Goal: Task Accomplishment & Management: Complete application form

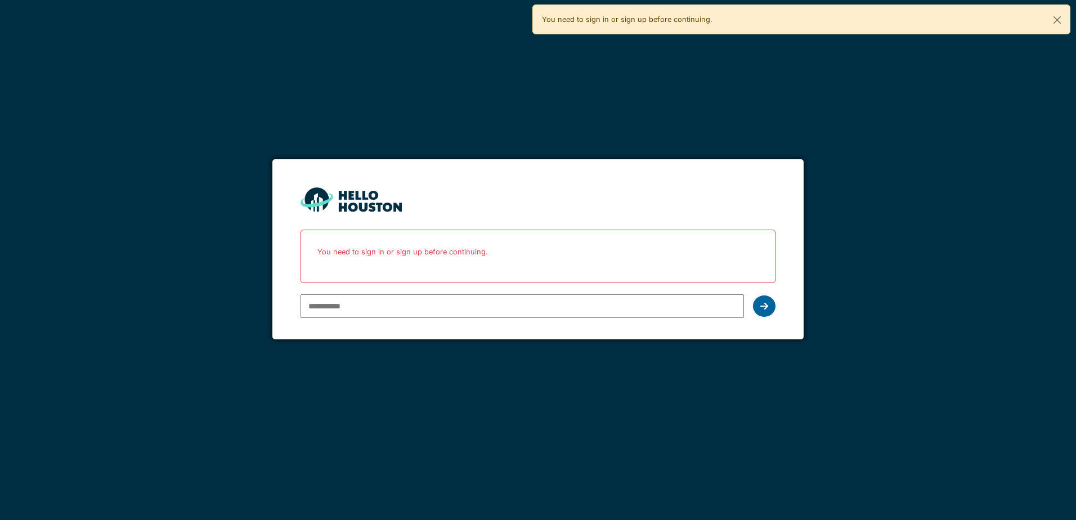
type input "**********"
click at [762, 307] on icon at bounding box center [764, 306] width 8 height 9
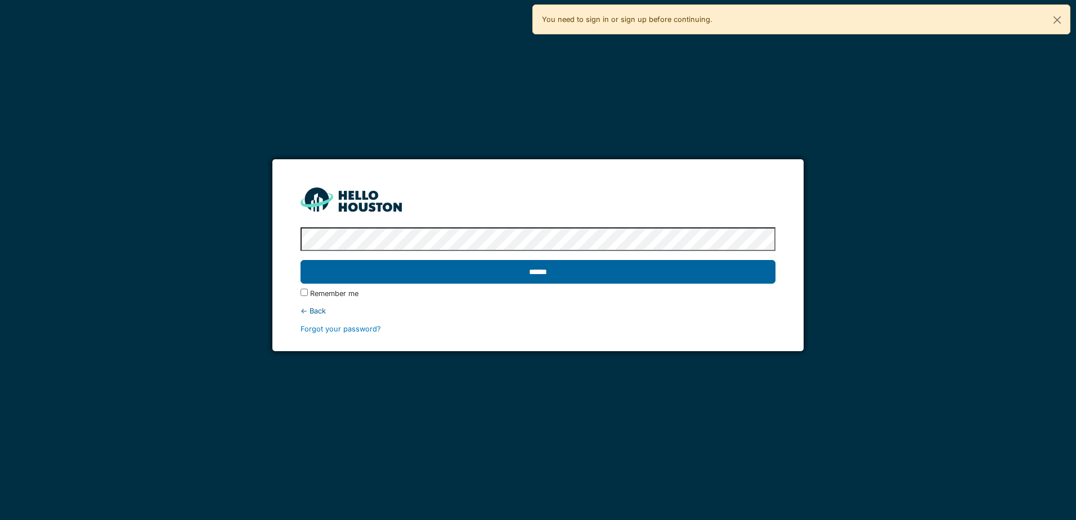
click at [523, 270] on input "******" at bounding box center [537, 272] width 474 height 24
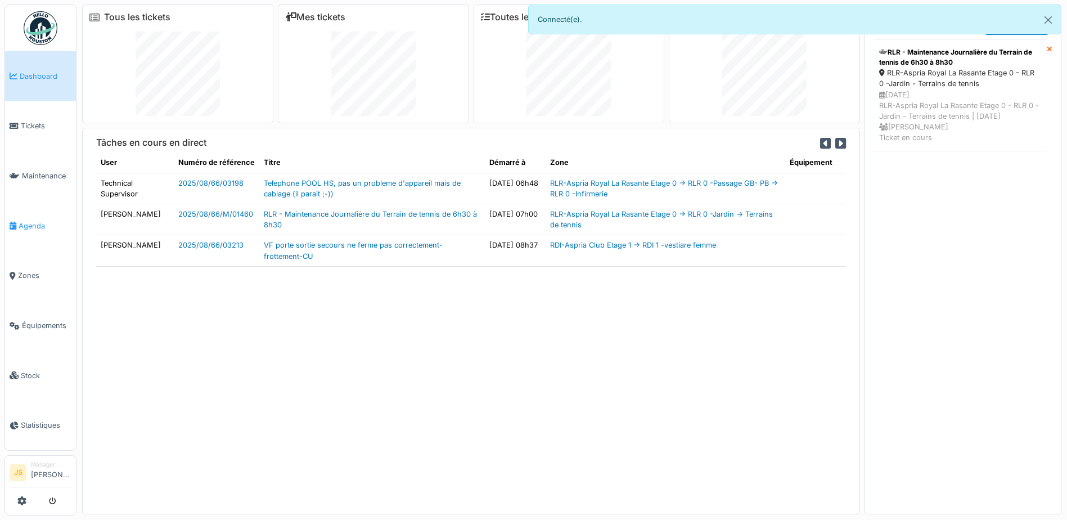
click at [34, 221] on span "Agenda" at bounding box center [45, 226] width 53 height 11
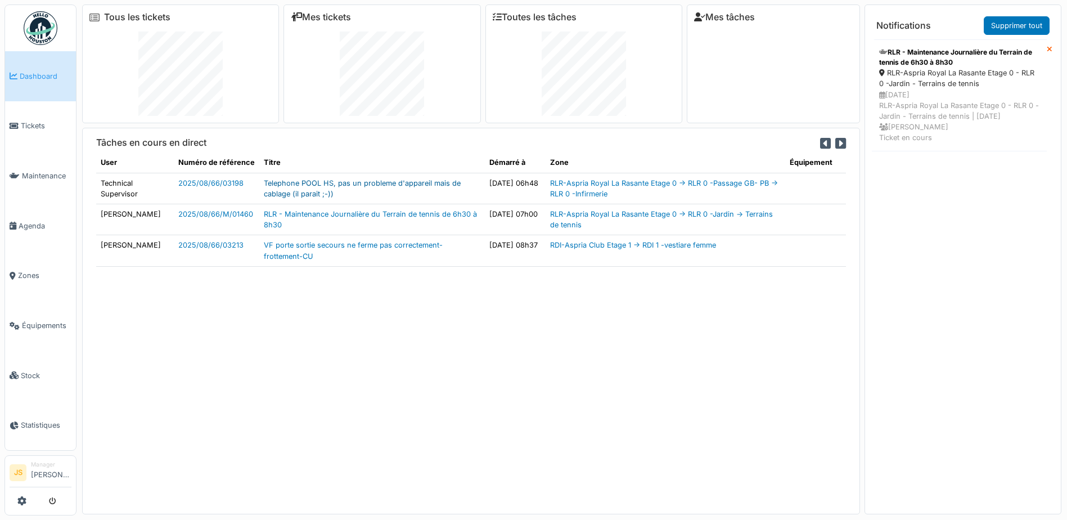
click at [297, 185] on link "Telephone POOL HS, pas un probleme d'appareil mais de cablage (il parait ;-))" at bounding box center [362, 188] width 197 height 19
click at [43, 126] on span "Tickets" at bounding box center [46, 125] width 51 height 11
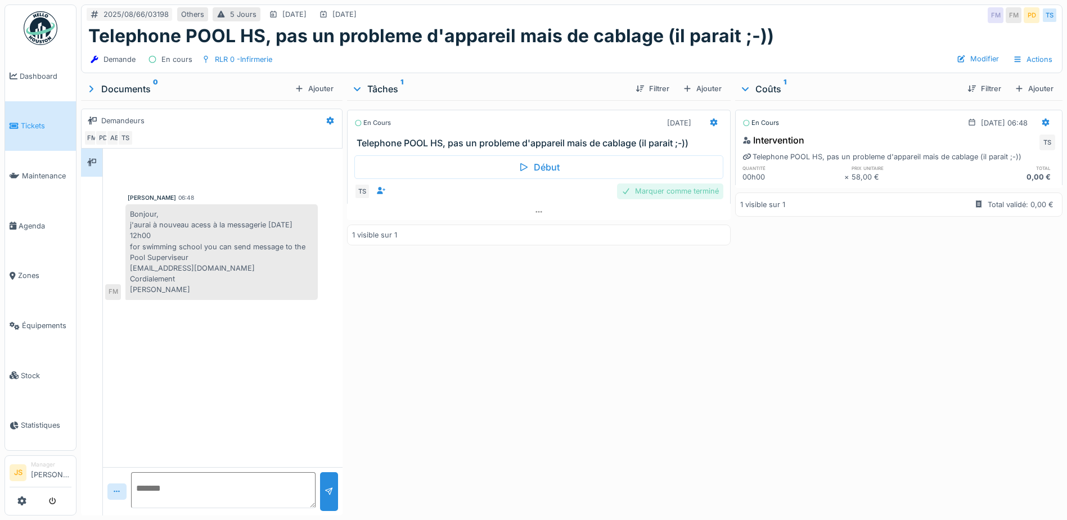
click at [680, 192] on div "Marquer comme terminé" at bounding box center [670, 190] width 106 height 15
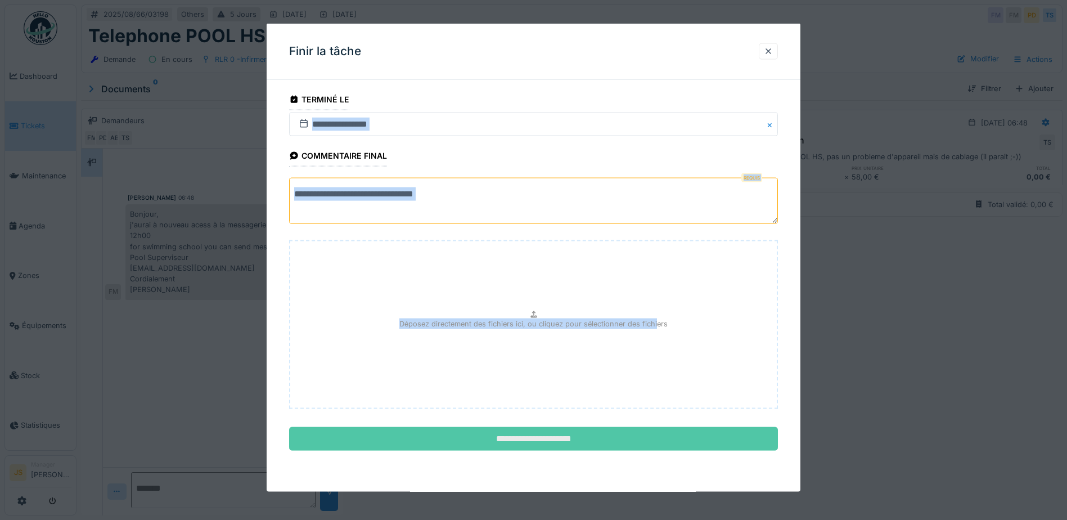
drag, startPoint x: 587, startPoint y: 42, endPoint x: 655, endPoint y: 430, distance: 394.7
click at [655, 430] on div "**********" at bounding box center [534, 258] width 534 height 468
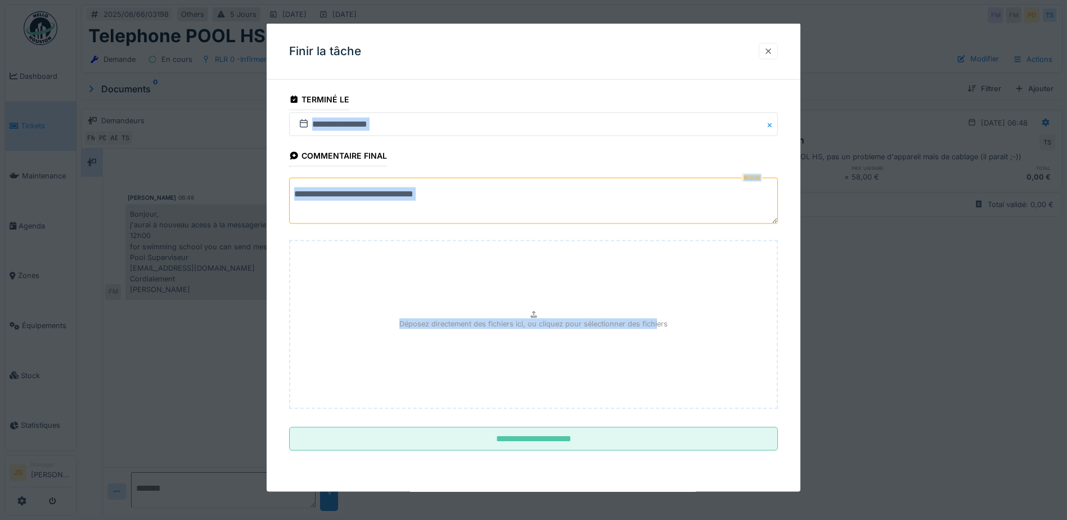
click at [773, 53] on div at bounding box center [768, 51] width 9 height 11
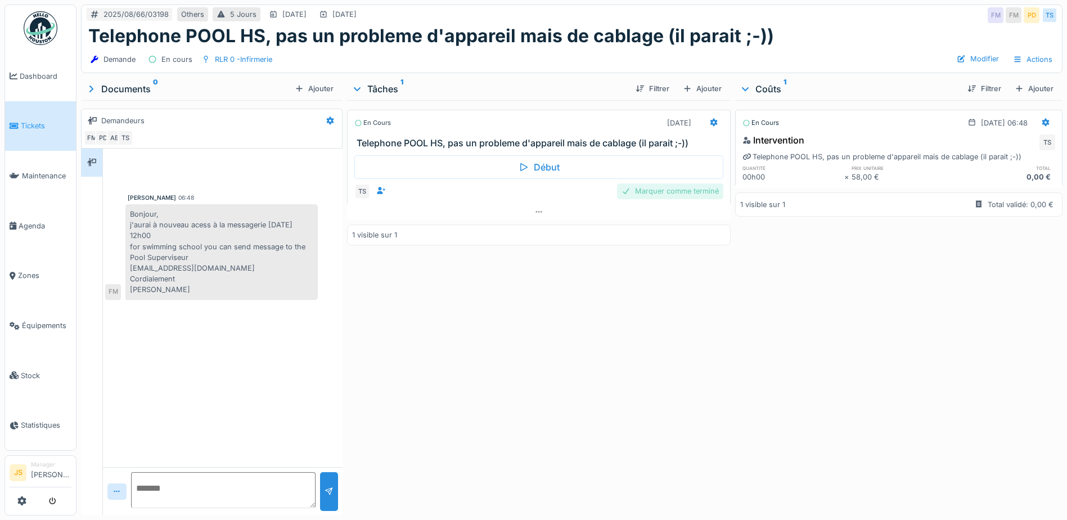
click at [697, 191] on div "Marquer comme terminé" at bounding box center [670, 190] width 106 height 15
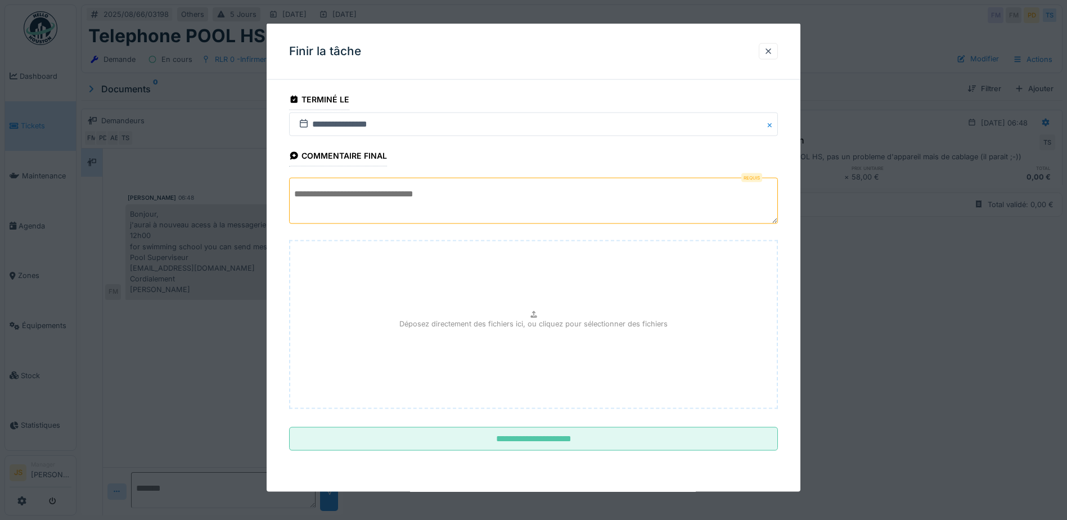
click at [466, 192] on textarea at bounding box center [533, 201] width 489 height 46
drag, startPoint x: 394, startPoint y: 212, endPoint x: 339, endPoint y: 209, distance: 55.2
click at [339, 209] on textarea "**********" at bounding box center [533, 201] width 489 height 46
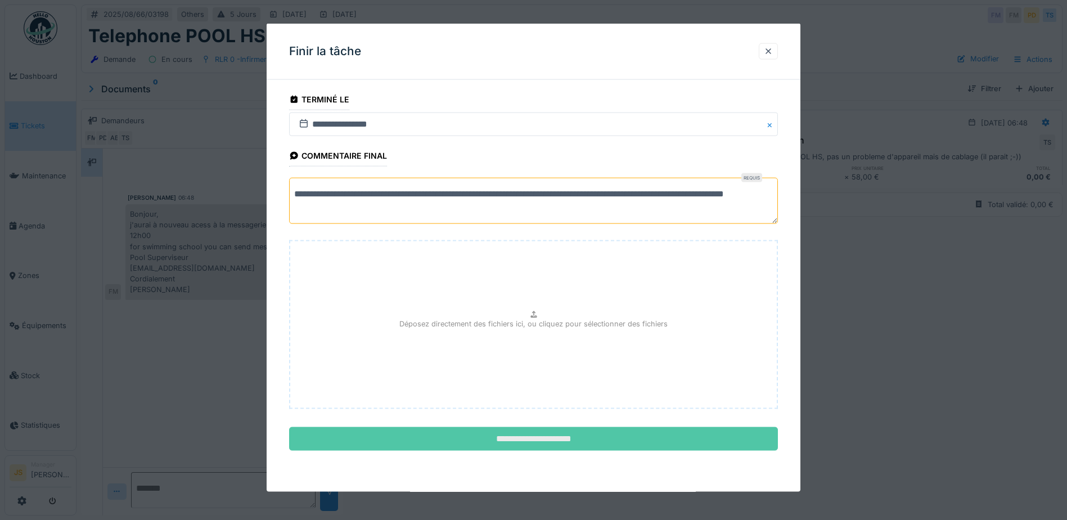
type textarea "**********"
click at [539, 434] on input "**********" at bounding box center [533, 439] width 489 height 24
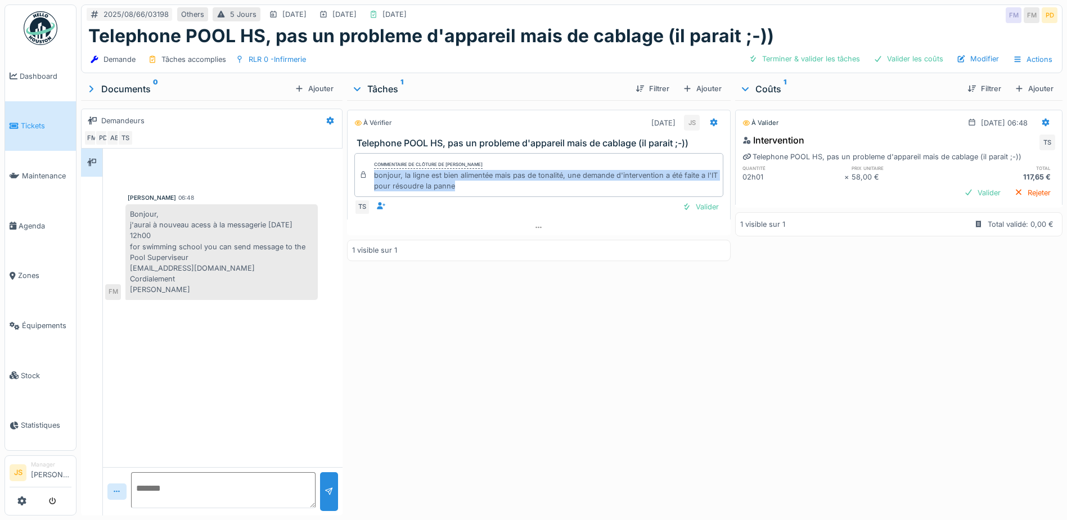
drag, startPoint x: 372, startPoint y: 174, endPoint x: 485, endPoint y: 187, distance: 113.3
click at [485, 187] on div "bonjour, la ligne est bien alimentée mais pas de tonalité, une demande d'interv…" at bounding box center [546, 180] width 344 height 21
copy div "bonjour, la ligne est bien alimentée mais pas de tonalité, une demande d'interv…"
click at [706, 205] on div "Valider" at bounding box center [701, 206] width 46 height 15
copy div "bonjour, la ligne est bien alimentée mais pas de tonalité, une demande d'interv…"
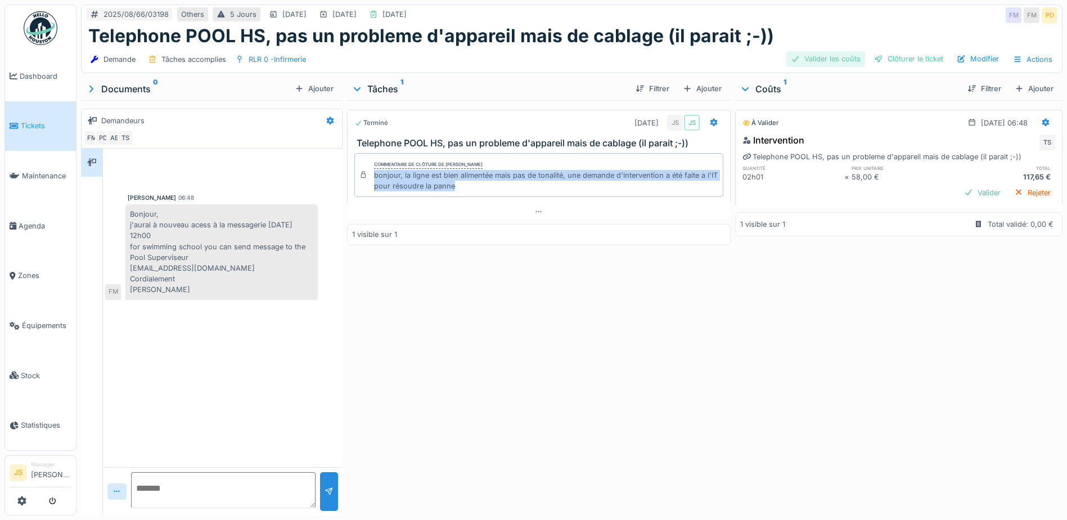
click at [829, 59] on div "Valider les coûts" at bounding box center [826, 58] width 79 height 15
click at [874, 56] on div at bounding box center [878, 58] width 9 height 11
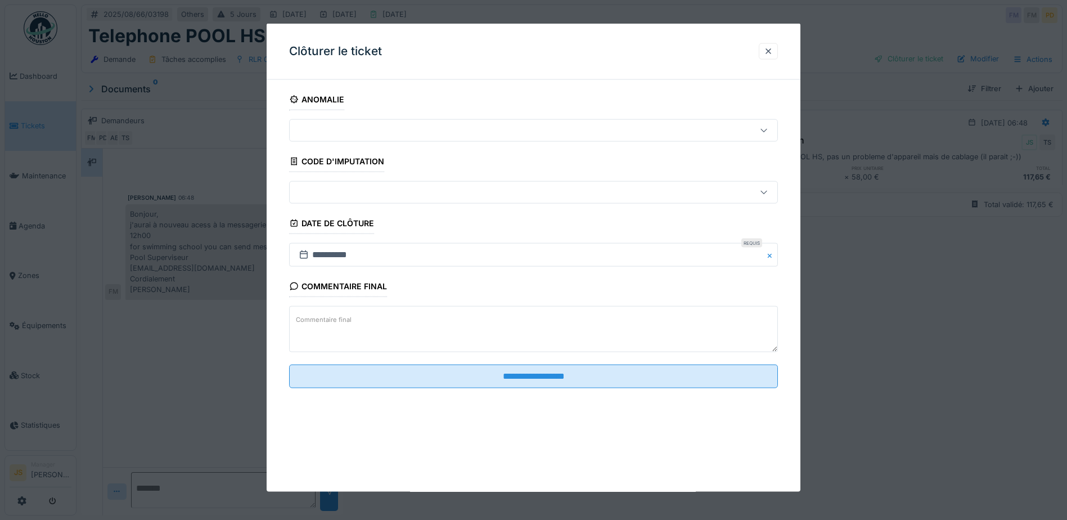
click at [377, 316] on textarea "Commentaire final" at bounding box center [533, 329] width 489 height 46
paste textarea "**********"
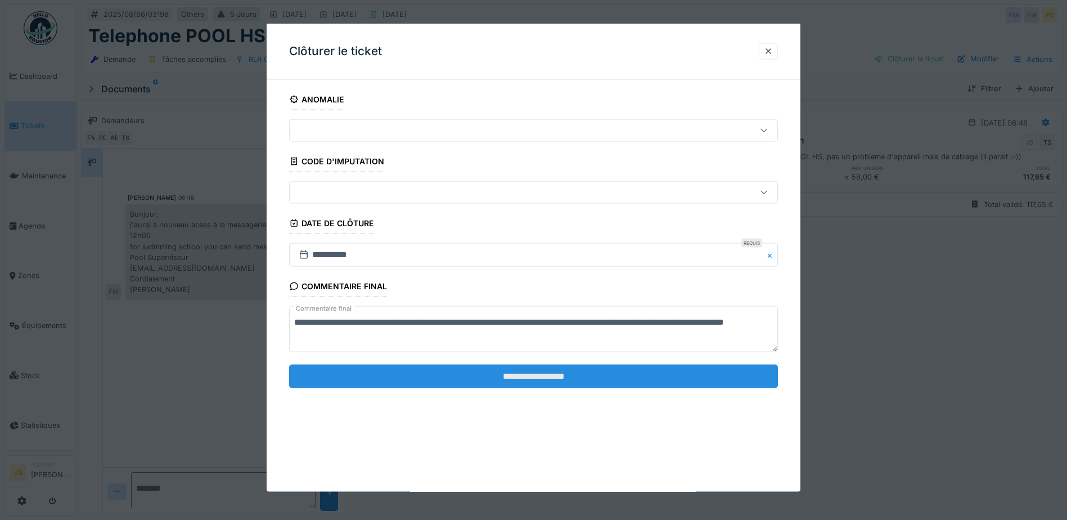
type textarea "**********"
click at [478, 366] on input "**********" at bounding box center [533, 376] width 489 height 24
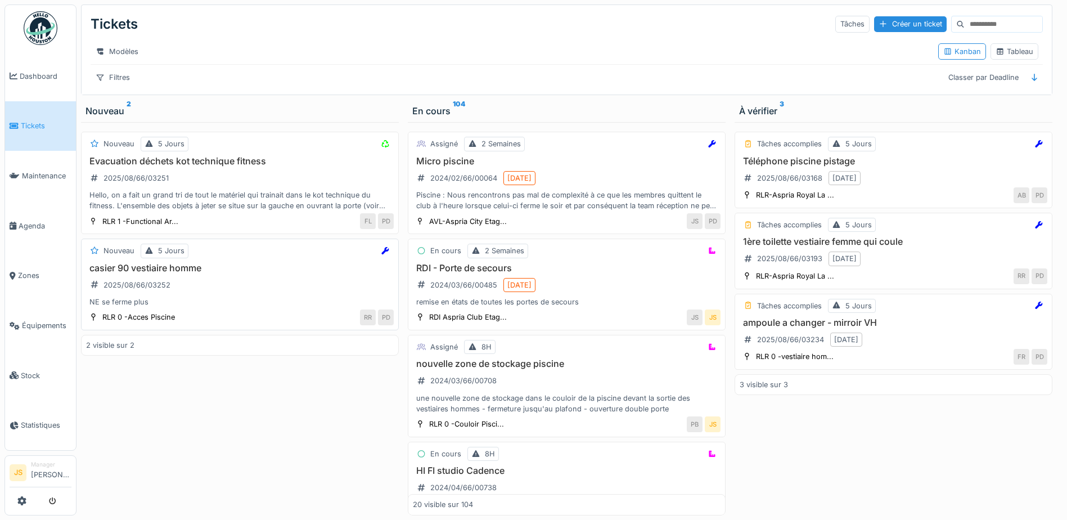
click at [145, 273] on h3 "casier 90 vestiaire homme" at bounding box center [240, 268] width 308 height 11
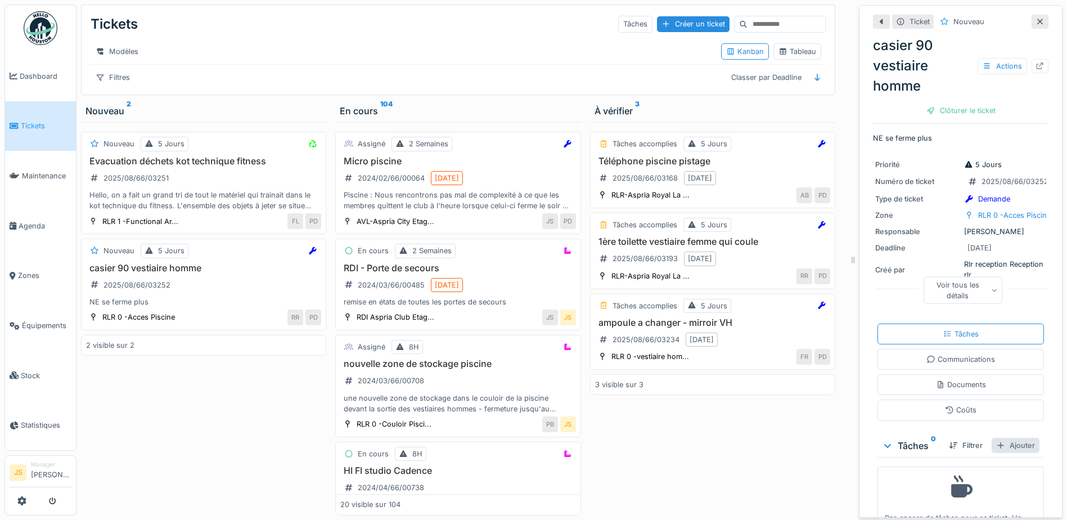
click at [1007, 451] on div "Ajouter" at bounding box center [1016, 445] width 48 height 15
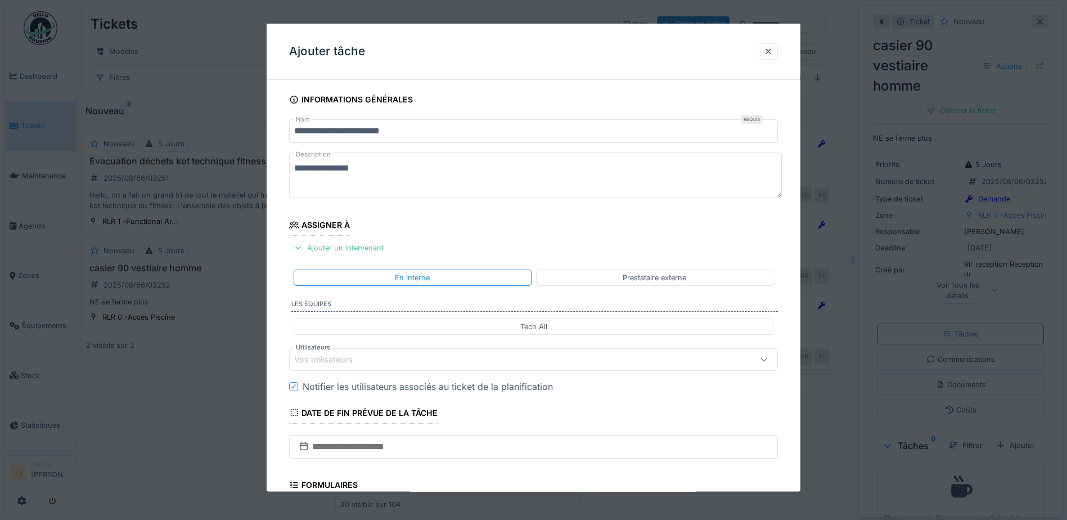
click at [352, 356] on div "Vos utilisateurs" at bounding box center [331, 359] width 74 height 12
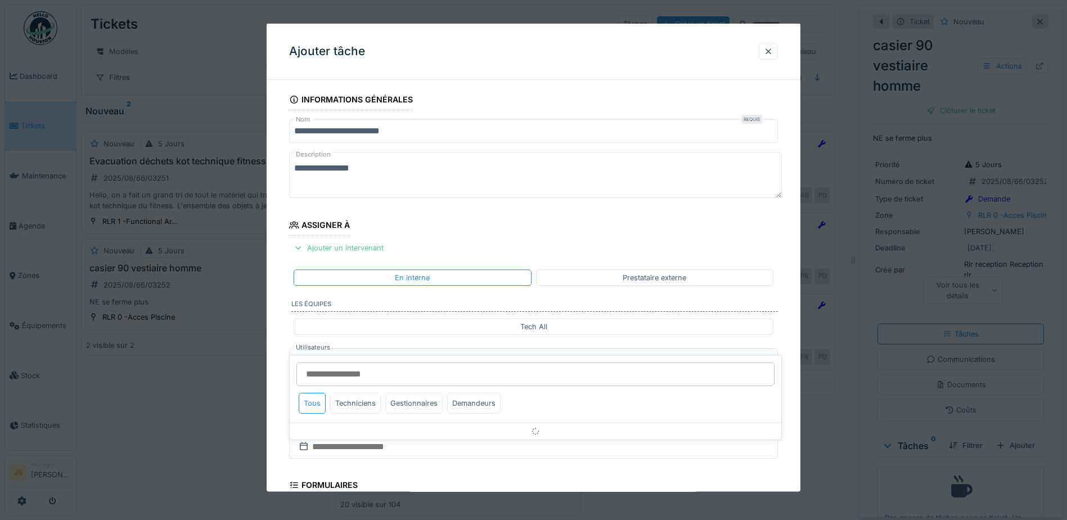
scroll to position [102, 0]
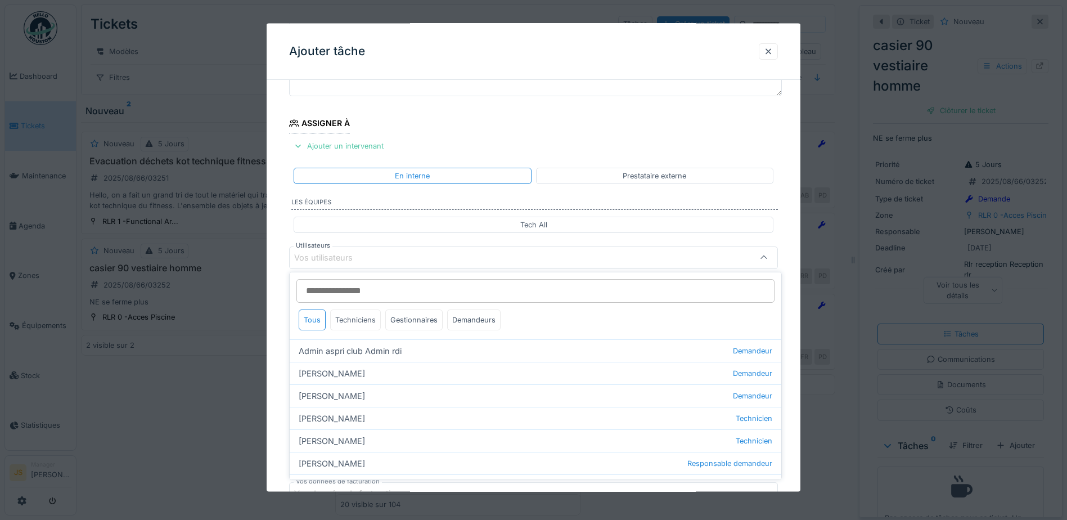
click at [363, 325] on div "Techniciens" at bounding box center [355, 319] width 51 height 21
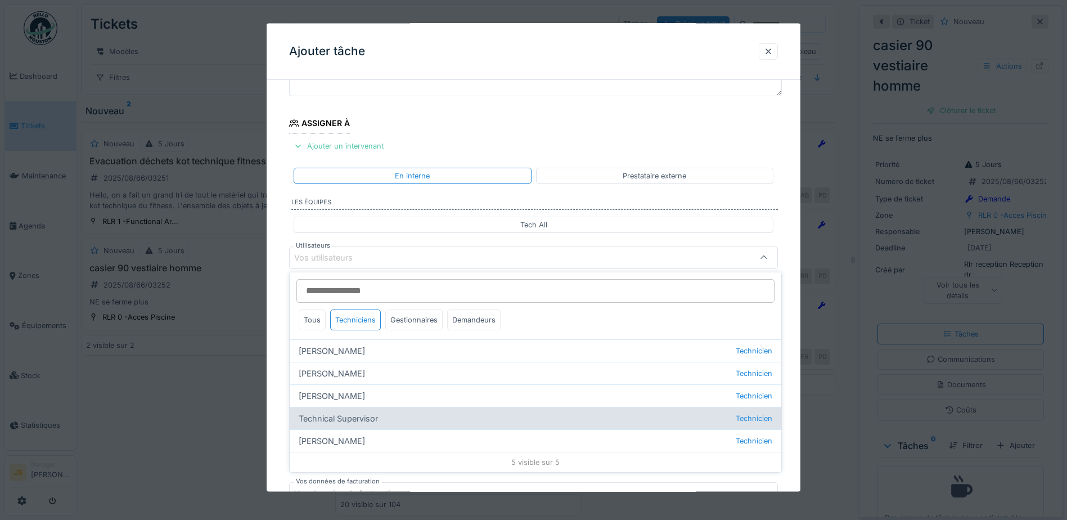
click at [378, 418] on div "Technical Supervisor Technicien" at bounding box center [536, 418] width 492 height 23
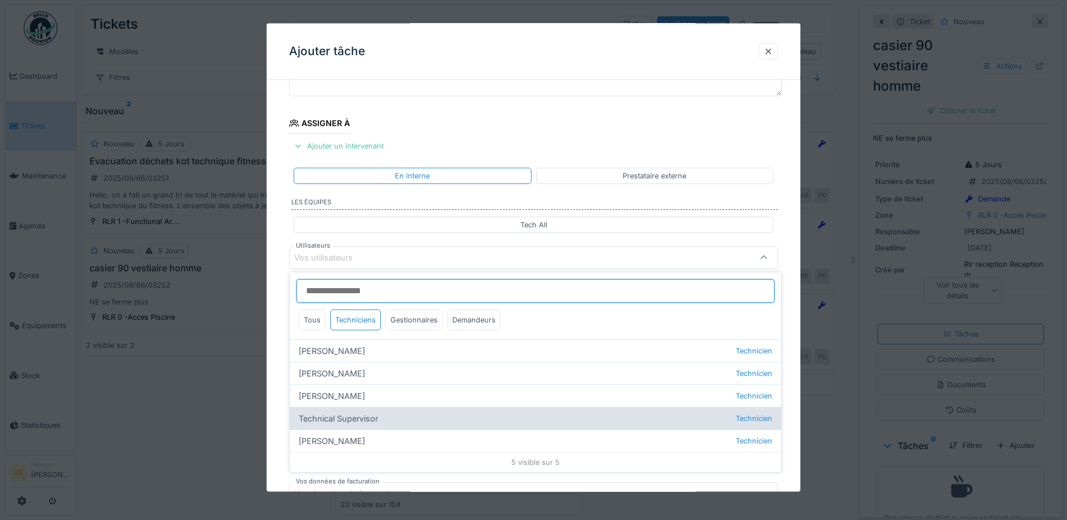
type input "****"
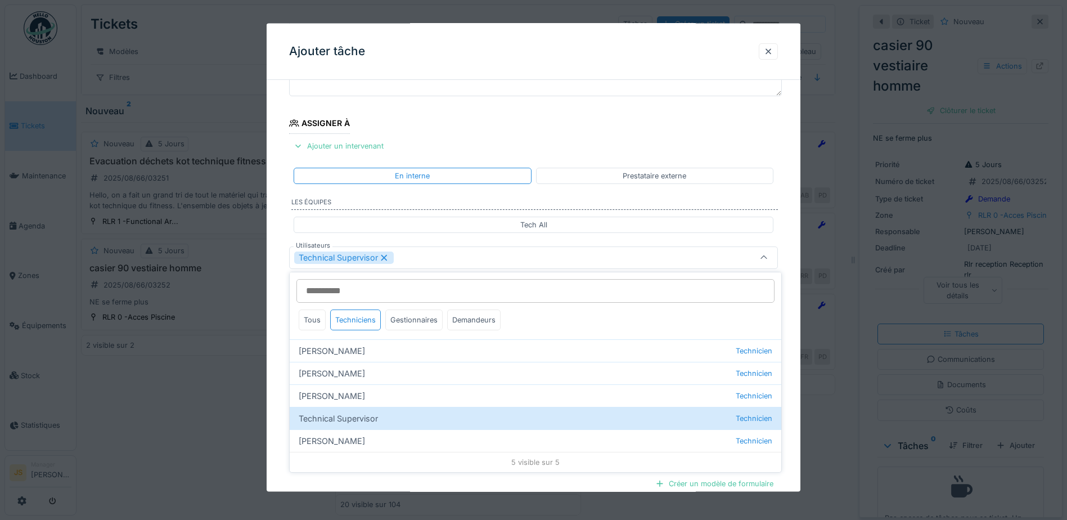
click at [284, 400] on div "**********" at bounding box center [534, 300] width 534 height 626
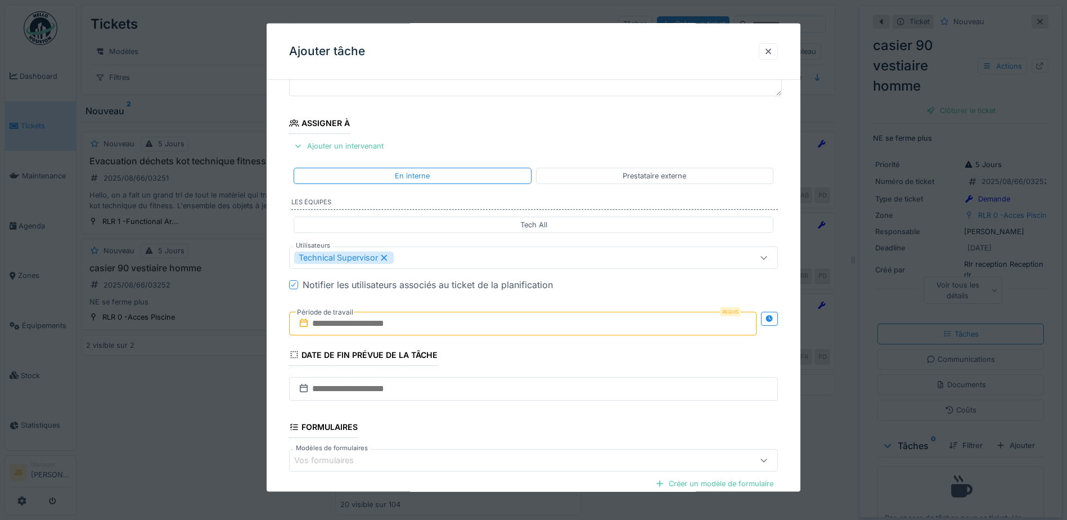
click at [358, 330] on input "text" at bounding box center [523, 323] width 468 height 24
click at [494, 467] on div "26" at bounding box center [488, 470] width 15 height 16
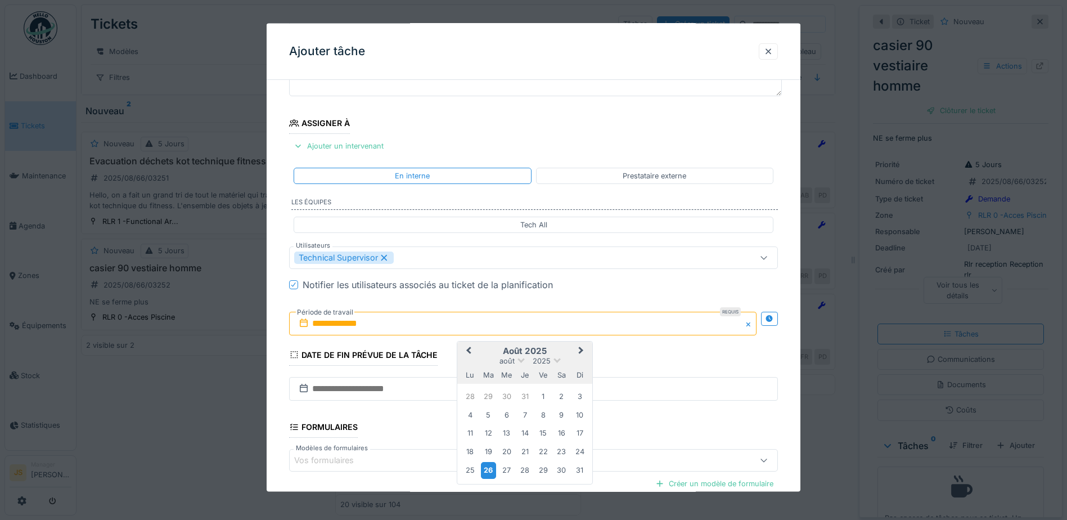
click at [494, 468] on div "26" at bounding box center [488, 470] width 15 height 16
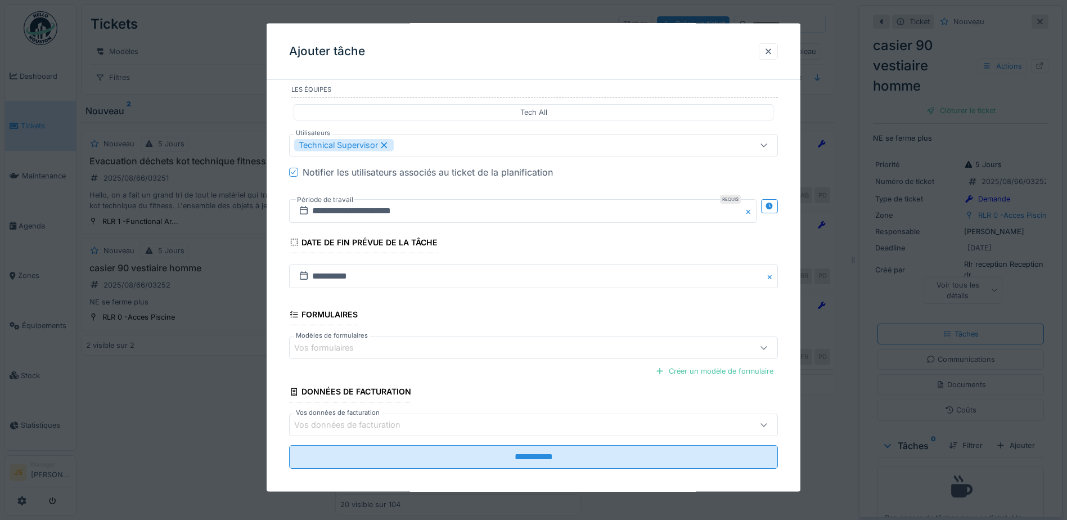
scroll to position [223, 0]
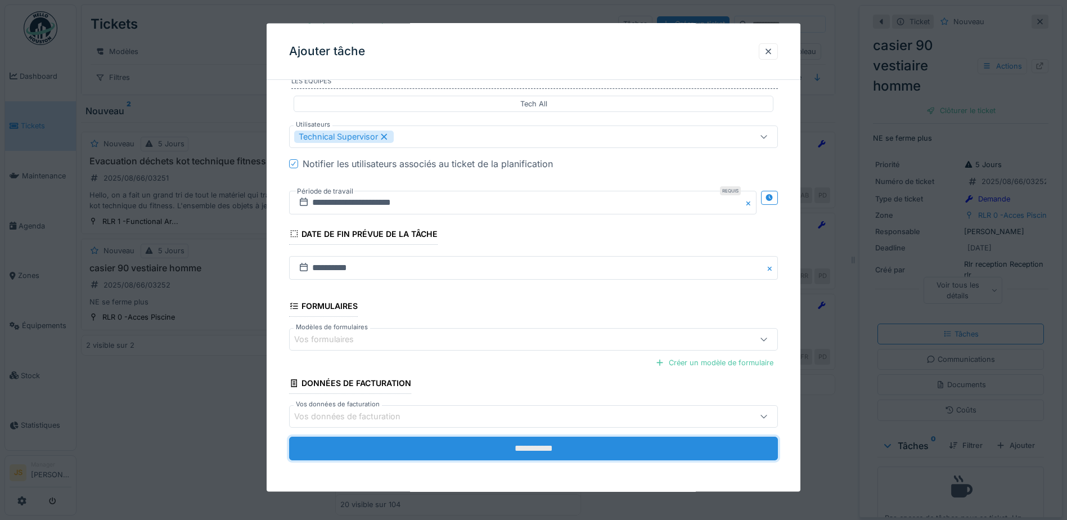
click at [538, 441] on input "**********" at bounding box center [533, 449] width 489 height 24
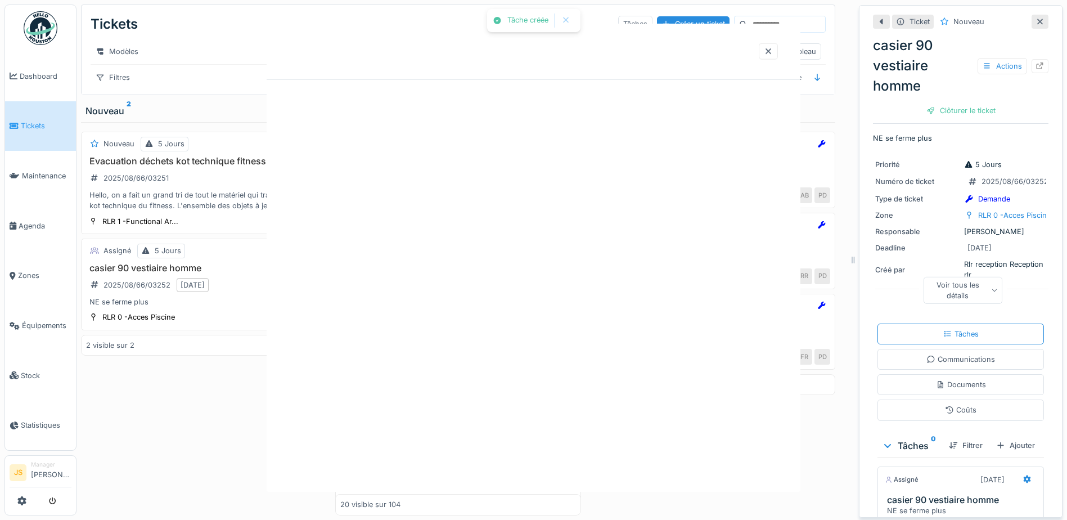
scroll to position [0, 0]
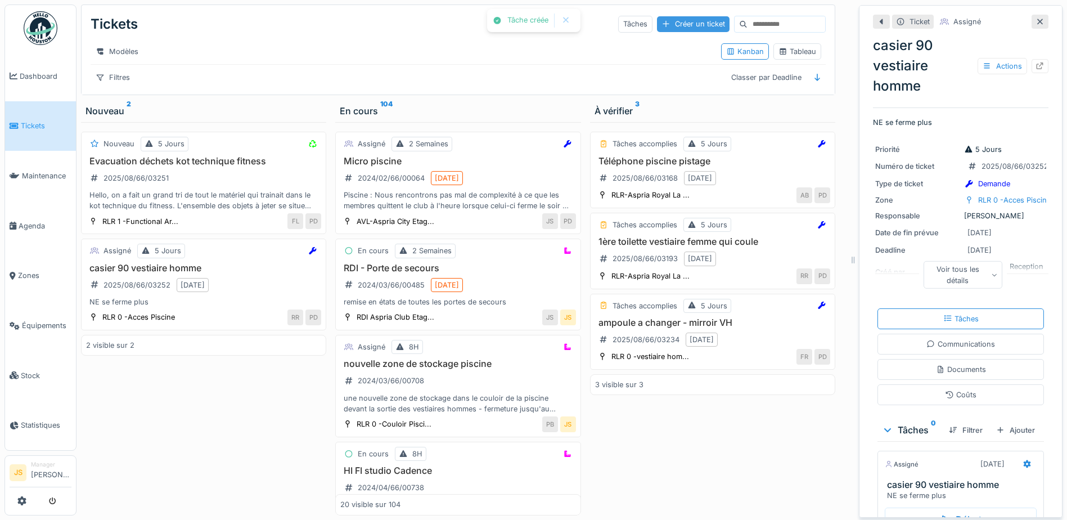
click at [670, 23] on div "Créer un ticket" at bounding box center [693, 23] width 73 height 15
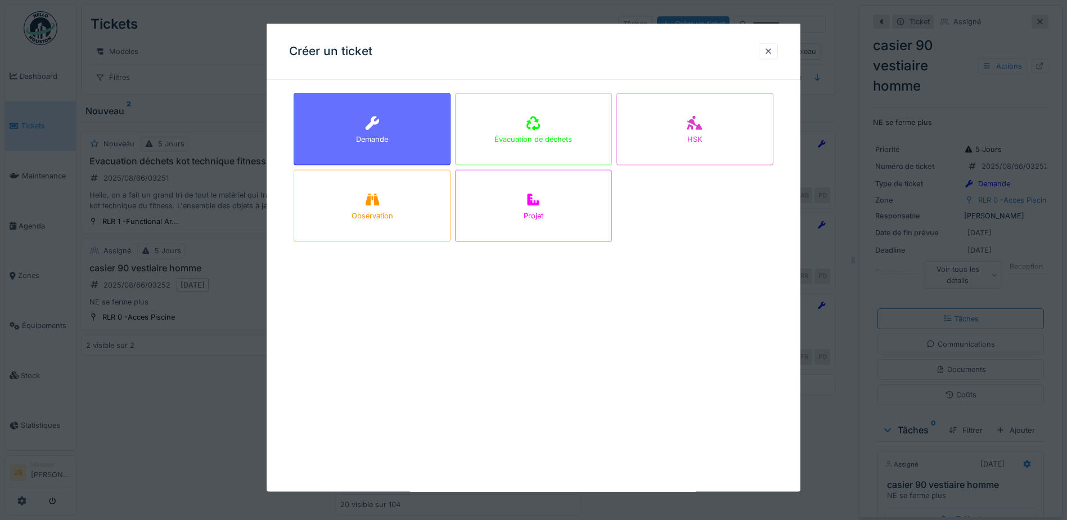
click at [336, 111] on div "Demande" at bounding box center [372, 129] width 157 height 72
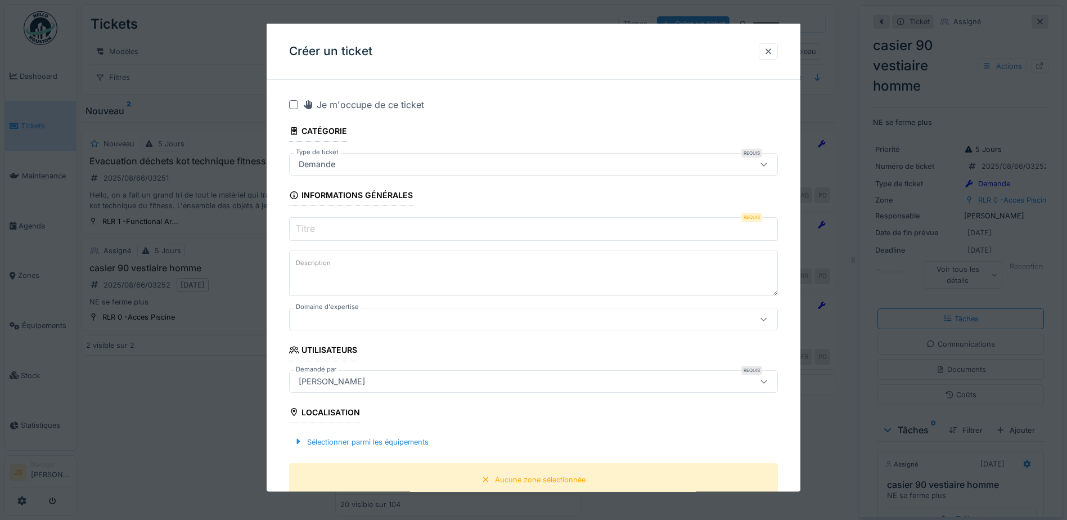
click at [364, 230] on input "Titre" at bounding box center [533, 229] width 489 height 24
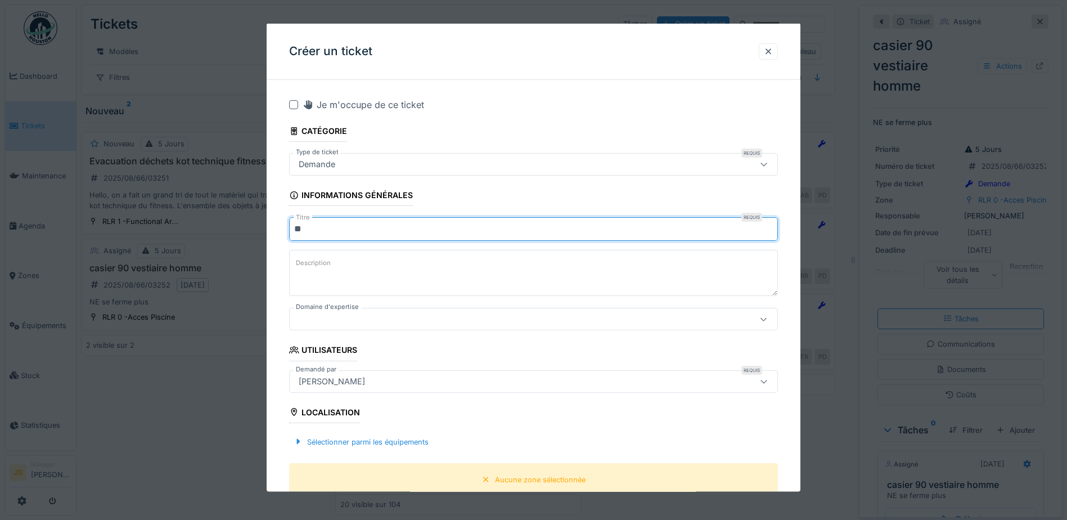
type input "*"
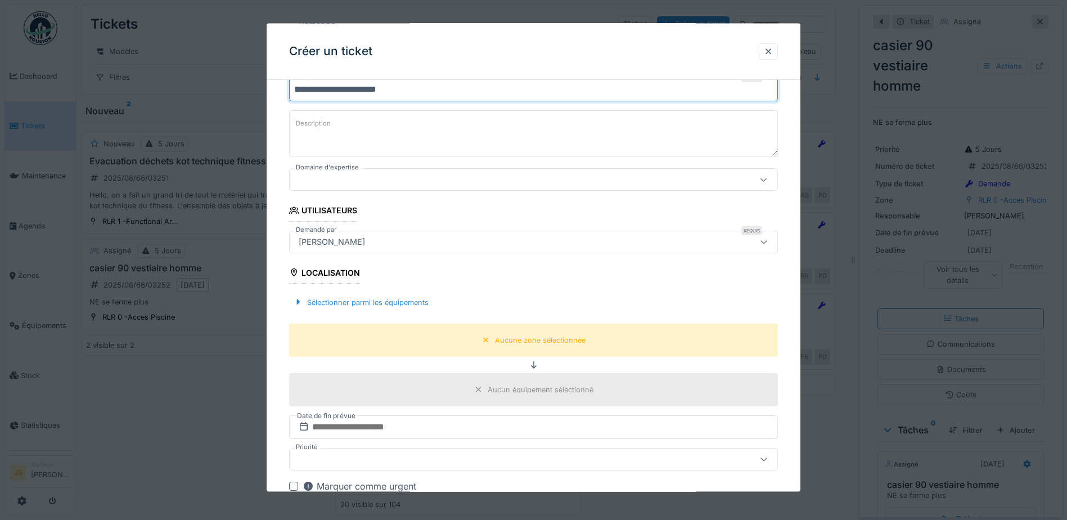
scroll to position [169, 0]
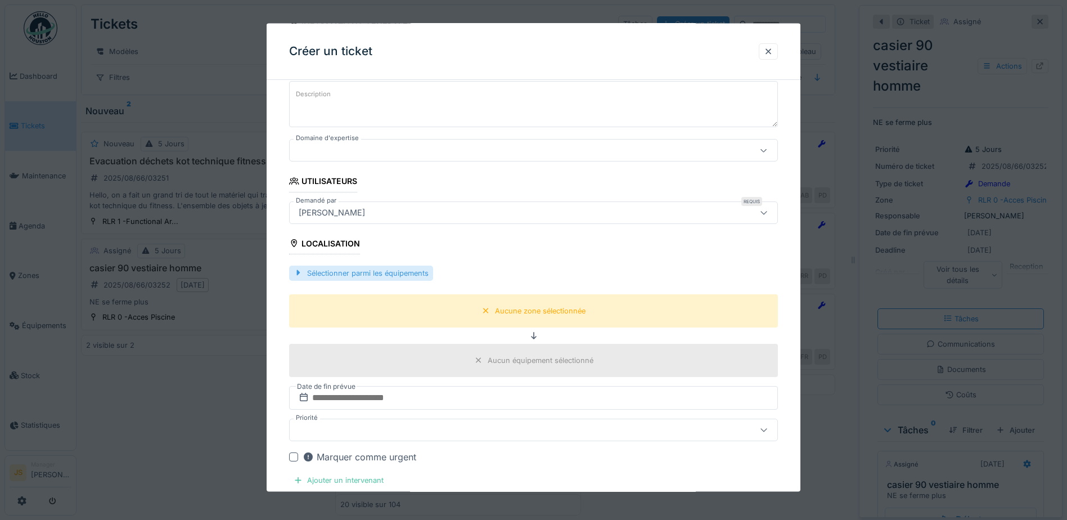
type input "**********"
click at [398, 272] on div "Sélectionner parmi les équipements" at bounding box center [361, 272] width 144 height 15
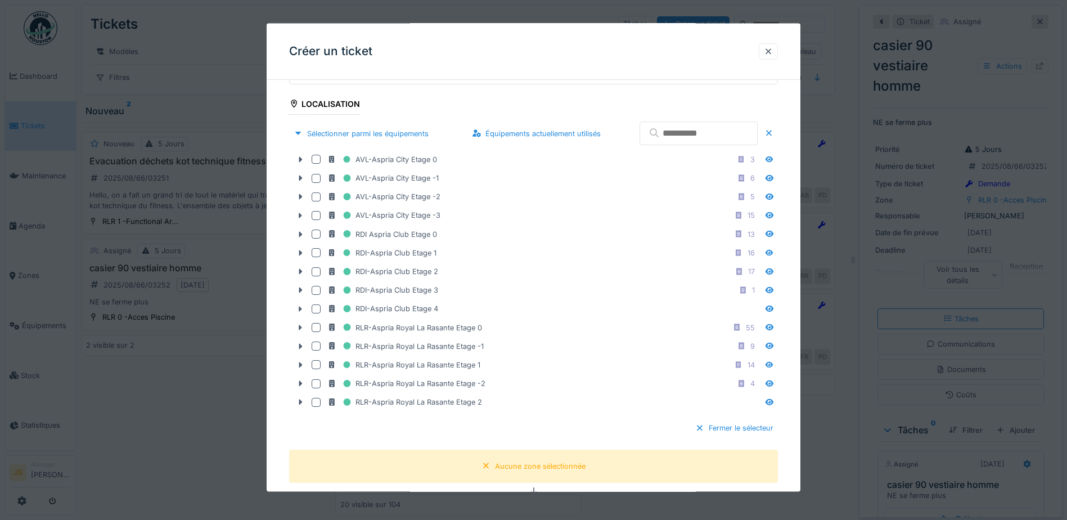
scroll to position [338, 0]
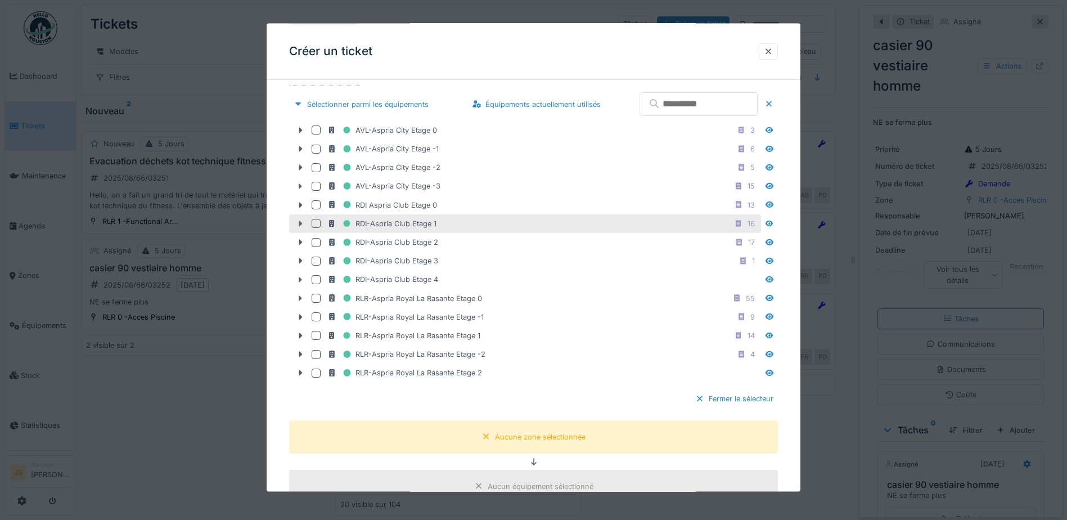
click at [302, 223] on icon at bounding box center [300, 223] width 9 height 7
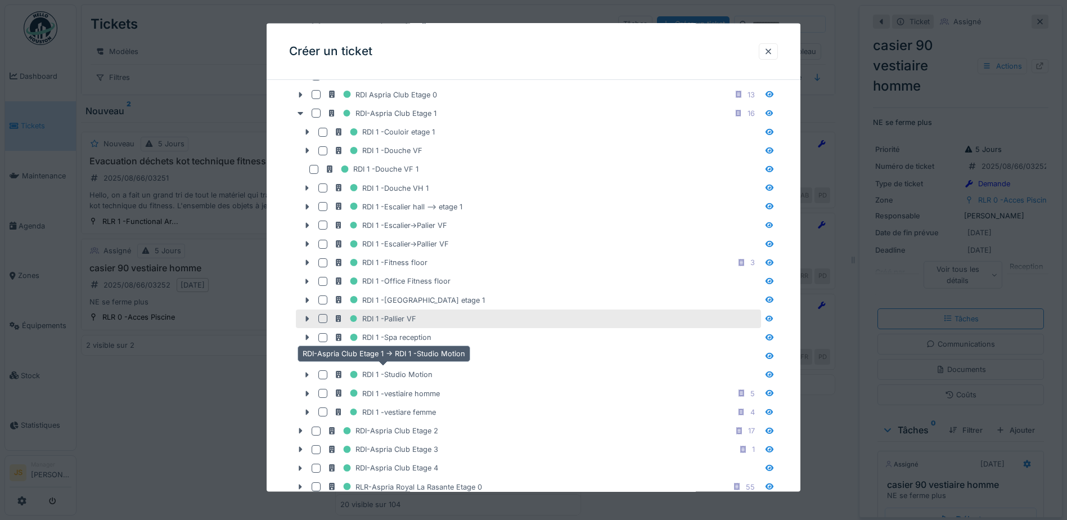
scroll to position [450, 0]
click at [325, 316] on div at bounding box center [322, 316] width 9 height 9
click at [321, 315] on icon at bounding box center [323, 316] width 7 height 6
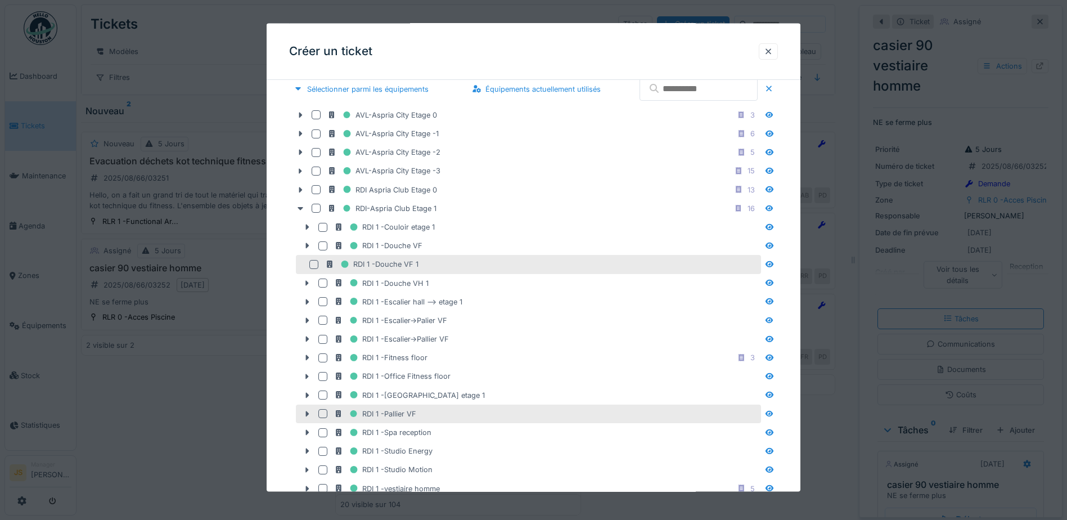
scroll to position [394, 0]
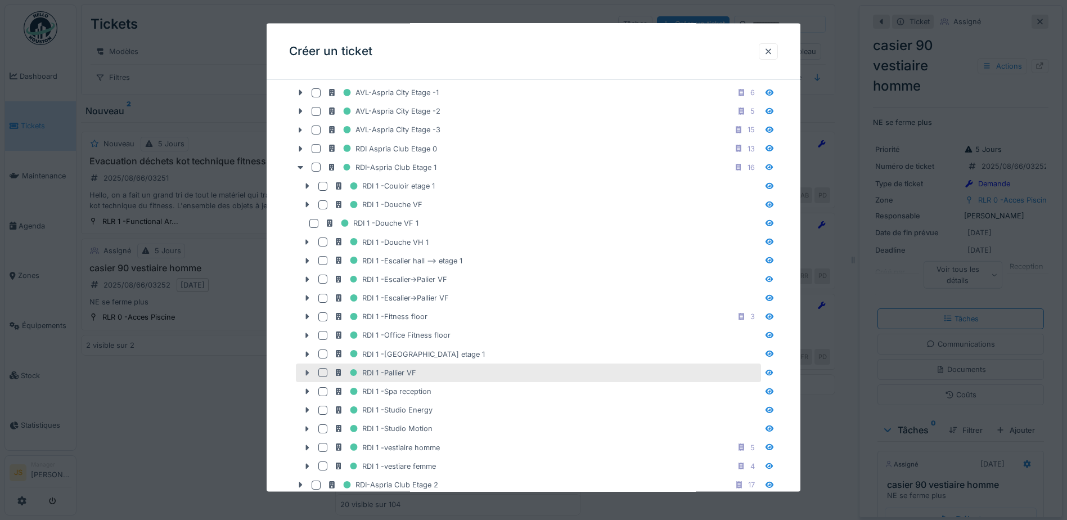
click at [307, 371] on icon at bounding box center [307, 373] width 3 height 6
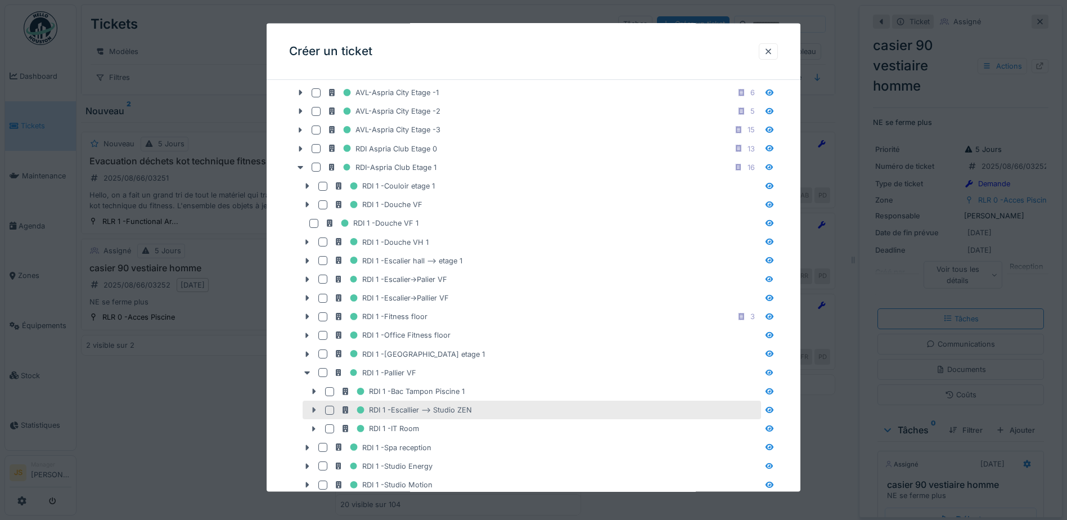
click at [313, 408] on icon at bounding box center [314, 410] width 3 height 6
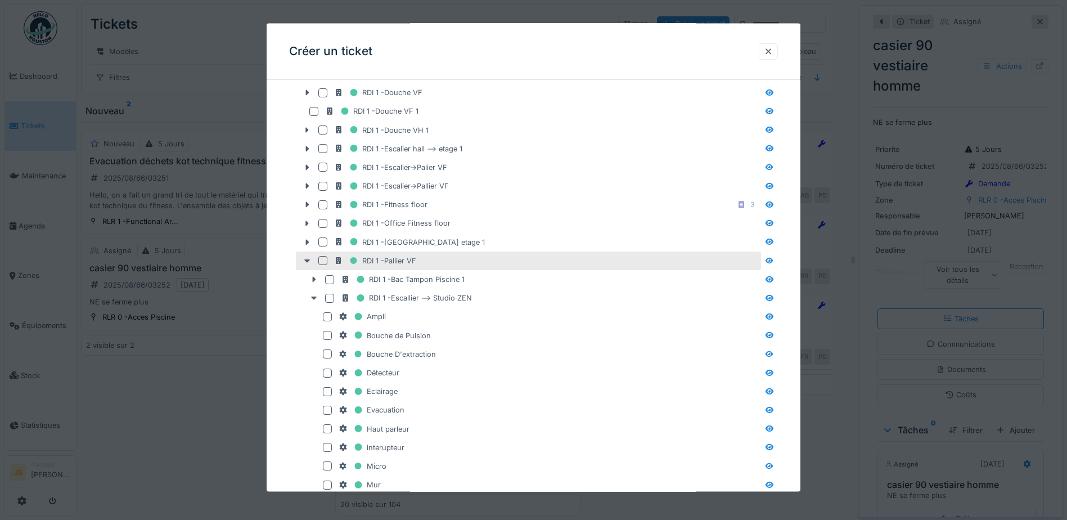
scroll to position [506, 0]
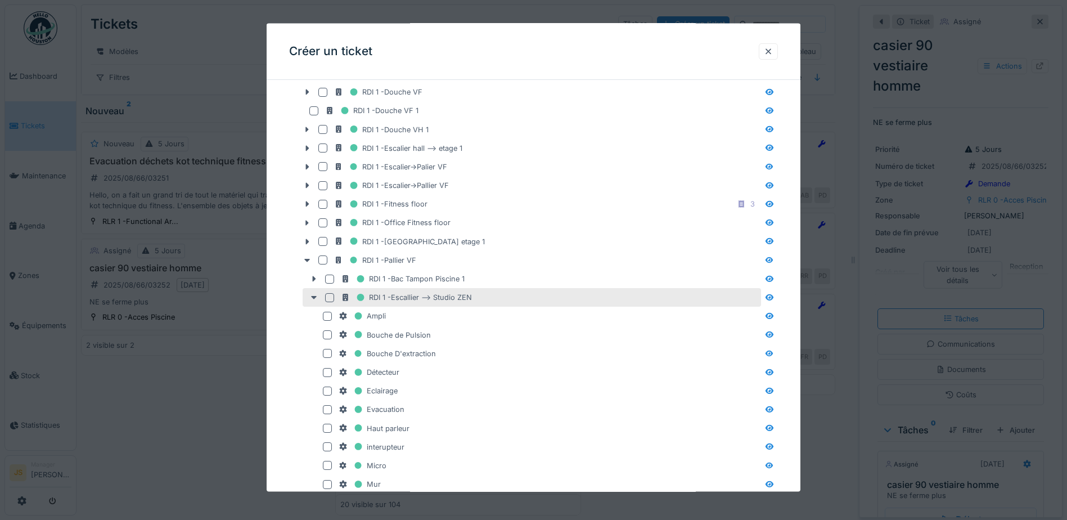
click at [329, 298] on div at bounding box center [329, 297] width 9 height 9
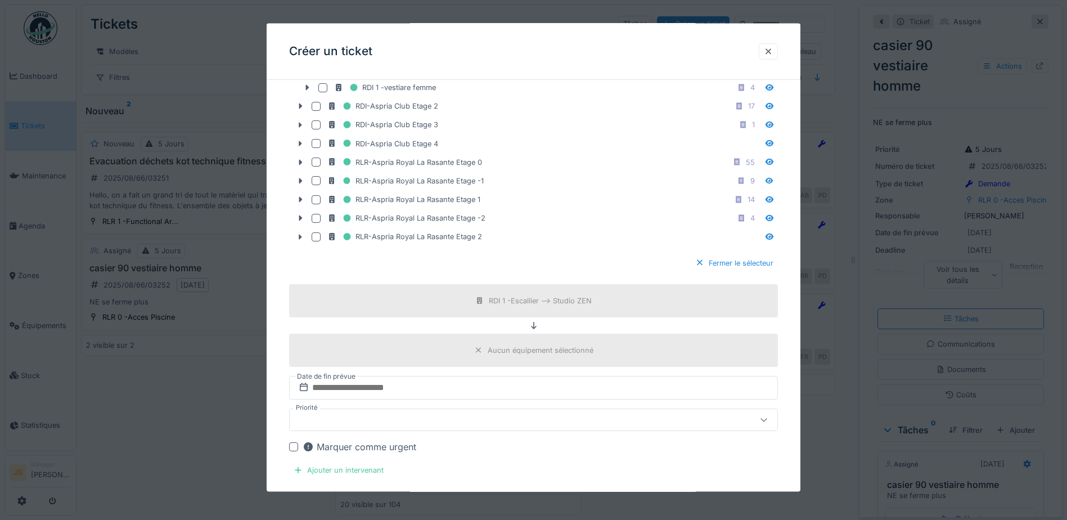
scroll to position [1350, 0]
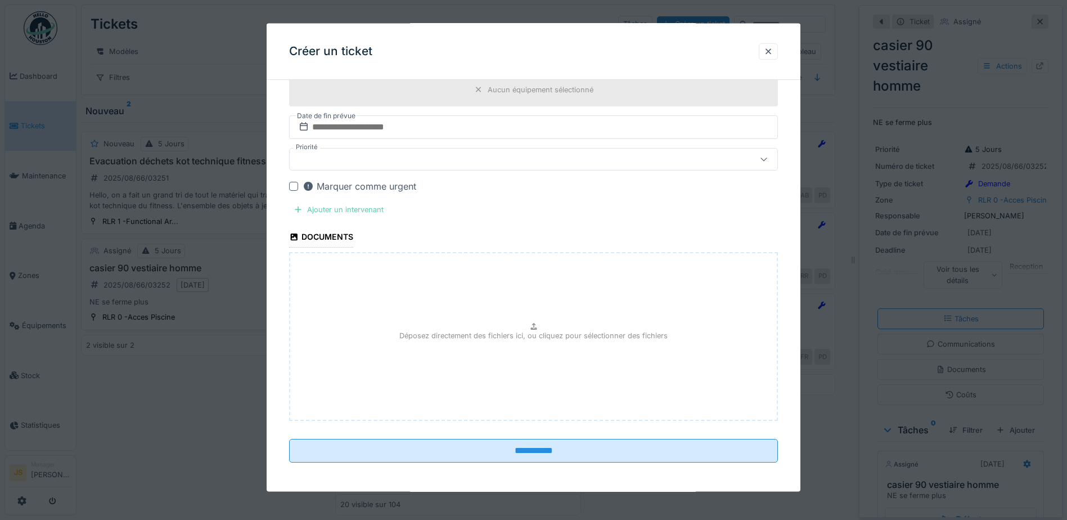
click at [343, 210] on div "Ajouter un intervenant" at bounding box center [338, 209] width 99 height 15
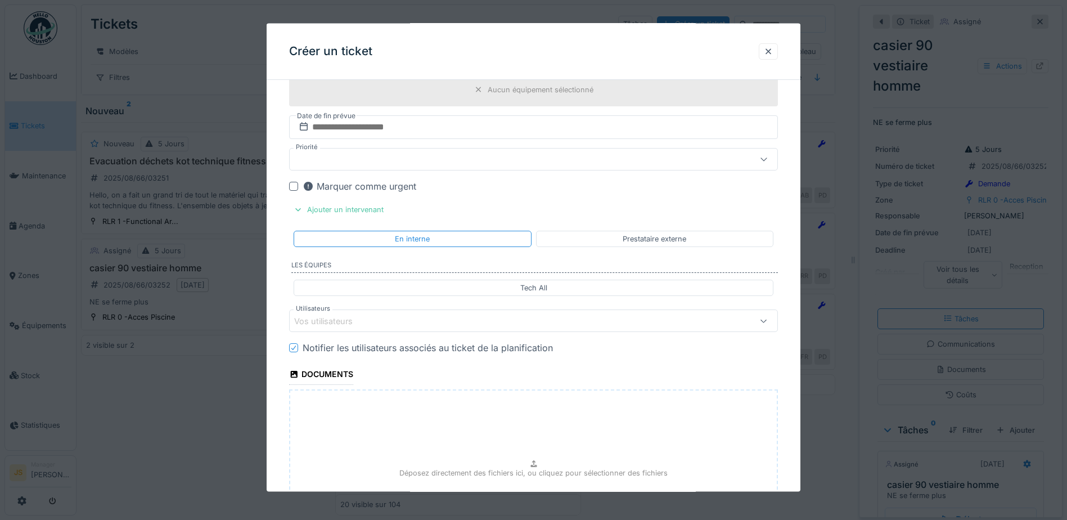
click at [409, 315] on div "Vos utilisateurs" at bounding box center [504, 321] width 421 height 12
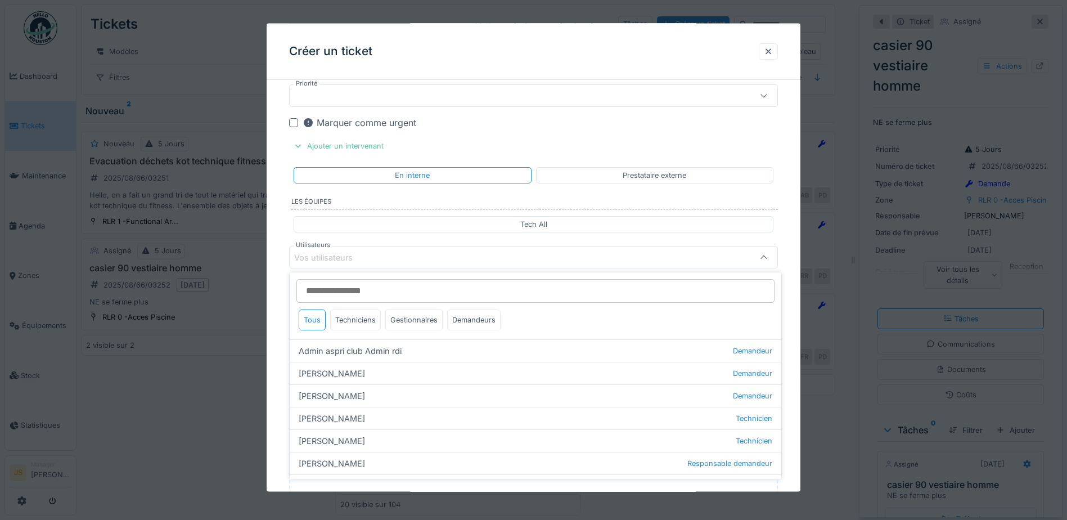
click at [366, 308] on div "Tous Techniciens Gestionnaires Demandeurs" at bounding box center [536, 305] width 492 height 67
click at [363, 313] on div "Techniciens" at bounding box center [355, 319] width 51 height 21
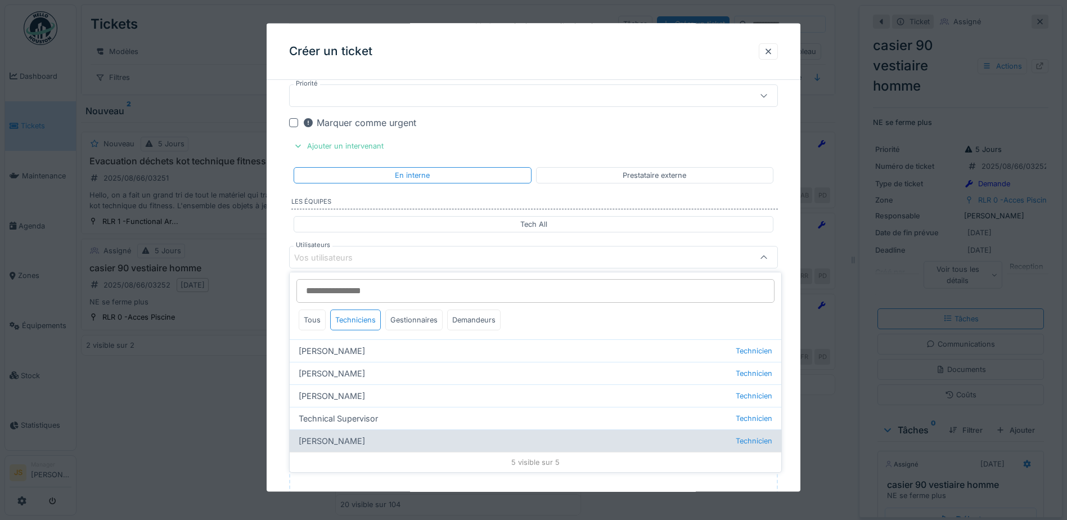
click at [358, 435] on div "Wojciech Wierozebski Technicien" at bounding box center [536, 440] width 492 height 23
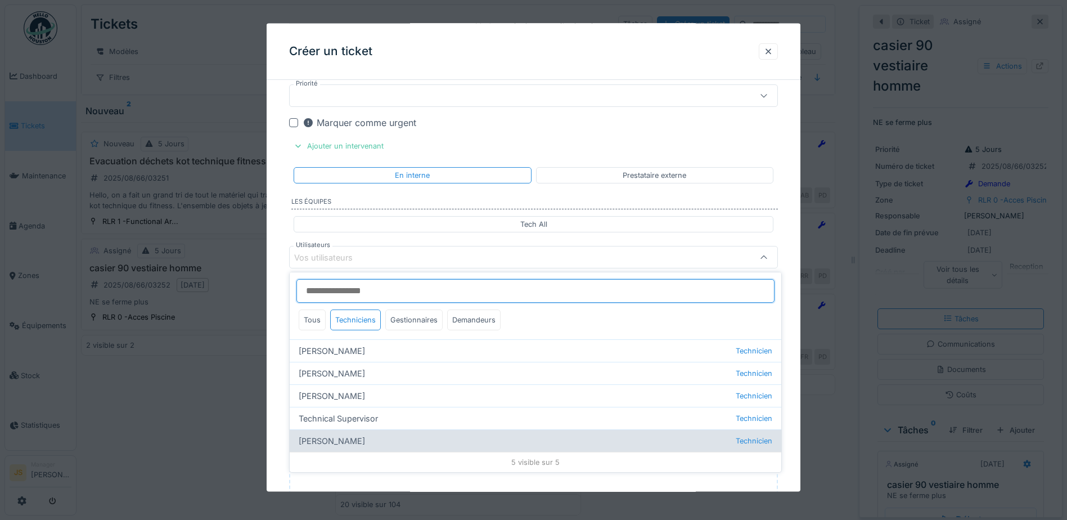
type input "****"
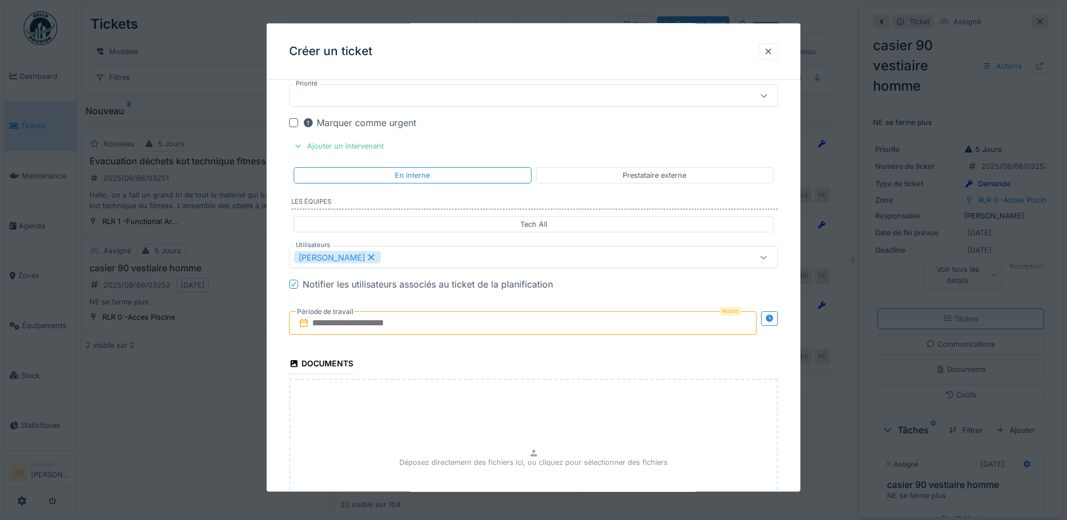
click at [366, 324] on input "text" at bounding box center [523, 323] width 468 height 24
click at [490, 468] on div "26" at bounding box center [488, 470] width 15 height 16
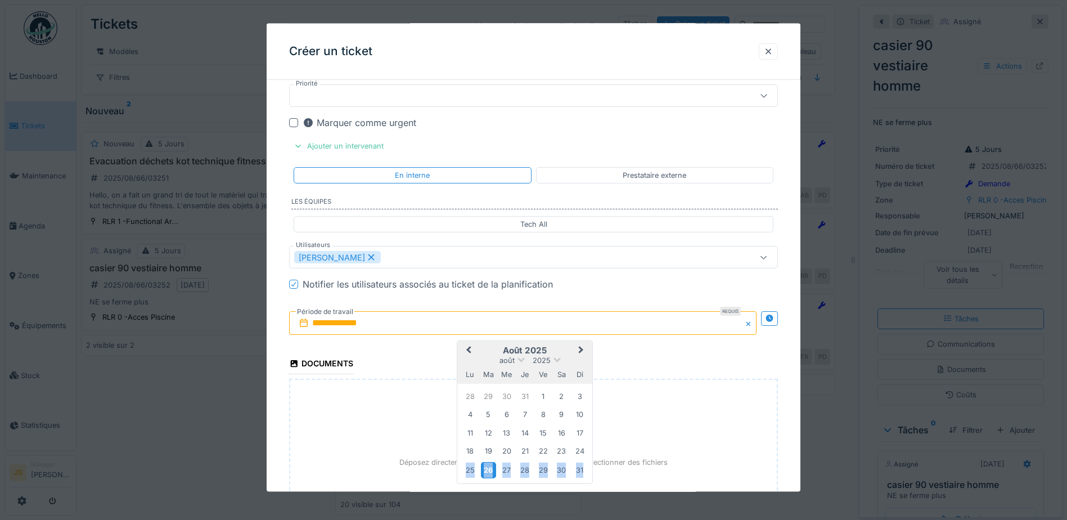
click at [490, 468] on div "26" at bounding box center [488, 470] width 15 height 16
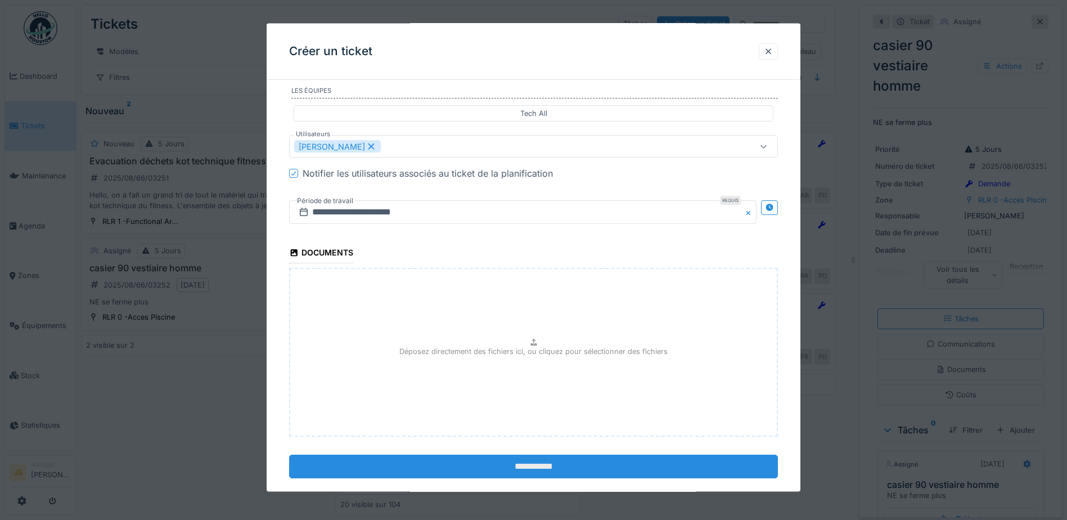
scroll to position [1543, 0]
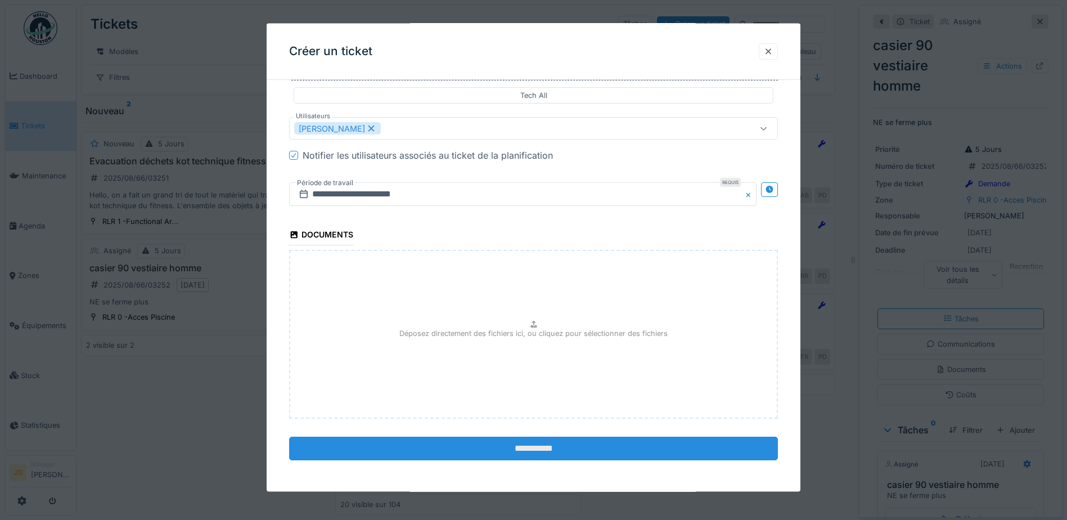
click at [531, 442] on input "**********" at bounding box center [533, 449] width 489 height 24
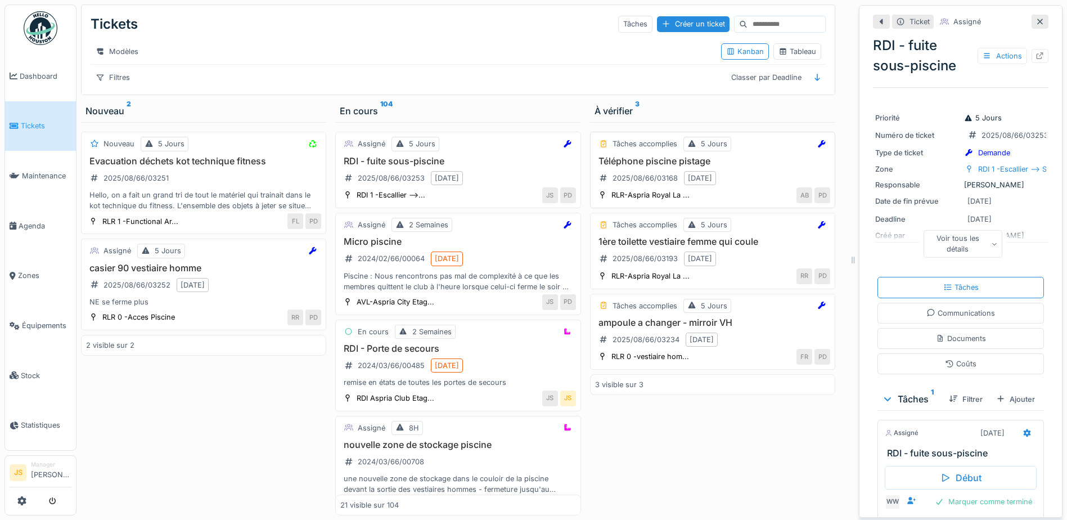
click at [635, 167] on h3 "Téléphone piscine pistage" at bounding box center [712, 161] width 235 height 11
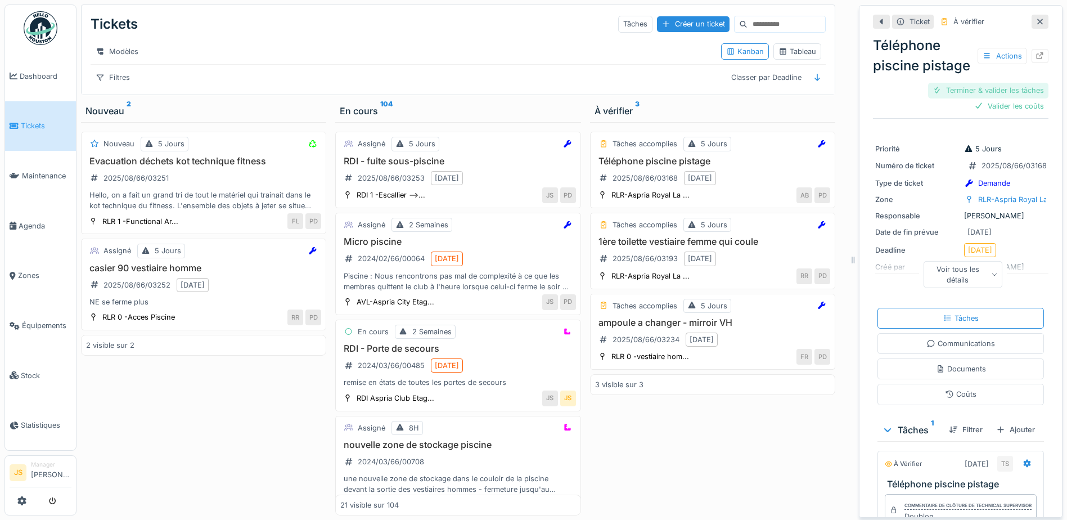
click at [979, 98] on div "Terminer & valider les tâches" at bounding box center [988, 90] width 120 height 15
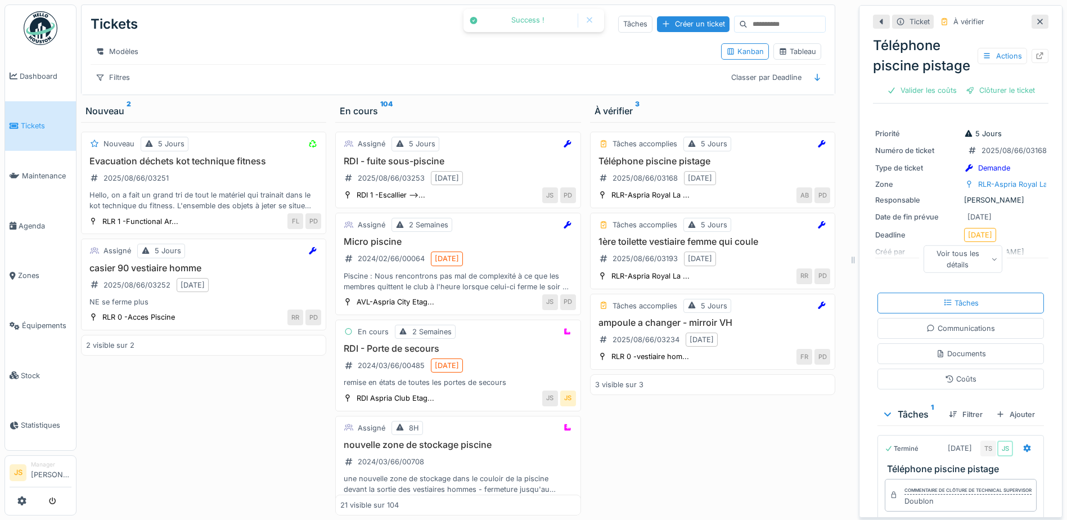
click at [982, 98] on div "Clôturer le ticket" at bounding box center [1001, 90] width 78 height 15
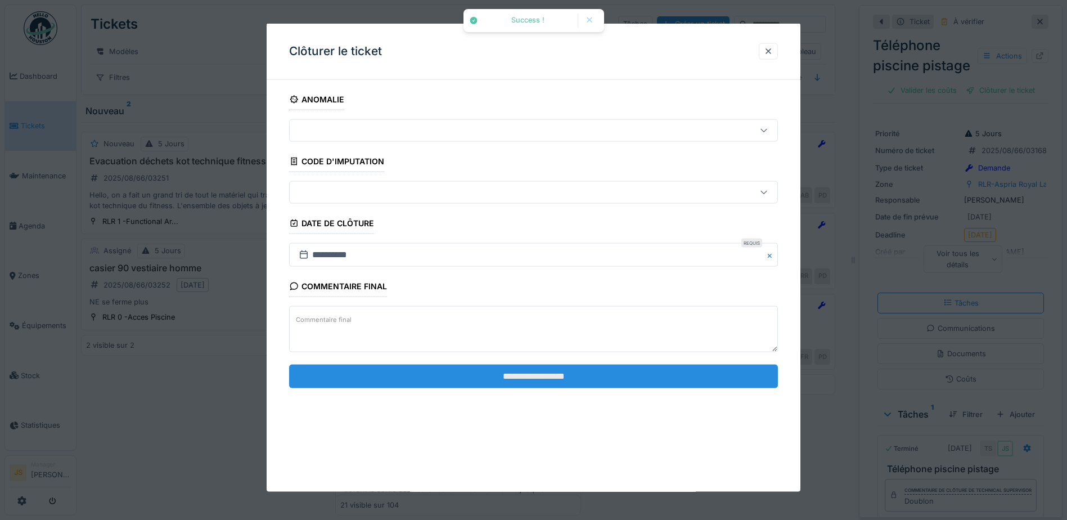
click at [468, 378] on input "**********" at bounding box center [533, 376] width 489 height 24
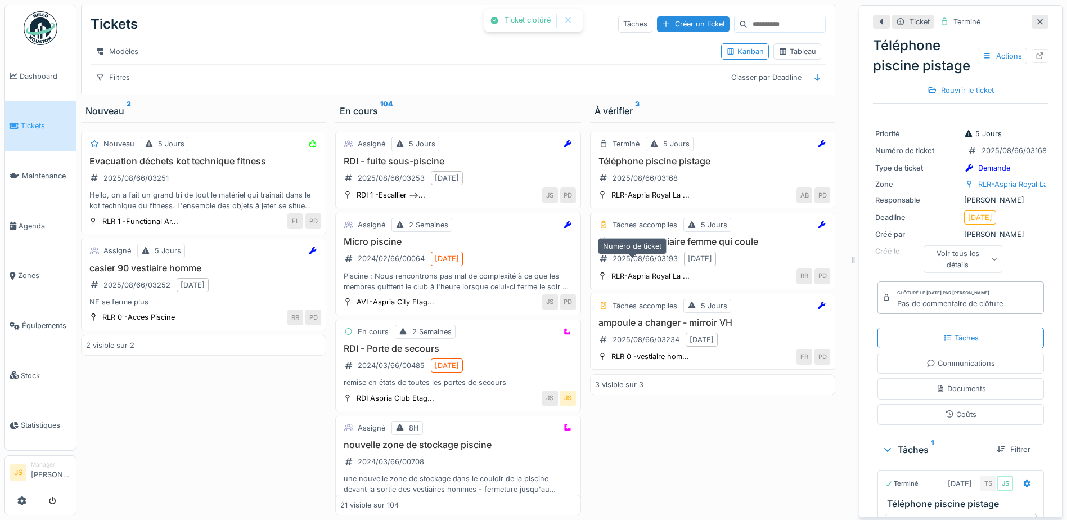
click at [647, 258] on div "2025/08/66/03193" at bounding box center [638, 258] width 87 height 19
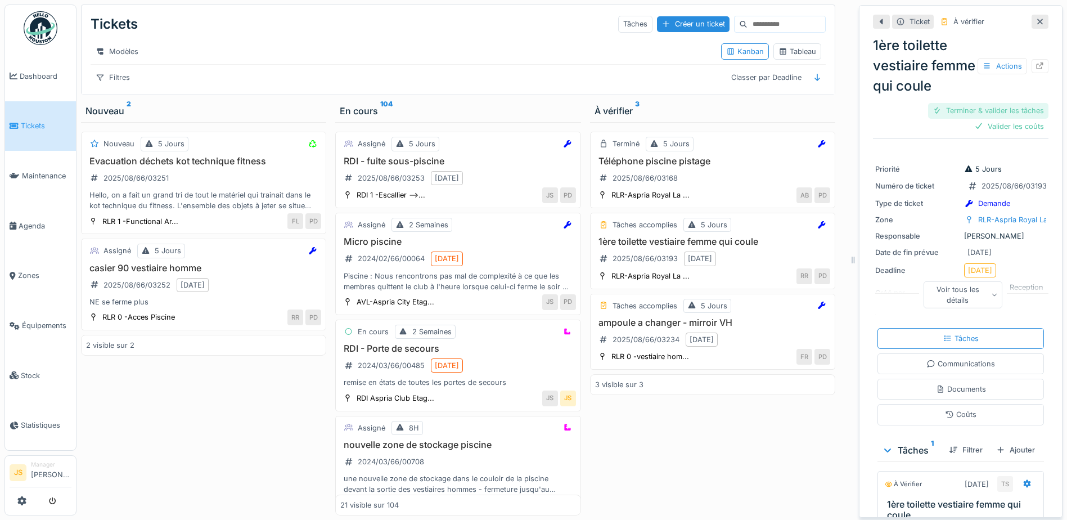
click at [968, 118] on div "Terminer & valider les tâches" at bounding box center [988, 110] width 120 height 15
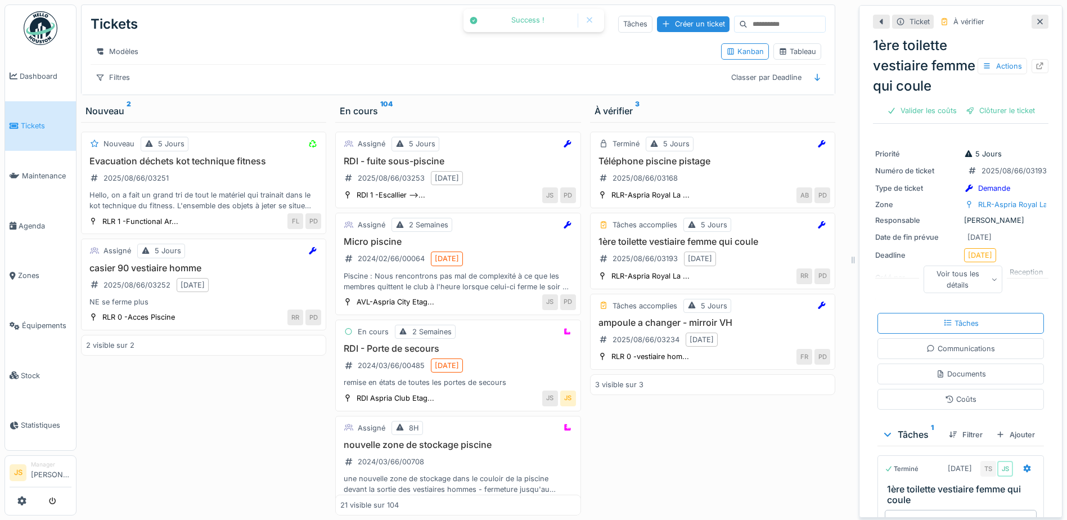
click at [979, 118] on div "Clôturer le ticket" at bounding box center [1001, 110] width 78 height 15
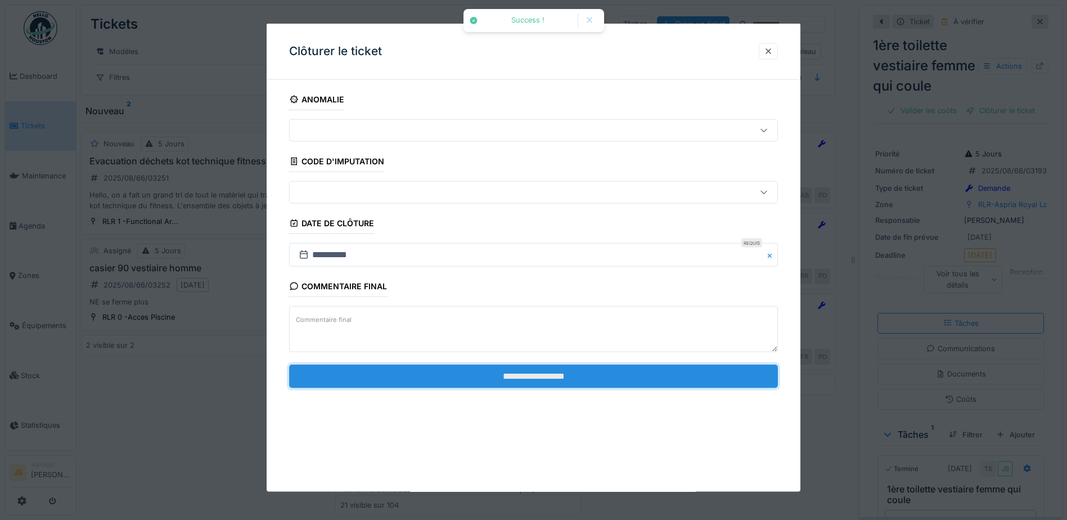
click at [566, 381] on input "**********" at bounding box center [533, 376] width 489 height 24
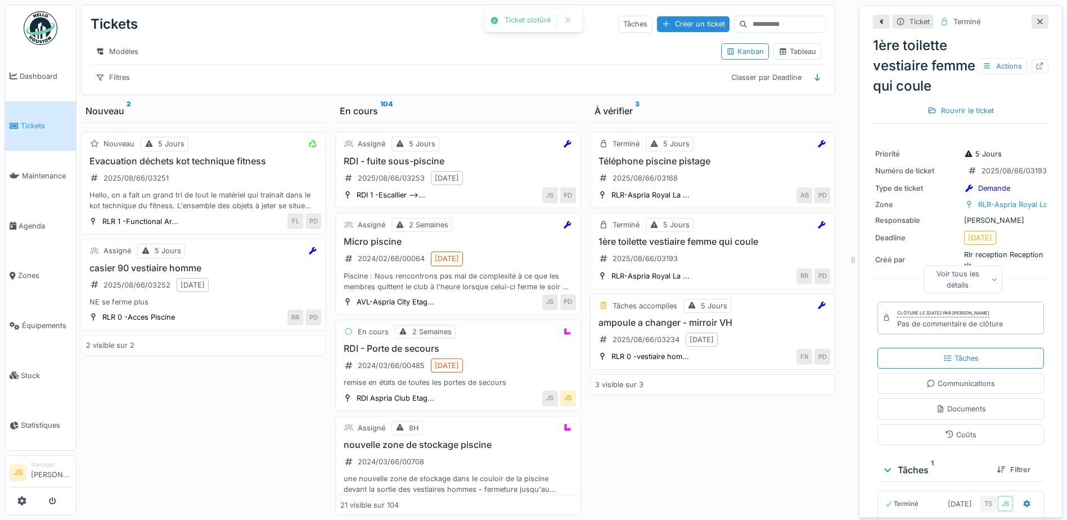
click at [653, 328] on h3 "ampoule a changer - mirroir VH" at bounding box center [712, 322] width 235 height 11
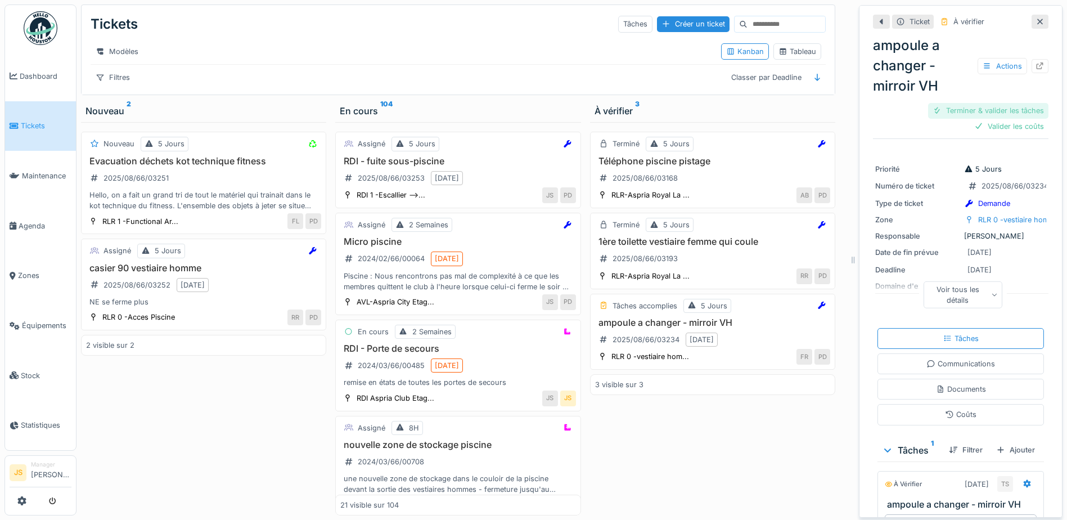
click at [994, 109] on div "Terminer & valider les tâches" at bounding box center [988, 110] width 120 height 15
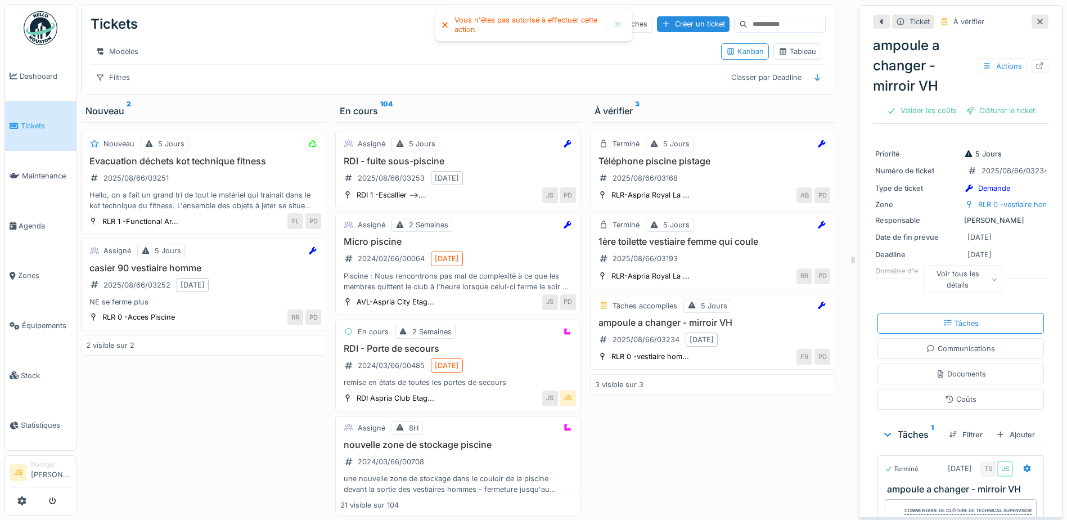
click at [994, 109] on div "Clôturer le ticket" at bounding box center [1001, 110] width 78 height 15
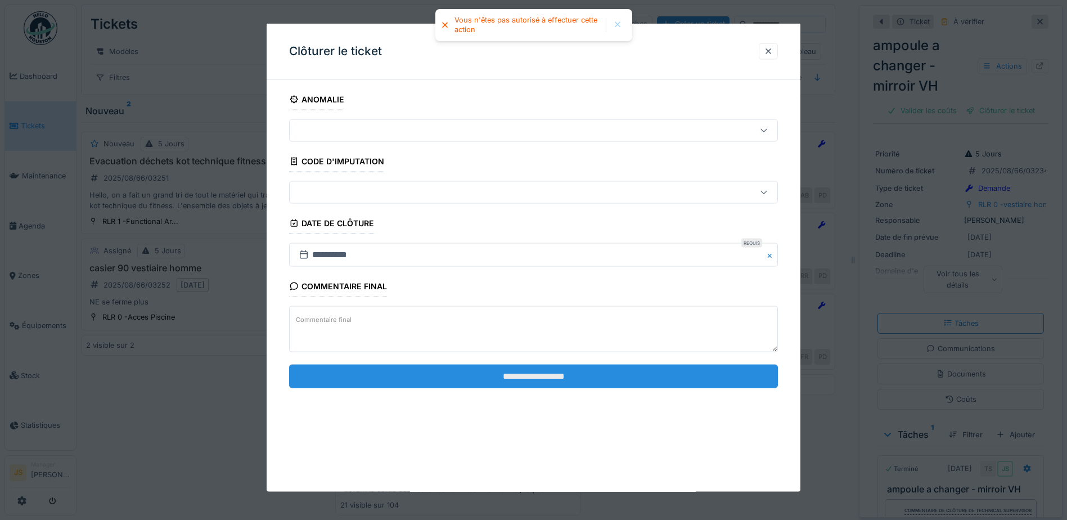
click at [524, 375] on input "**********" at bounding box center [533, 376] width 489 height 24
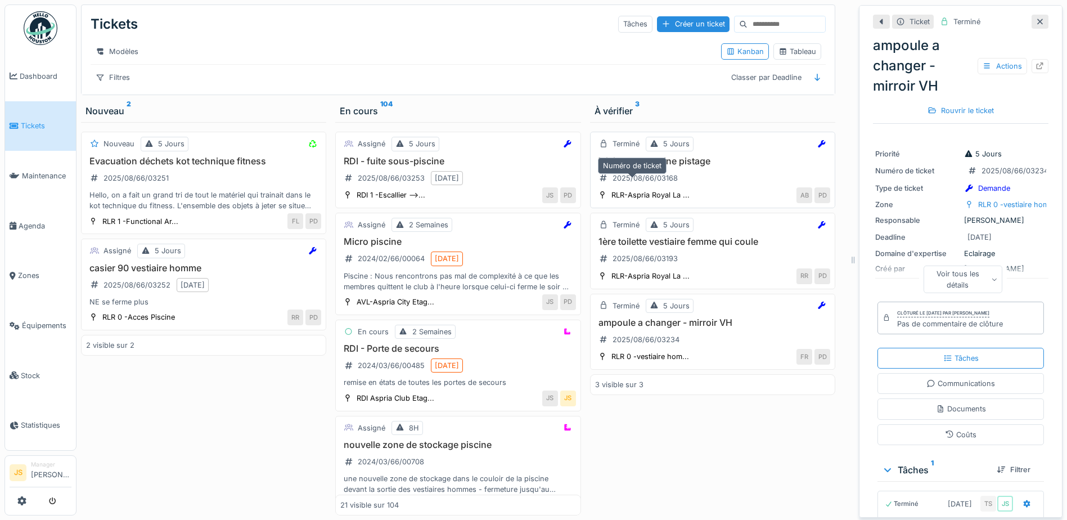
click at [643, 177] on div "2025/08/66/03168" at bounding box center [638, 178] width 87 height 19
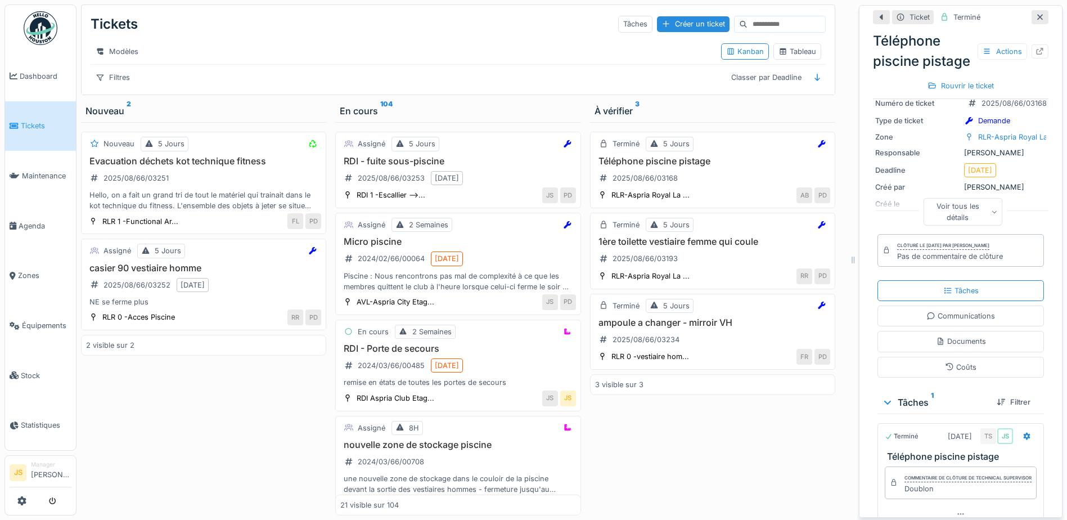
scroll to position [127, 0]
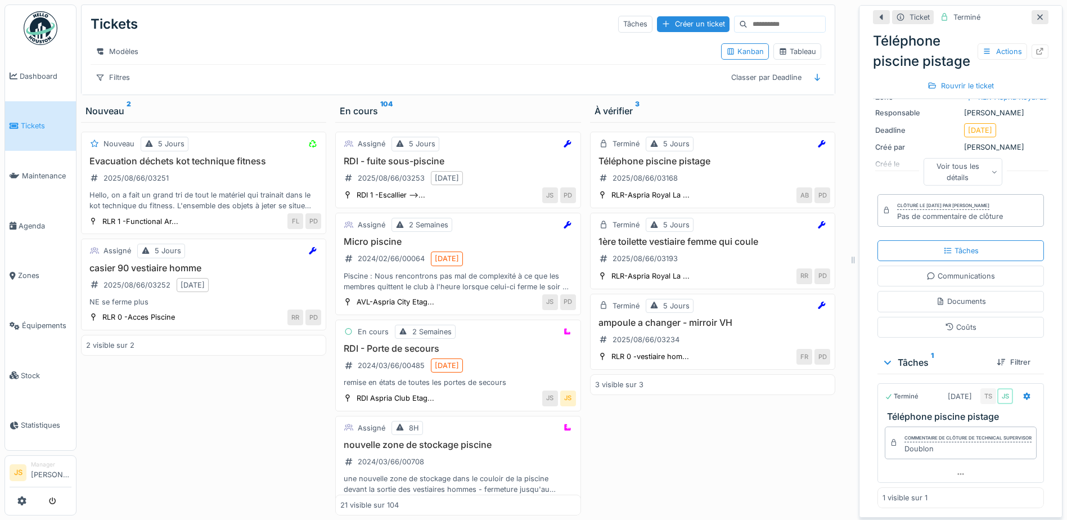
click at [703, 461] on div "Terminé 5 Jours Téléphone piscine pistage 2025/08/66/03168 RLR-Aspria Royal La …" at bounding box center [712, 318] width 245 height 393
click at [124, 167] on h3 "Evacuation déchets kot technique fitness" at bounding box center [203, 161] width 235 height 11
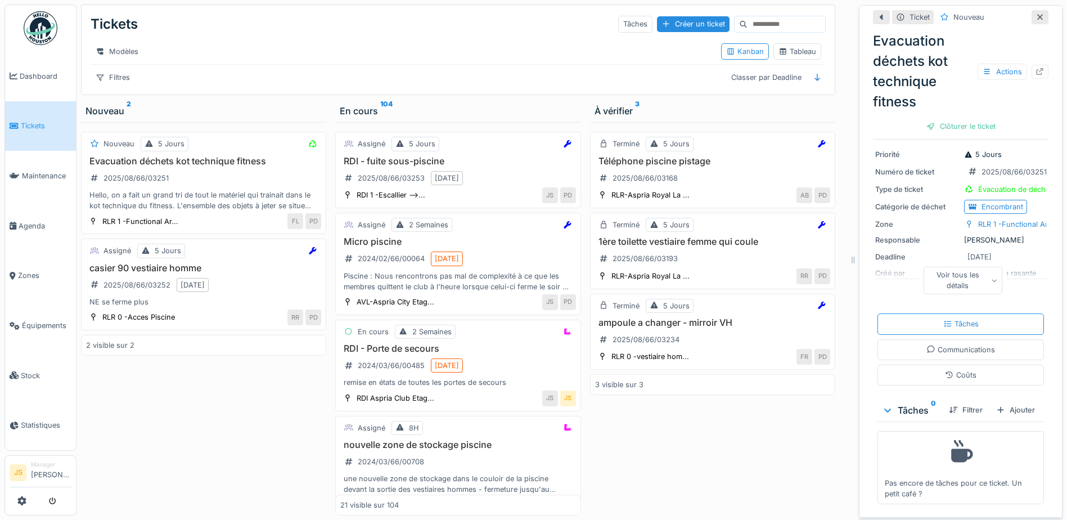
scroll to position [129, 0]
click at [1011, 409] on div "Ajouter" at bounding box center [1016, 409] width 48 height 15
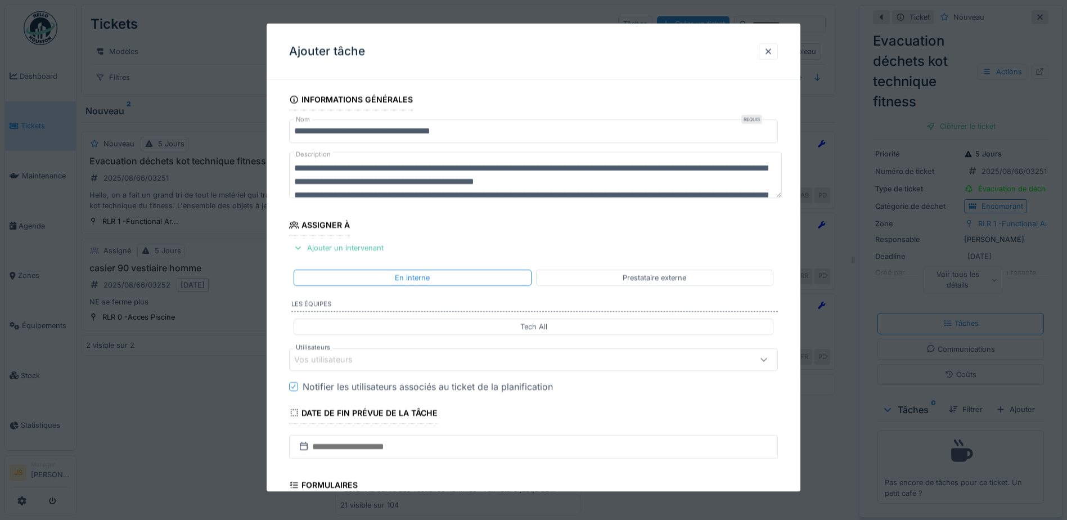
click at [339, 358] on div "Vos utilisateurs" at bounding box center [331, 359] width 74 height 12
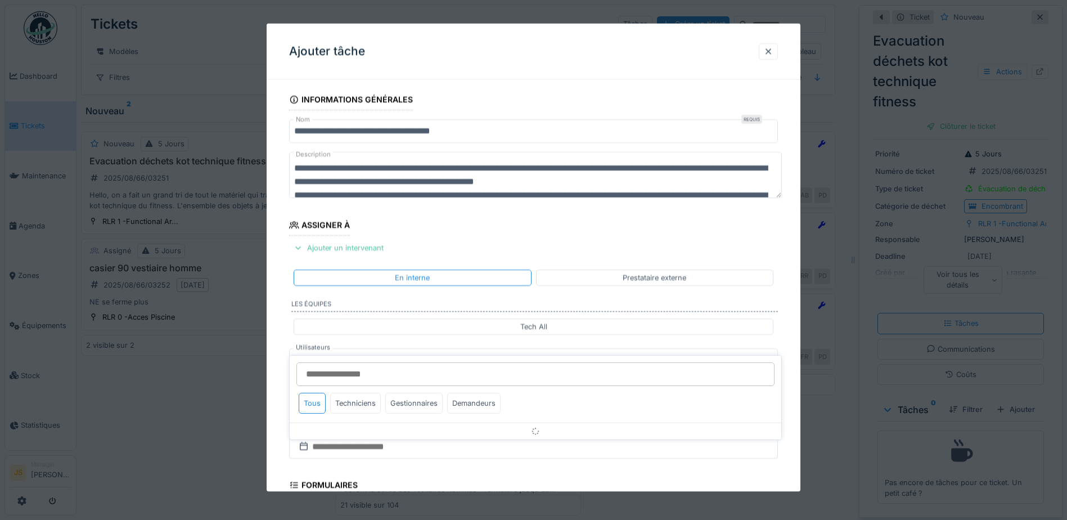
scroll to position [102, 0]
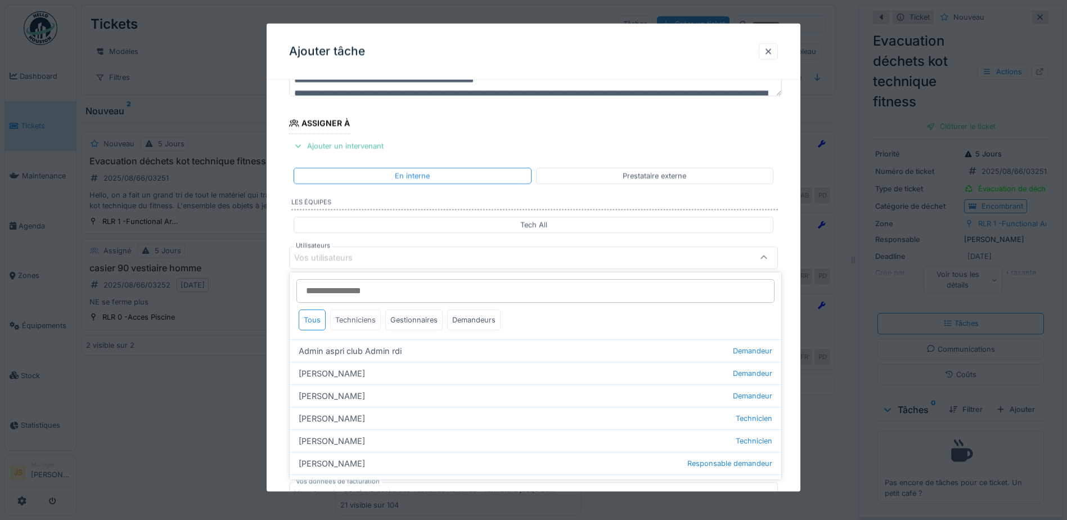
click at [366, 323] on div "Techniciens" at bounding box center [355, 319] width 51 height 21
click at [280, 371] on div "**********" at bounding box center [534, 278] width 534 height 582
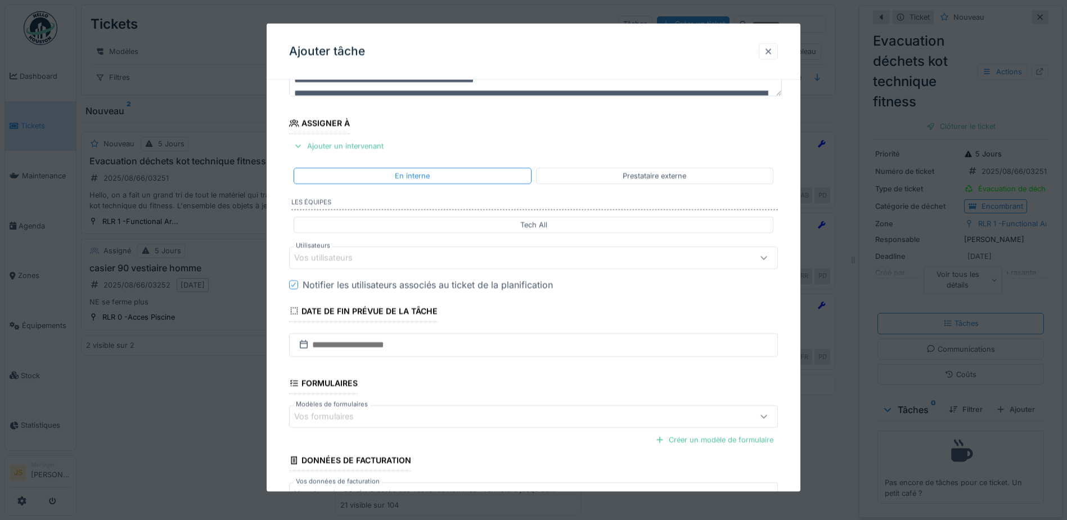
click at [773, 50] on div at bounding box center [768, 51] width 9 height 11
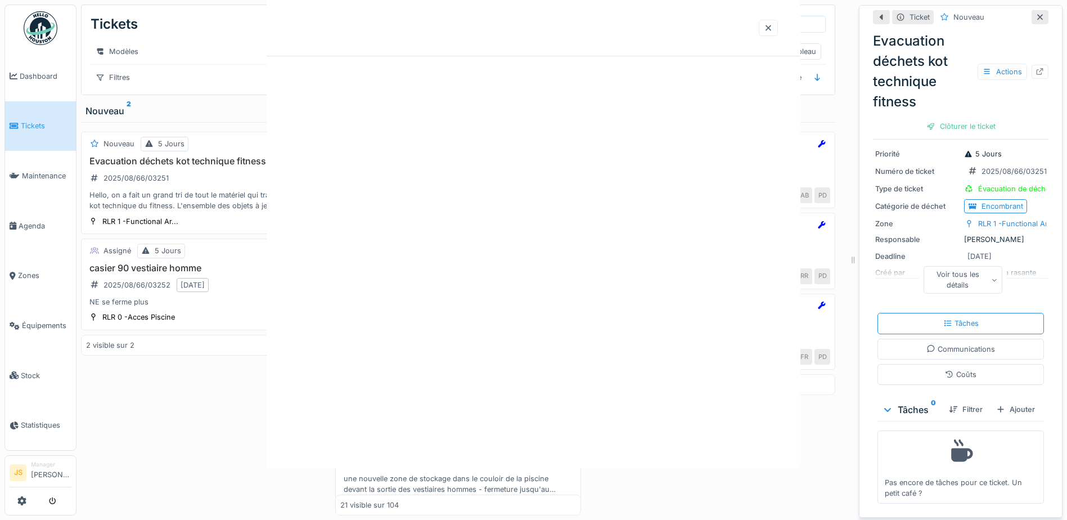
scroll to position [0, 0]
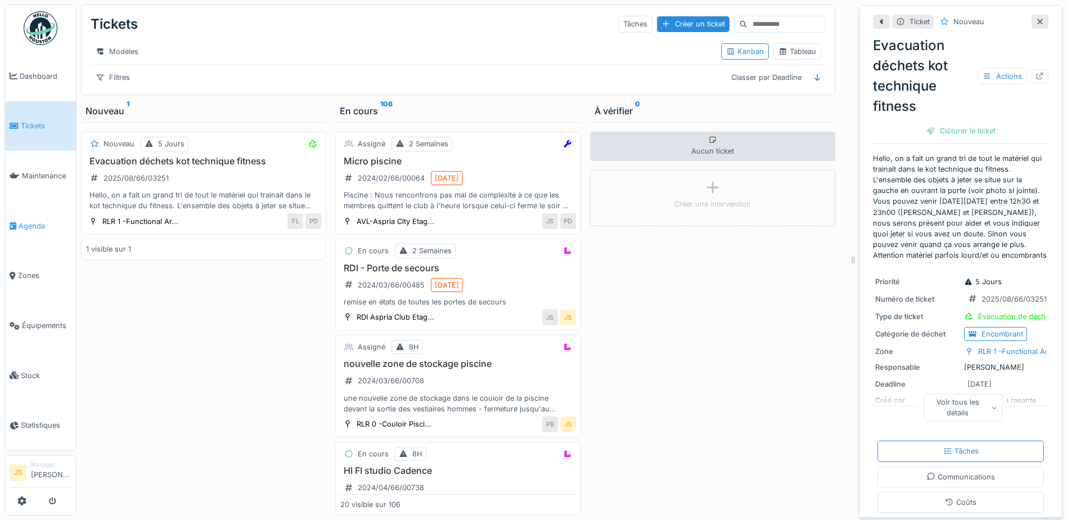
click at [20, 222] on span "Agenda" at bounding box center [45, 226] width 53 height 11
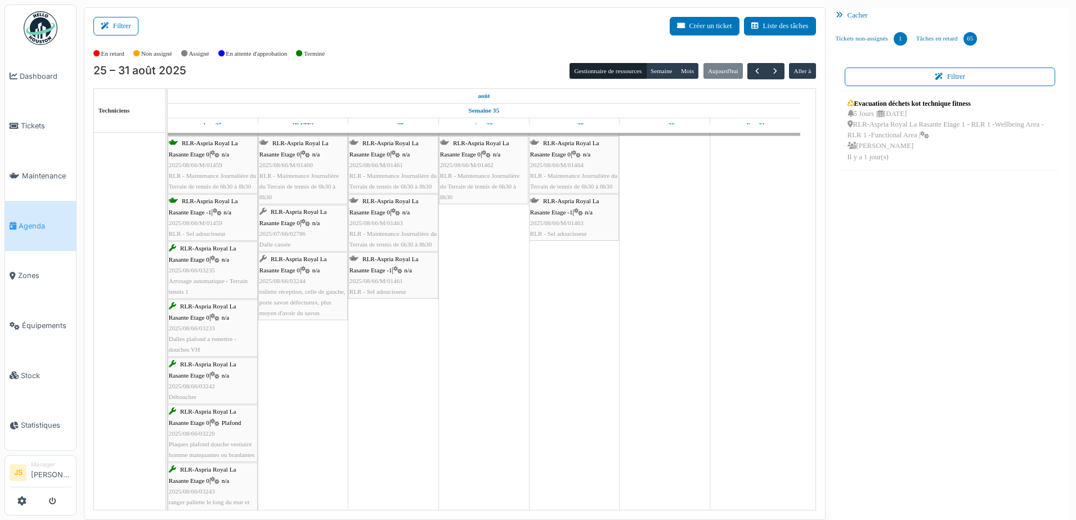
scroll to position [56, 0]
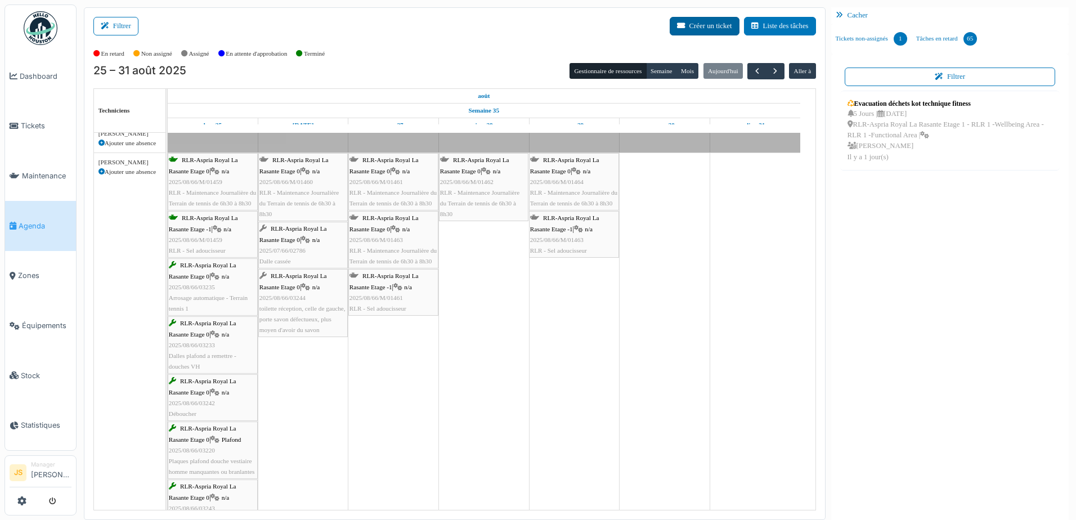
click at [722, 25] on button "Créer un ticket" at bounding box center [705, 26] width 70 height 19
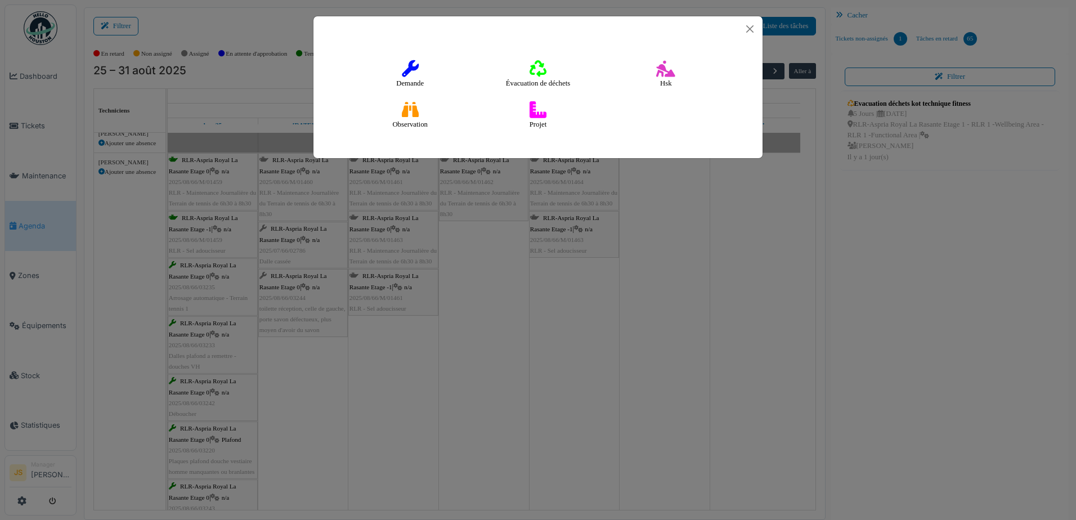
click at [413, 65] on icon at bounding box center [410, 68] width 17 height 17
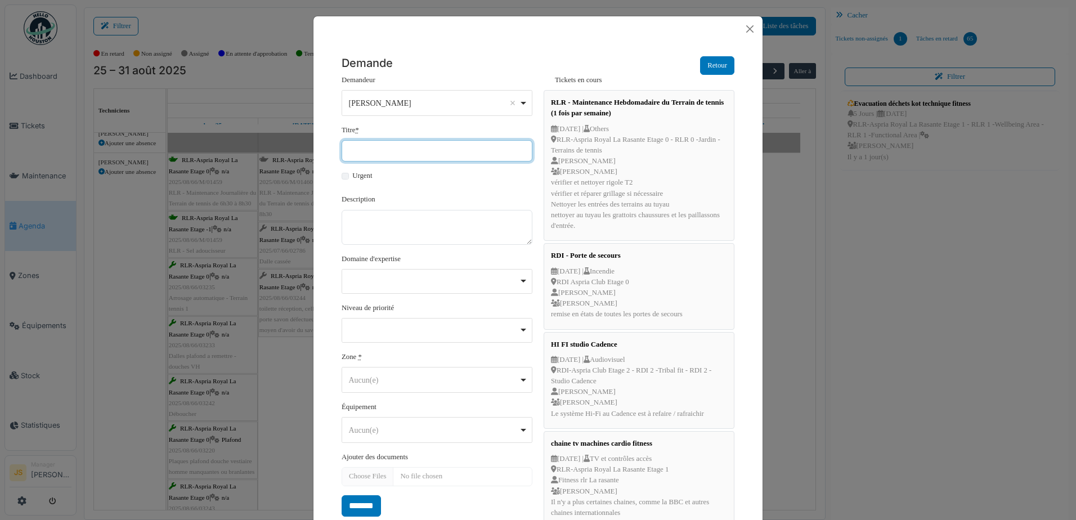
click at [387, 149] on input "Titre *" at bounding box center [437, 150] width 191 height 21
type input "**********"
click at [362, 274] on div "Remove item" at bounding box center [437, 281] width 191 height 25
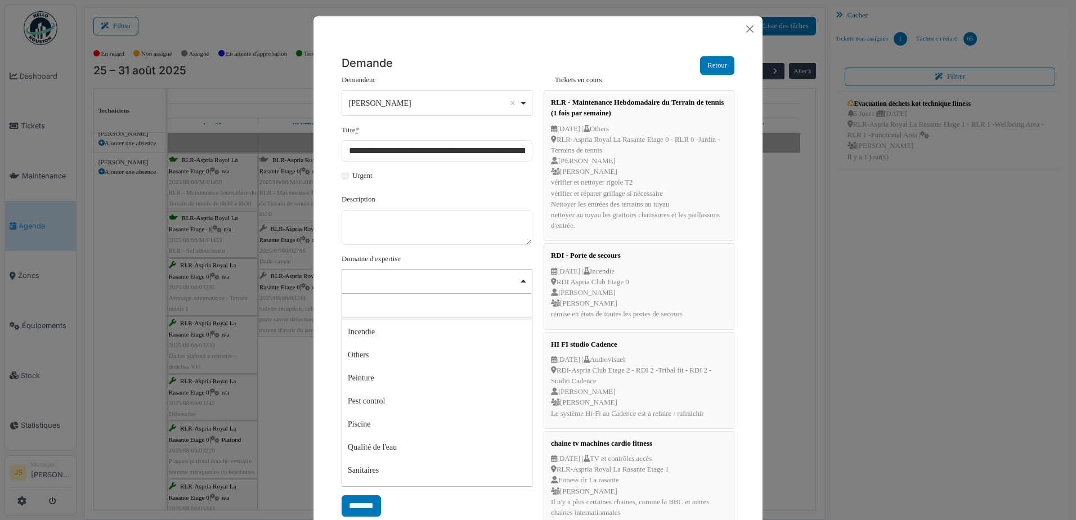
scroll to position [258, 0]
select select "***"
click at [393, 335] on div "Remove item" at bounding box center [437, 331] width 191 height 25
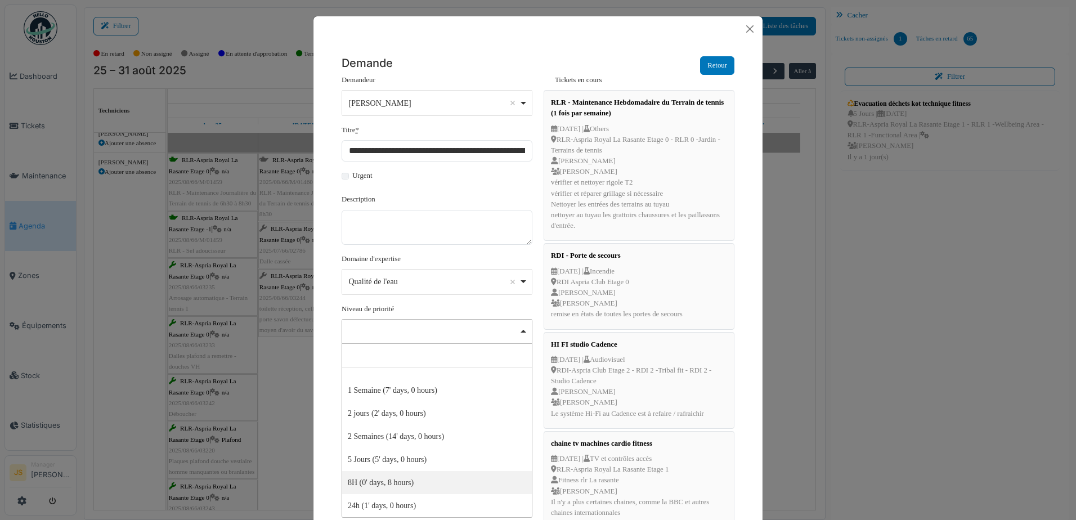
select select "**"
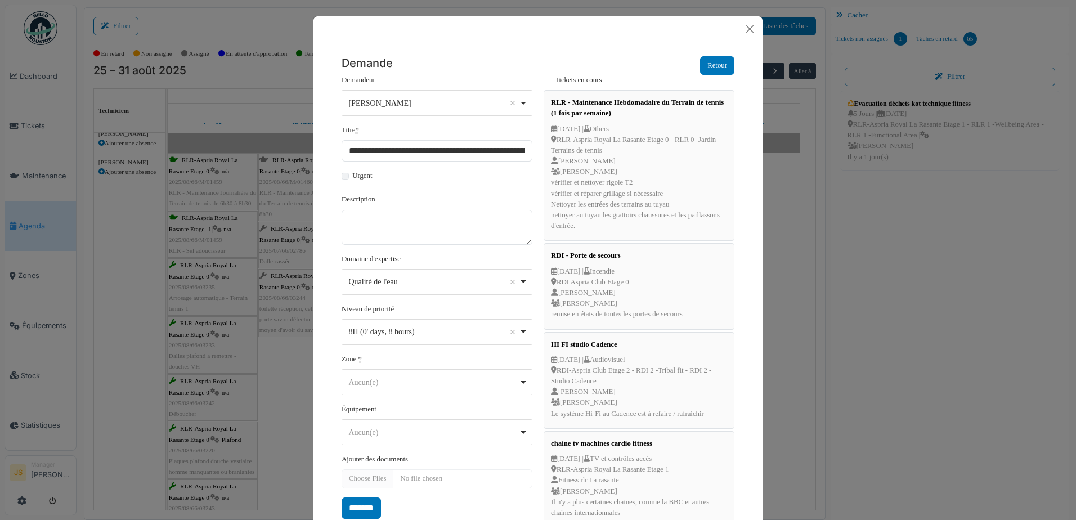
click at [367, 378] on div "Aucun(e) Remove item" at bounding box center [434, 382] width 170 height 12
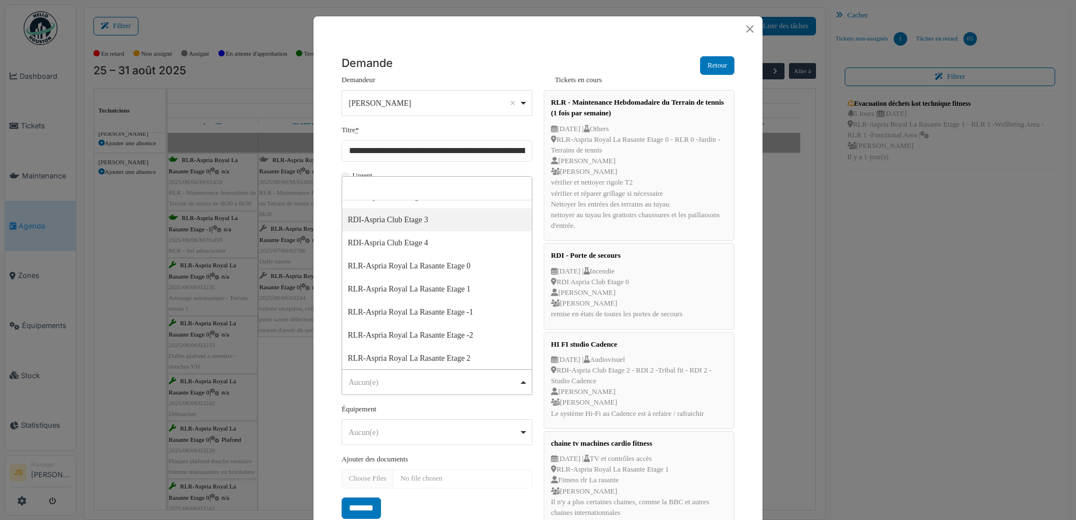
scroll to position [177, 0]
select select "*****"
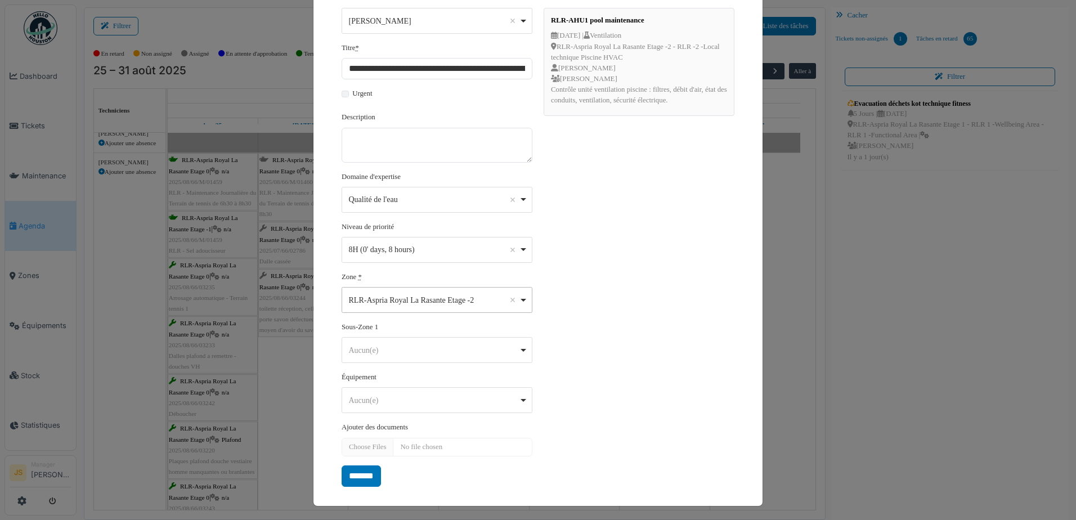
scroll to position [84, 0]
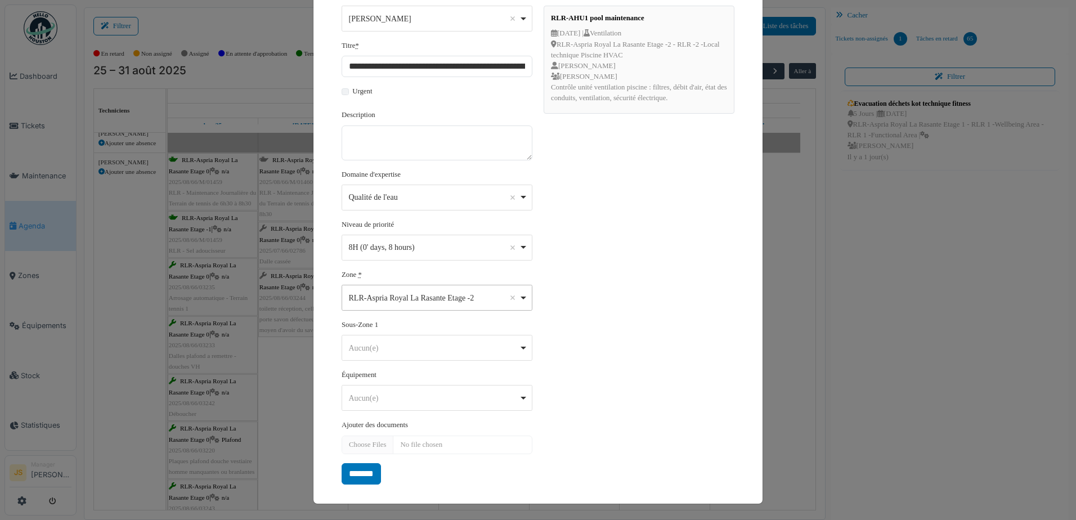
click at [453, 342] on div "Aucun(e) Remove item" at bounding box center [434, 348] width 170 height 12
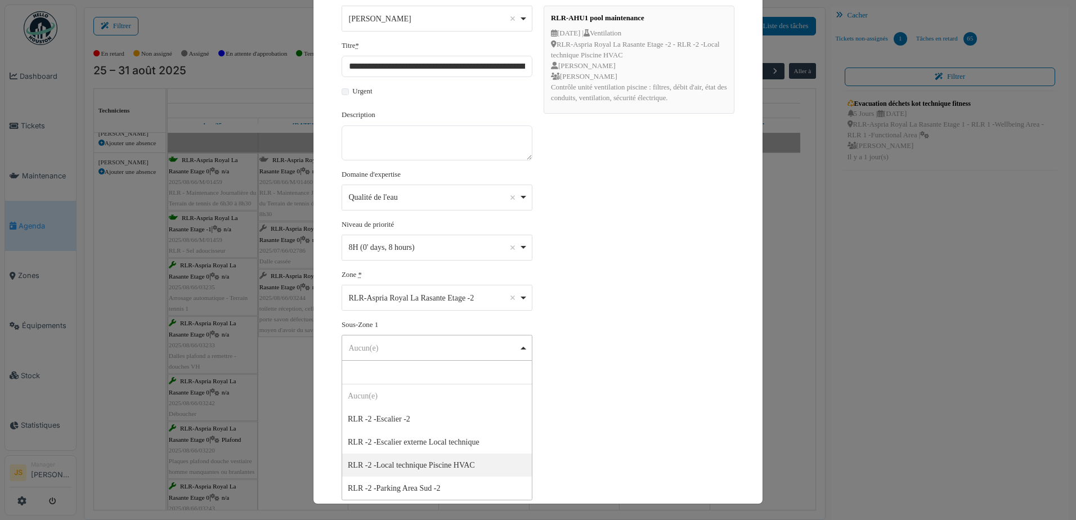
select select "*****"
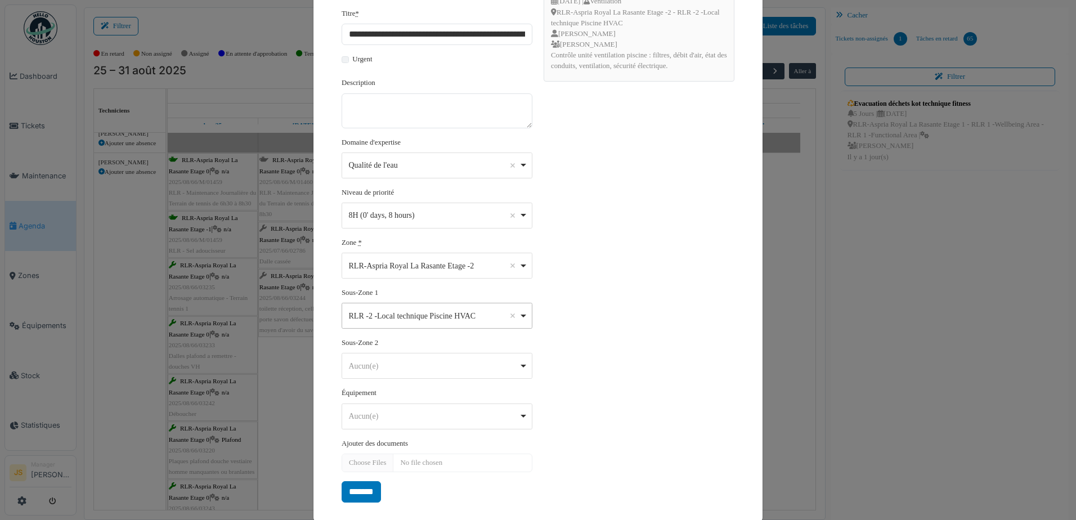
scroll to position [134, 0]
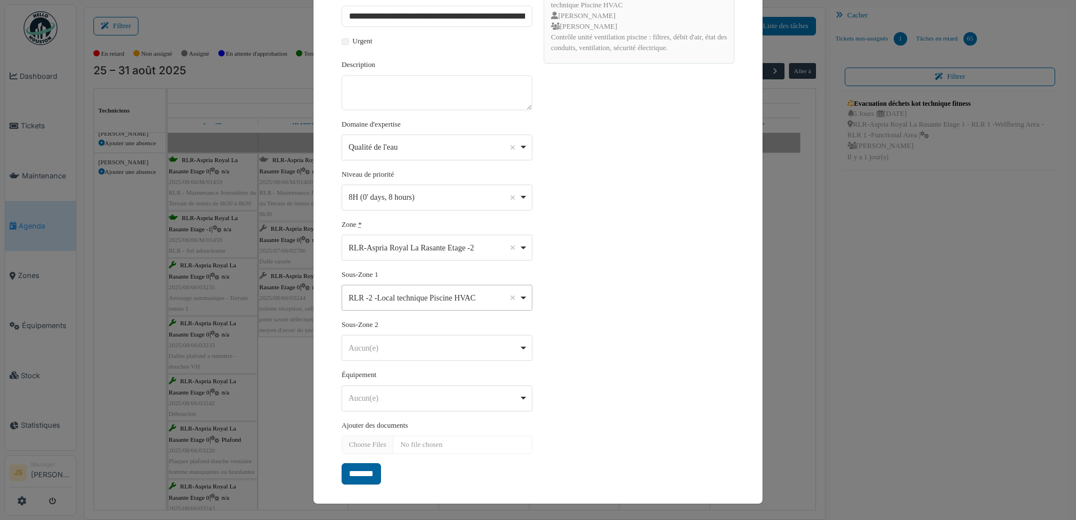
click at [375, 472] on input "*******" at bounding box center [361, 473] width 39 height 21
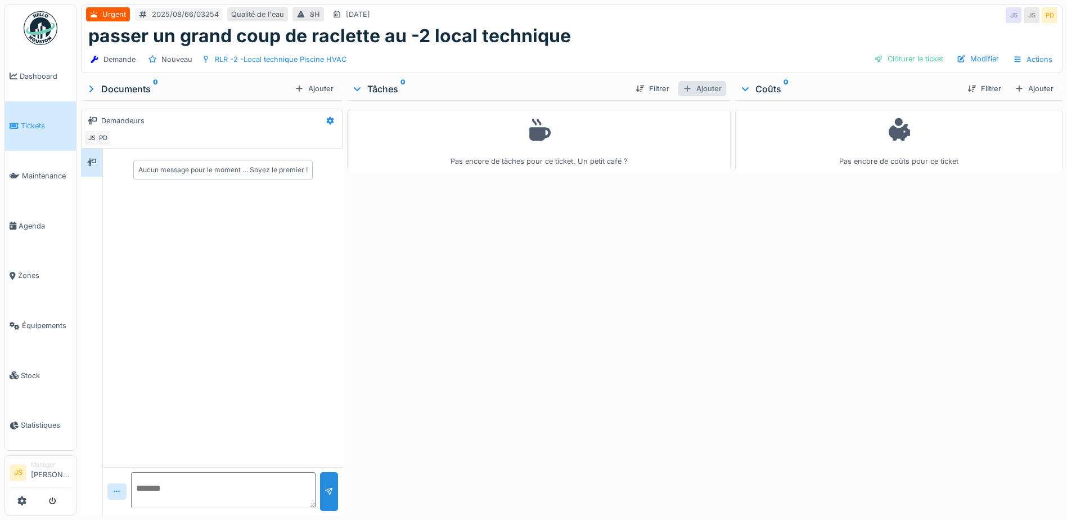
click at [705, 85] on div "Ajouter" at bounding box center [703, 88] width 48 height 15
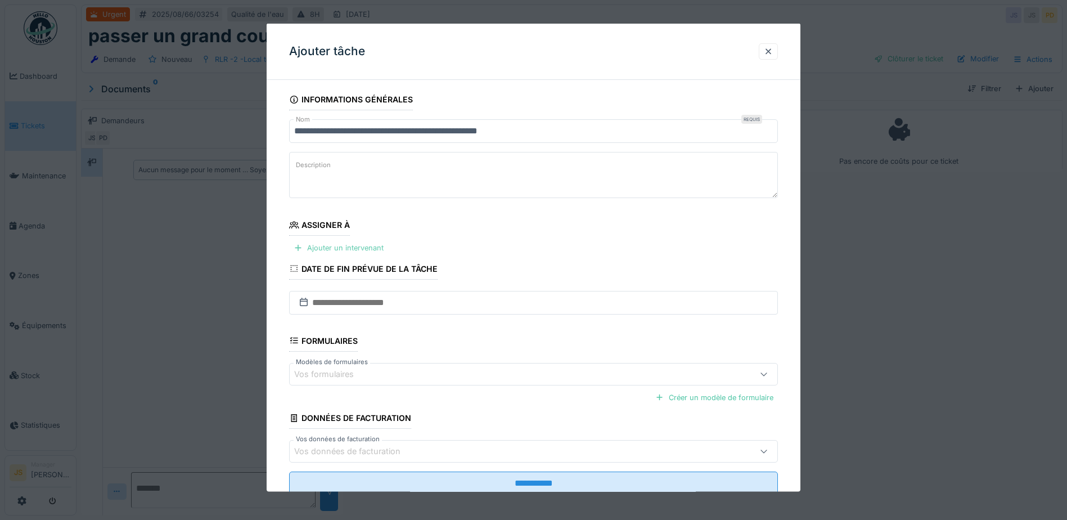
click at [354, 245] on div "Ajouter un intervenant" at bounding box center [338, 247] width 99 height 15
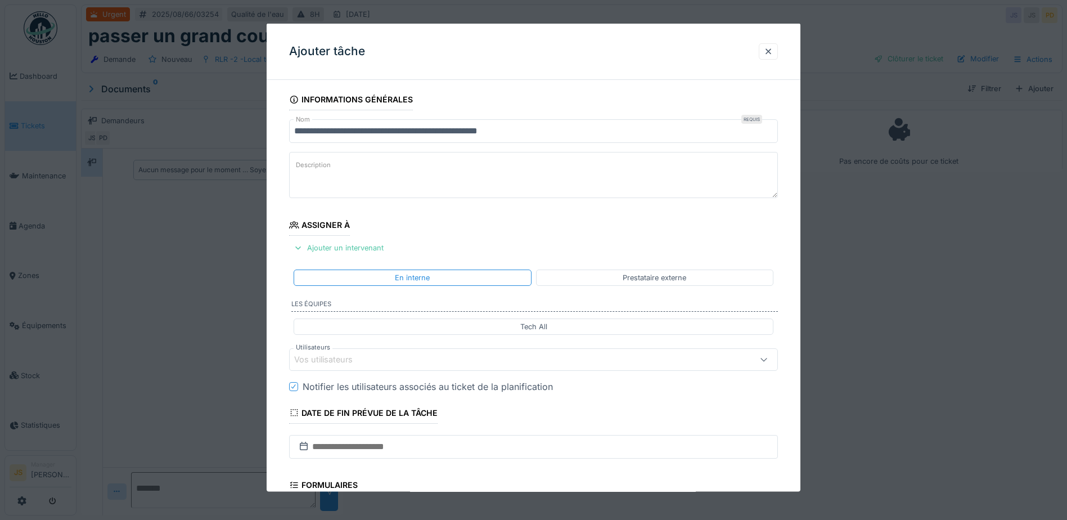
click at [324, 356] on div "Vos utilisateurs" at bounding box center [331, 359] width 74 height 12
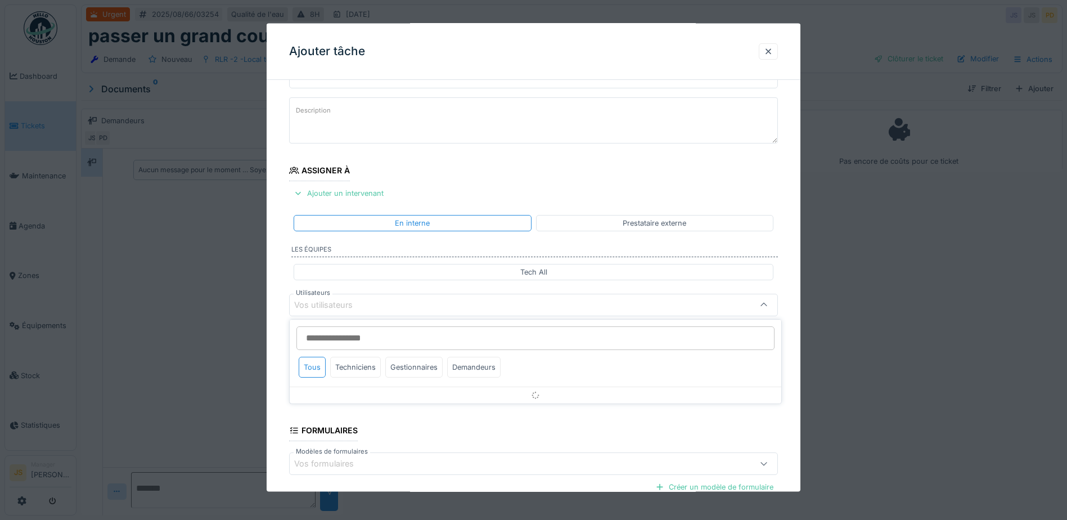
scroll to position [102, 0]
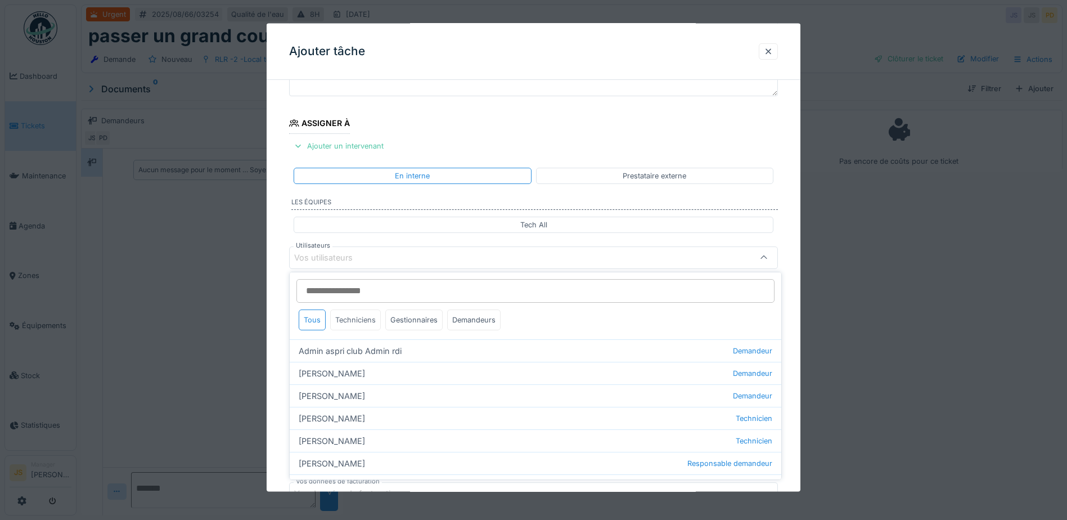
click at [349, 325] on div "Techniciens" at bounding box center [355, 319] width 51 height 21
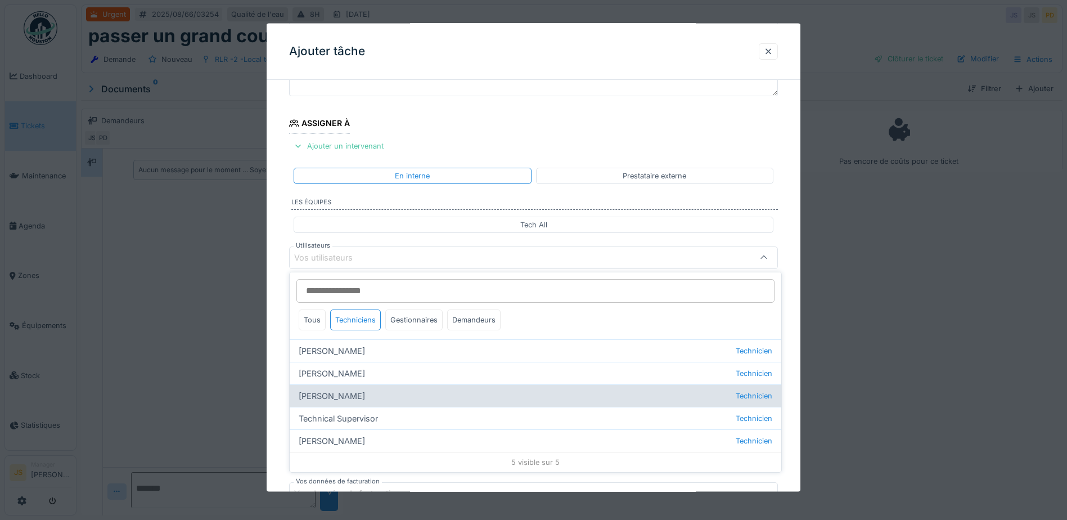
click at [357, 394] on div "Florian Sappart Technicien" at bounding box center [536, 395] width 492 height 23
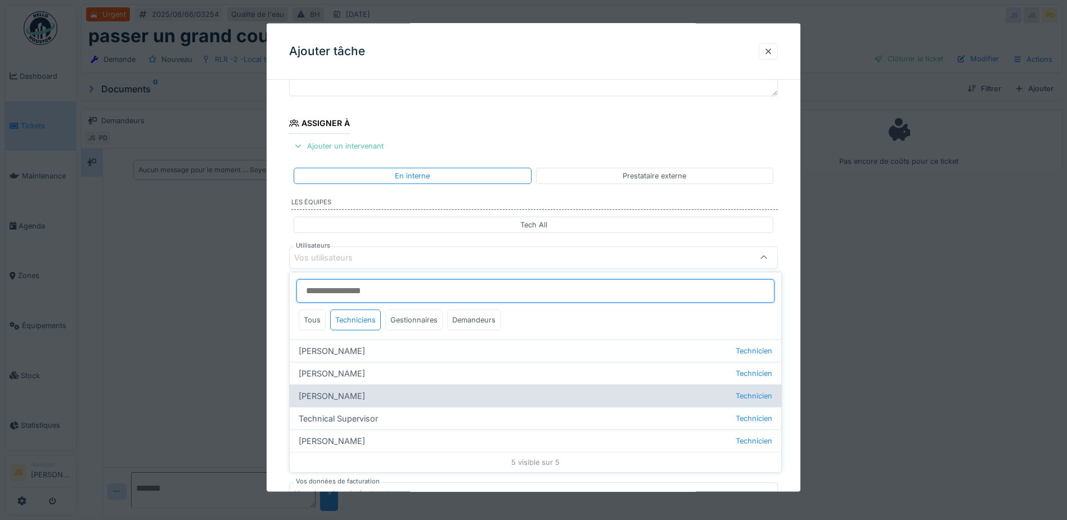
type input "*****"
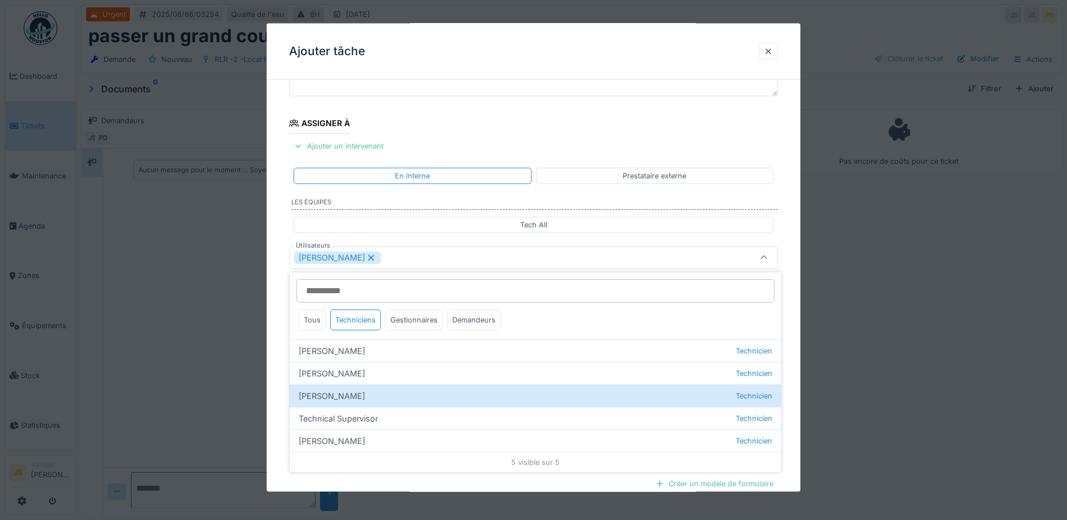
click at [272, 389] on div "**********" at bounding box center [534, 300] width 534 height 626
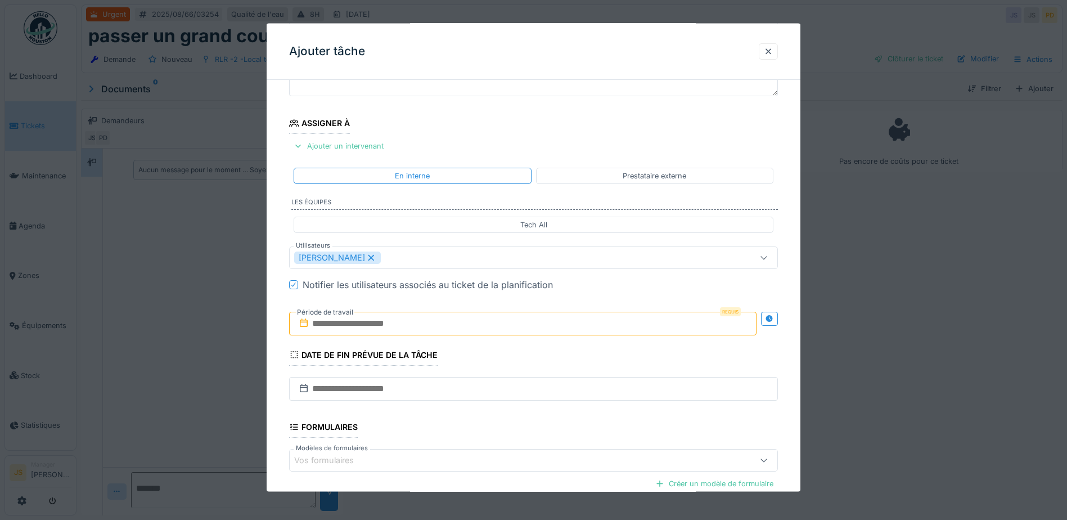
click at [351, 324] on input "text" at bounding box center [523, 323] width 468 height 24
click at [494, 468] on div "26" at bounding box center [488, 470] width 15 height 16
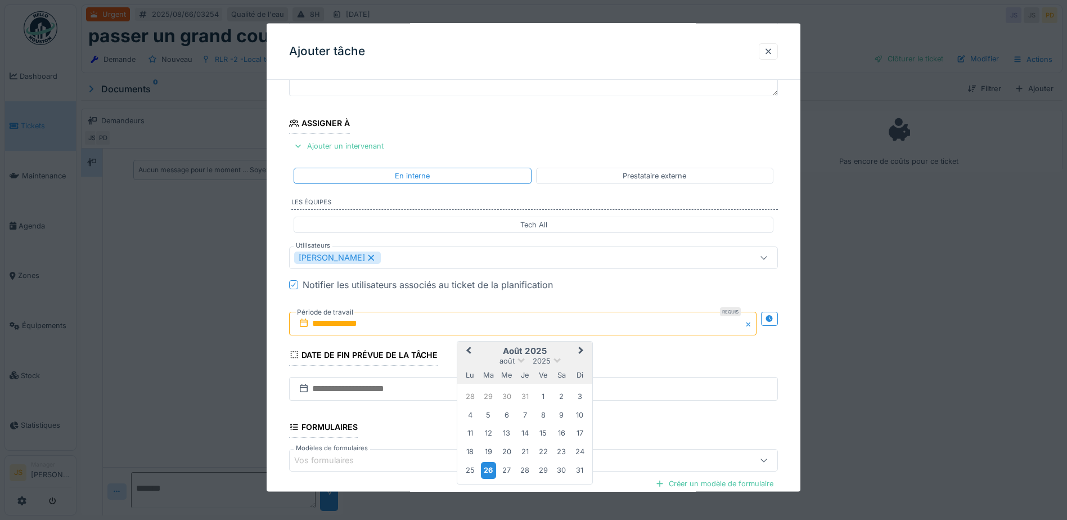
click at [493, 468] on div "26" at bounding box center [488, 470] width 15 height 16
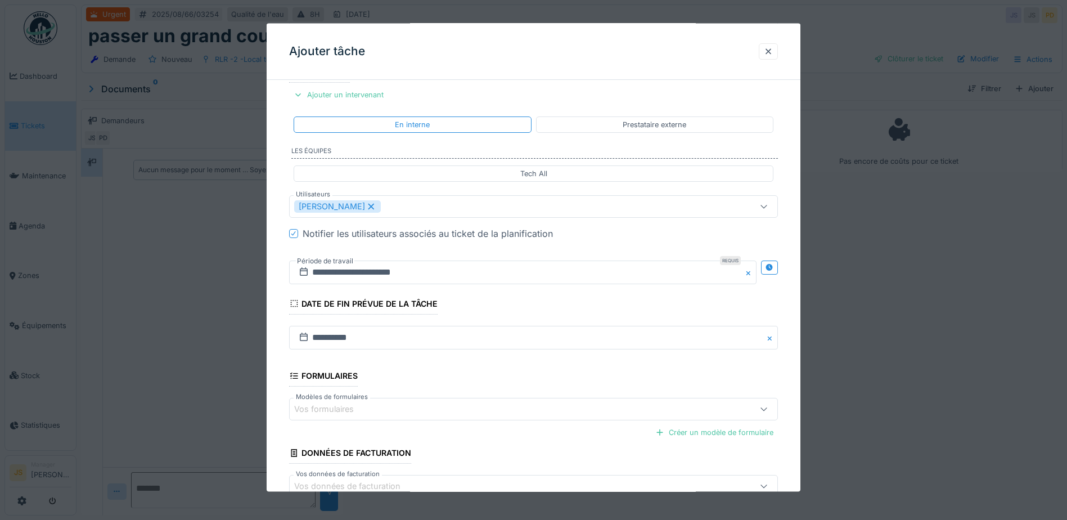
scroll to position [223, 0]
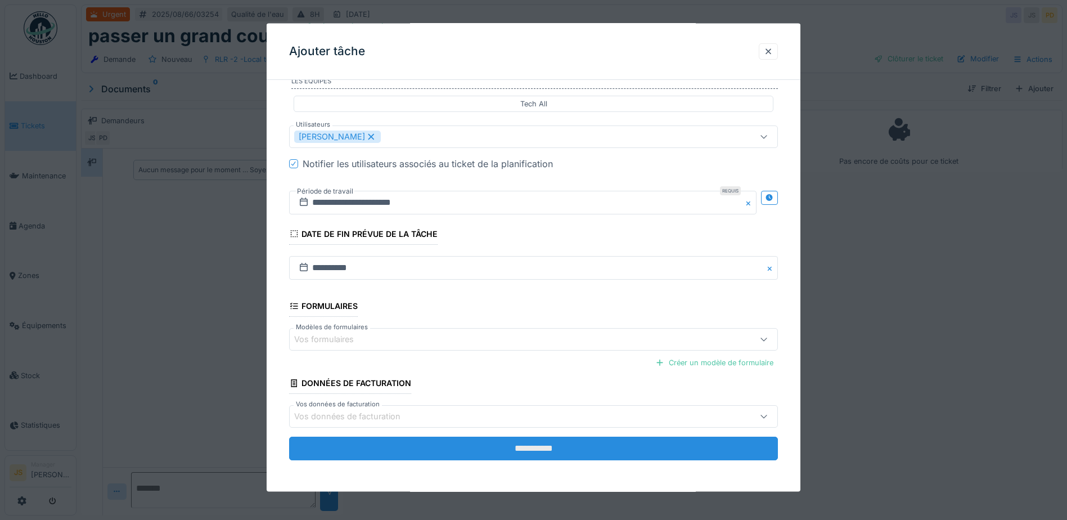
click at [553, 447] on input "**********" at bounding box center [533, 449] width 489 height 24
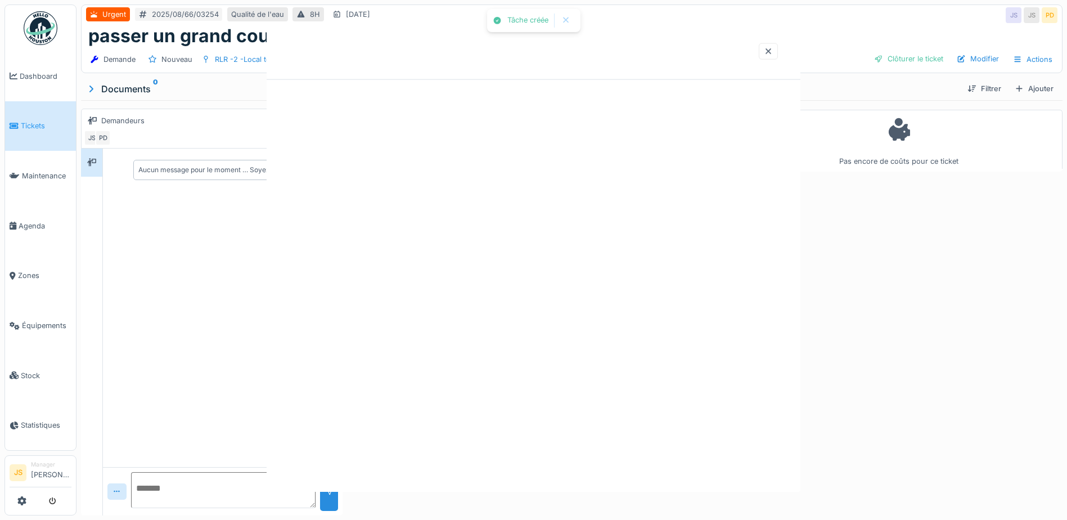
scroll to position [0, 0]
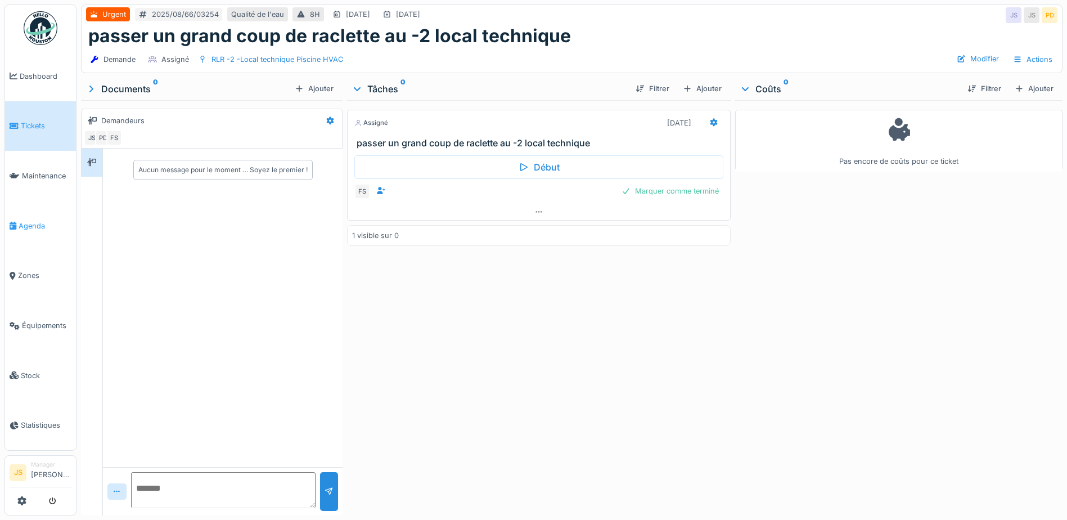
click at [34, 222] on span "Agenda" at bounding box center [45, 226] width 53 height 11
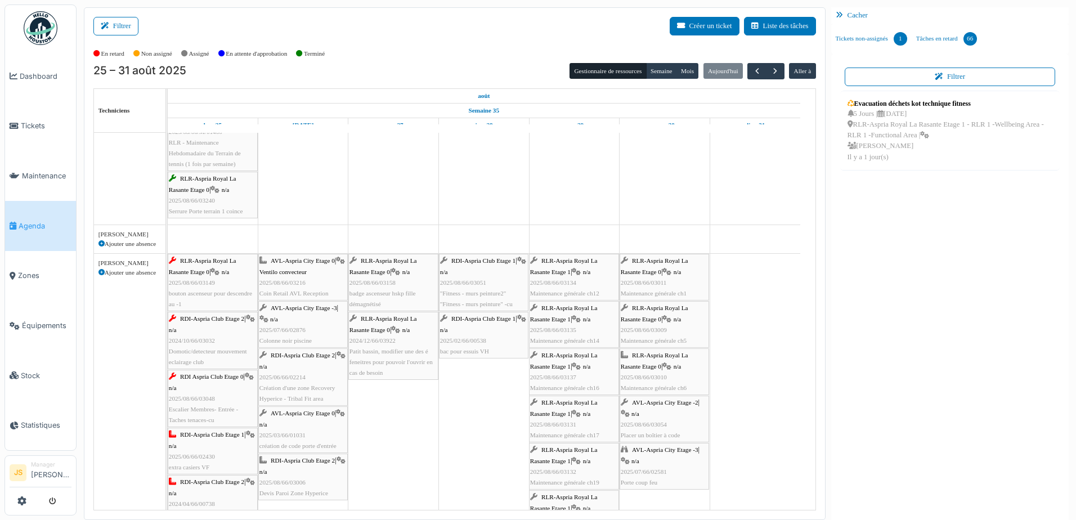
scroll to position [345, 0]
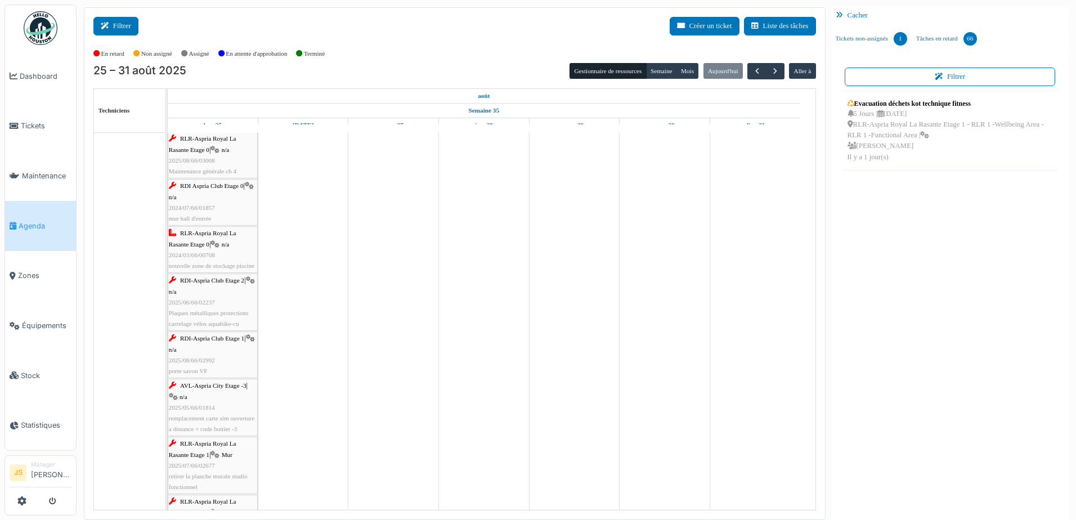
click at [111, 27] on icon at bounding box center [107, 26] width 12 height 7
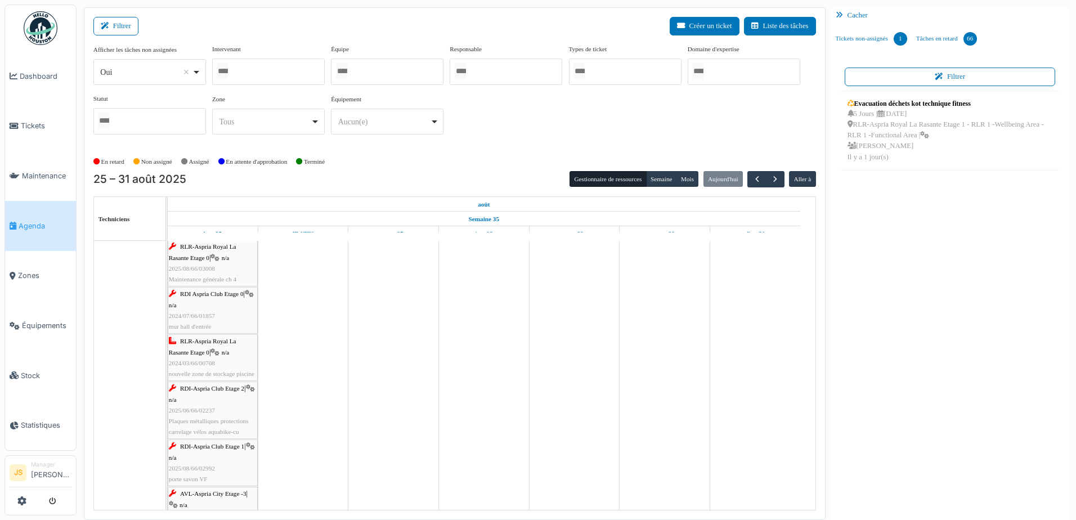
click at [288, 73] on div at bounding box center [268, 72] width 113 height 26
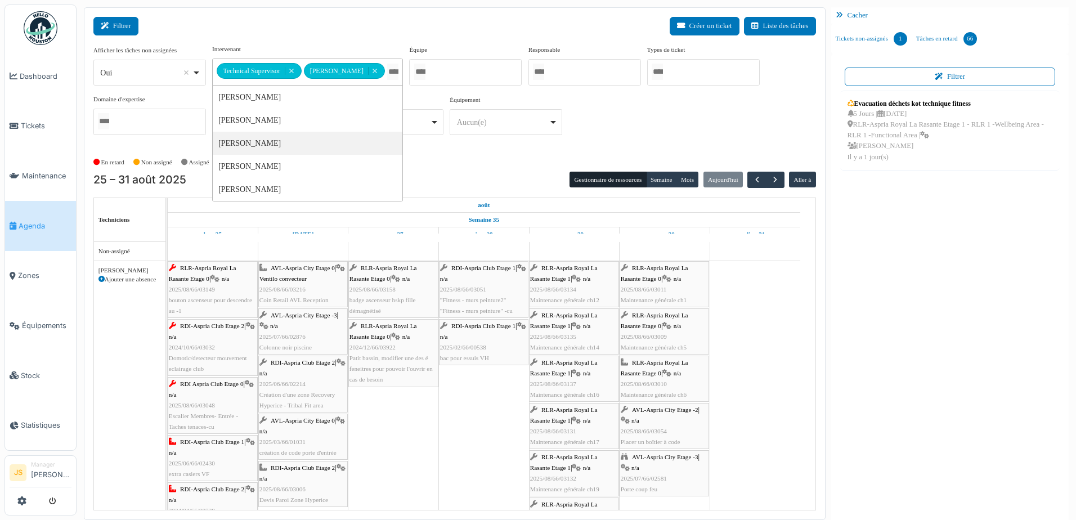
click at [125, 25] on button "Filtrer" at bounding box center [115, 26] width 45 height 19
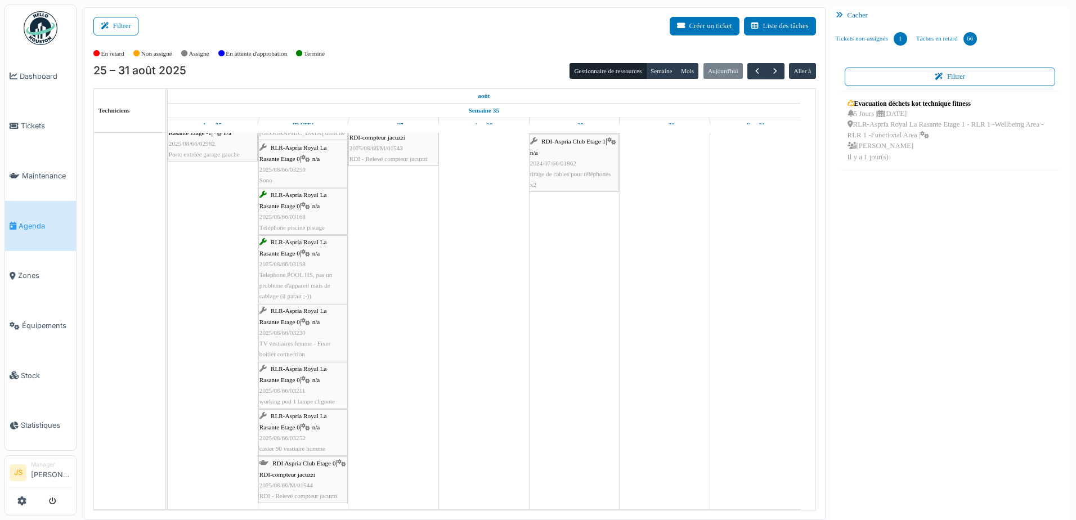
click at [291, 338] on div "RLR-Aspria Royal La Rasante Etage 0 | n/a 2025/08/66/03230 TV vestiaires femme …" at bounding box center [302, 333] width 87 height 54
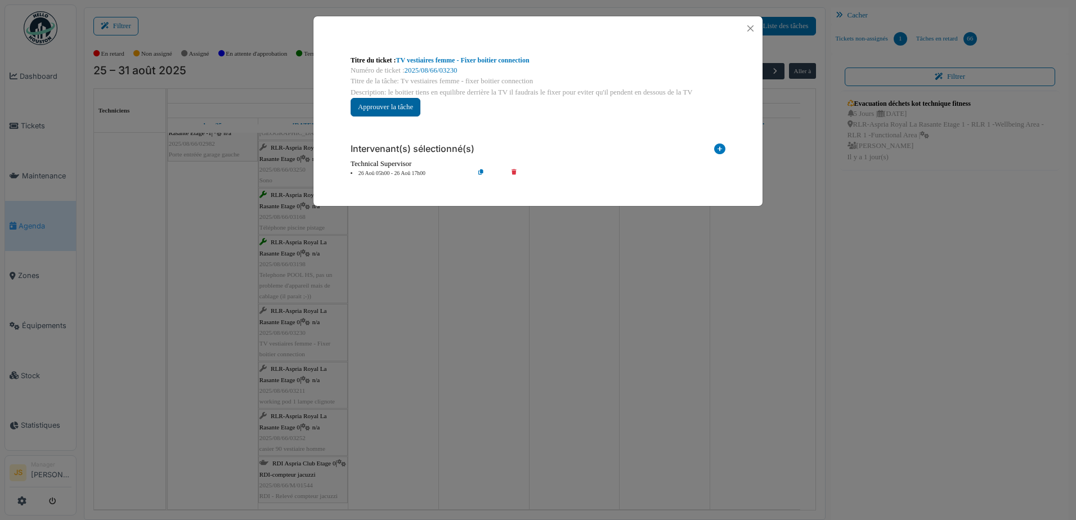
click at [401, 104] on button "Approuver la tâche" at bounding box center [386, 107] width 70 height 19
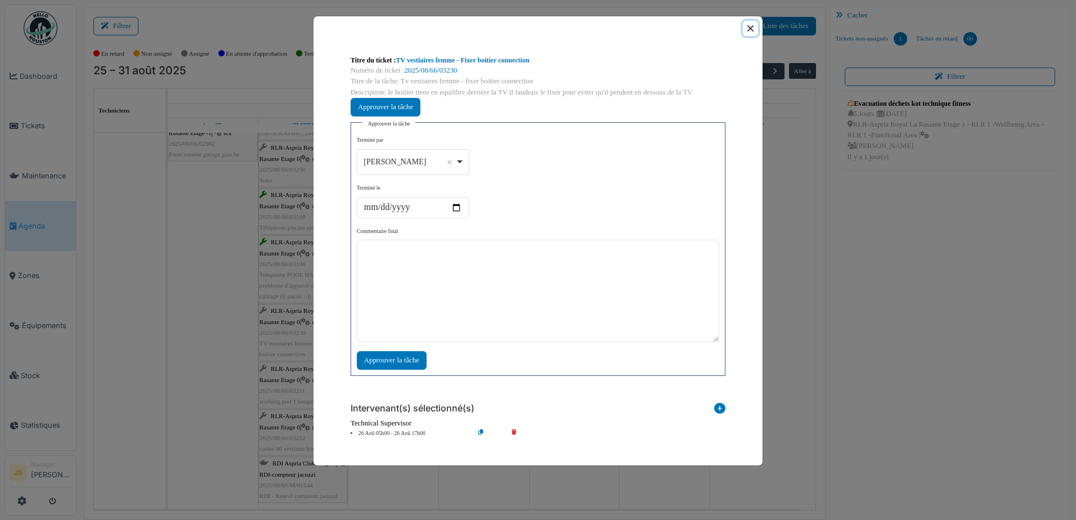
click at [752, 25] on button "Close" at bounding box center [750, 28] width 15 height 15
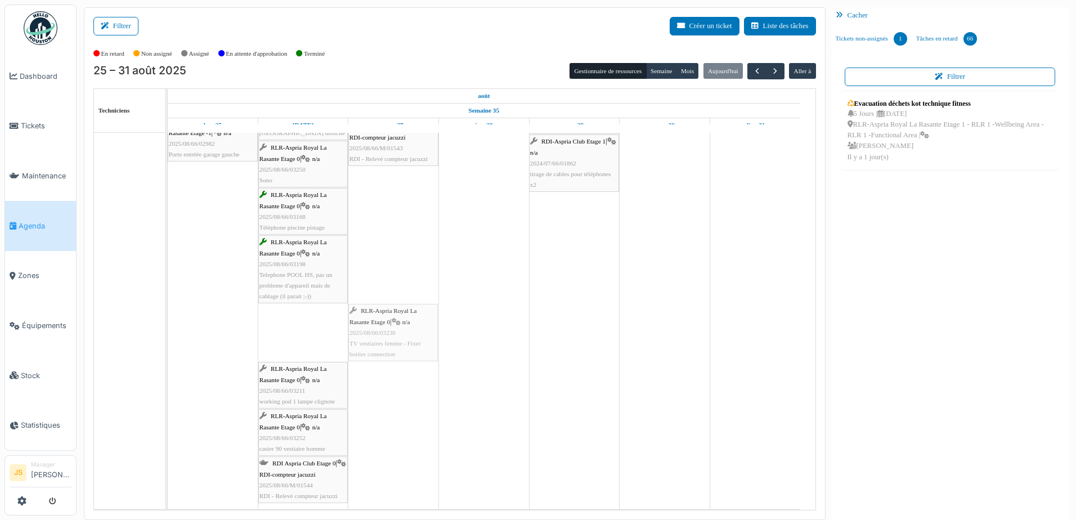
click at [168, 335] on div "RLR-Aspria Royal La Rasante Etage 1 | n/a 2025/08/66/03228 chaine tv machines c…" at bounding box center [168, 62] width 0 height 895
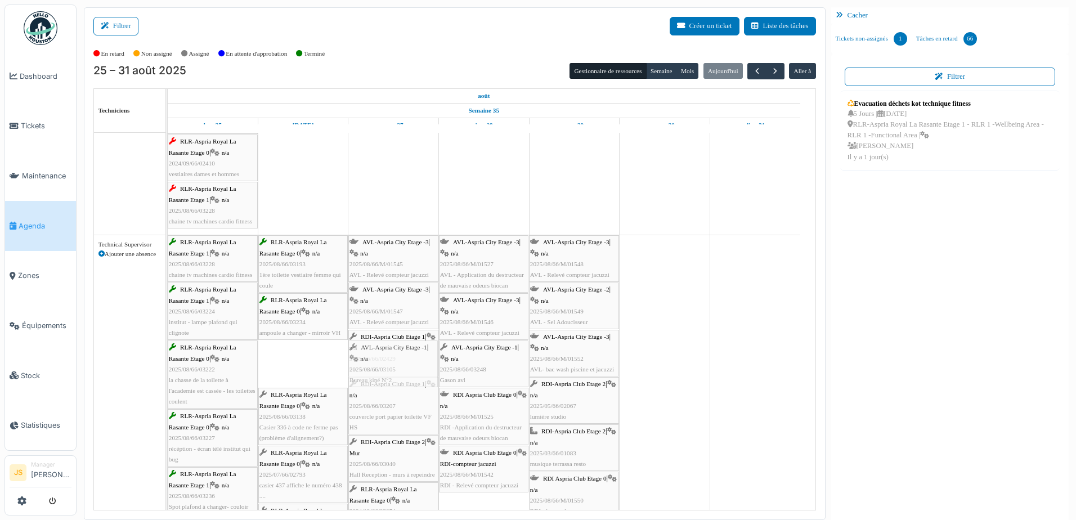
drag, startPoint x: 303, startPoint y: 368, endPoint x: 382, endPoint y: 368, distance: 79.3
drag, startPoint x: 318, startPoint y: 376, endPoint x: 377, endPoint y: 376, distance: 58.5
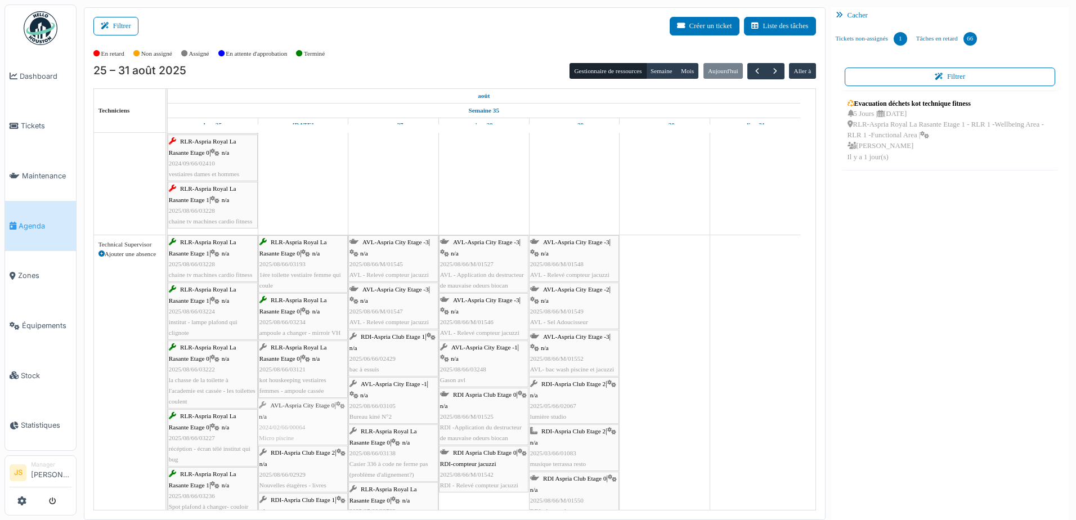
drag, startPoint x: 312, startPoint y: 421, endPoint x: 398, endPoint y: 415, distance: 86.4
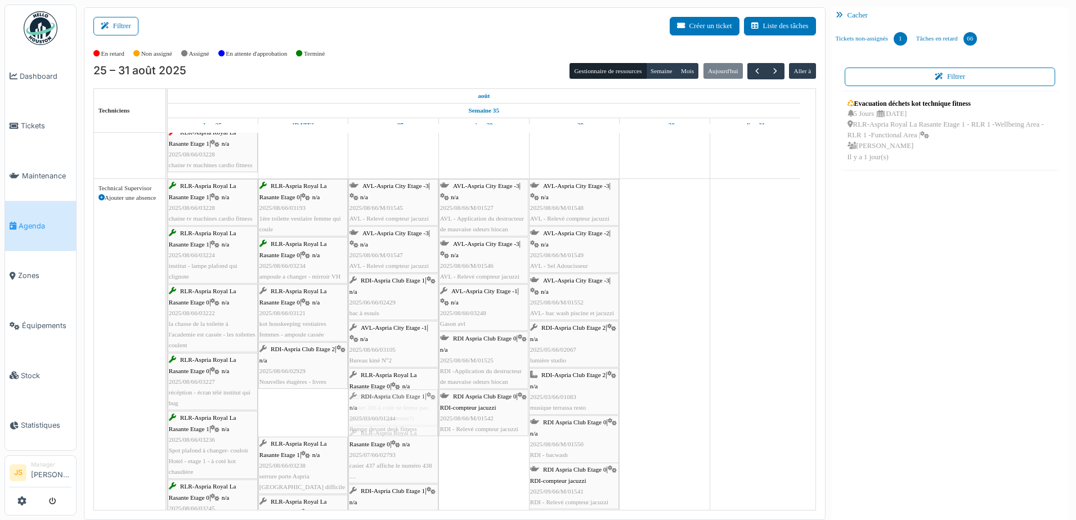
drag, startPoint x: 325, startPoint y: 416, endPoint x: 383, endPoint y: 410, distance: 57.7
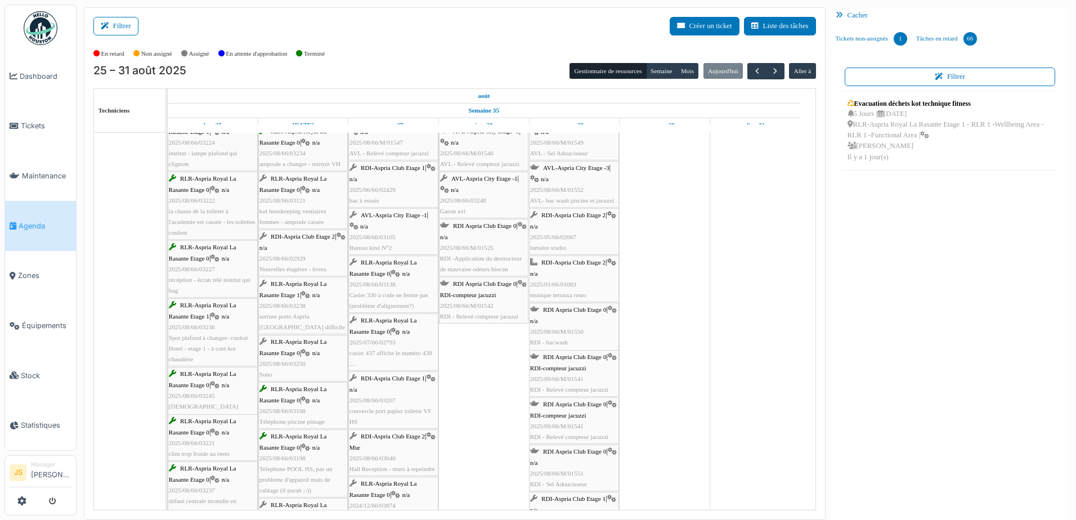
click at [300, 309] on div "RLR-Aspria Royal La Rasante Etage 1 | n/a 2025/08/66/03238 serrure porte Aspria…" at bounding box center [302, 306] width 87 height 54
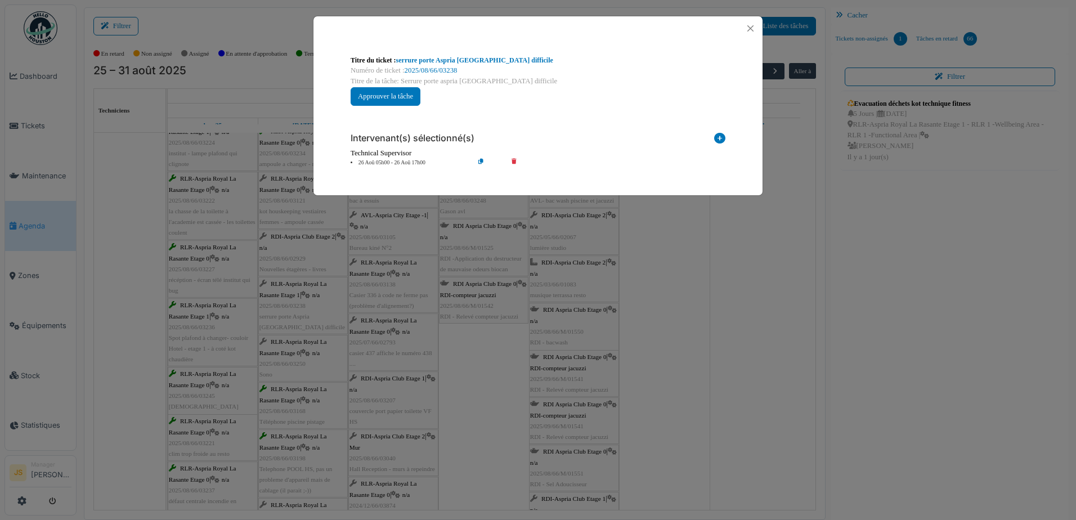
click at [515, 161] on icon at bounding box center [522, 163] width 32 height 8
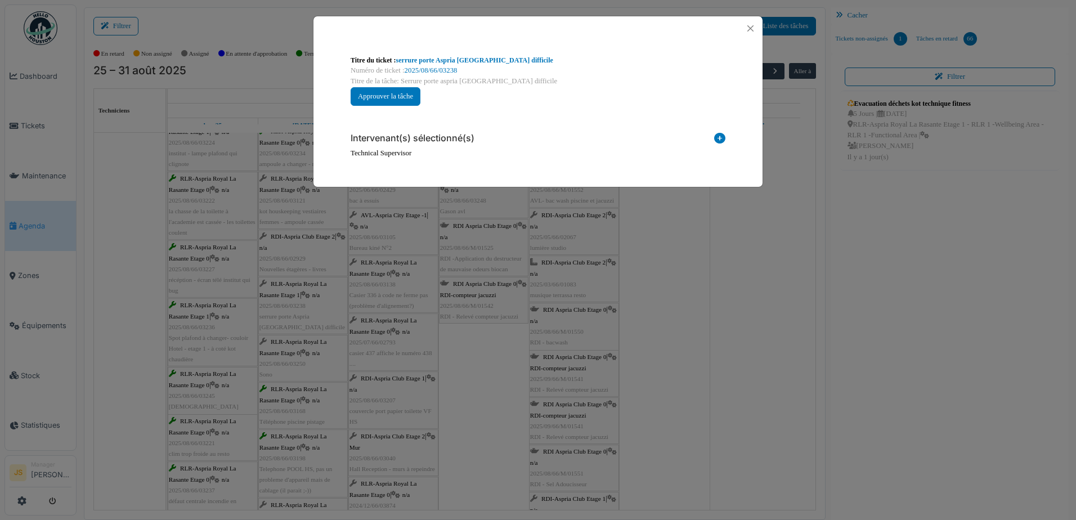
click at [724, 137] on icon at bounding box center [719, 140] width 11 height 15
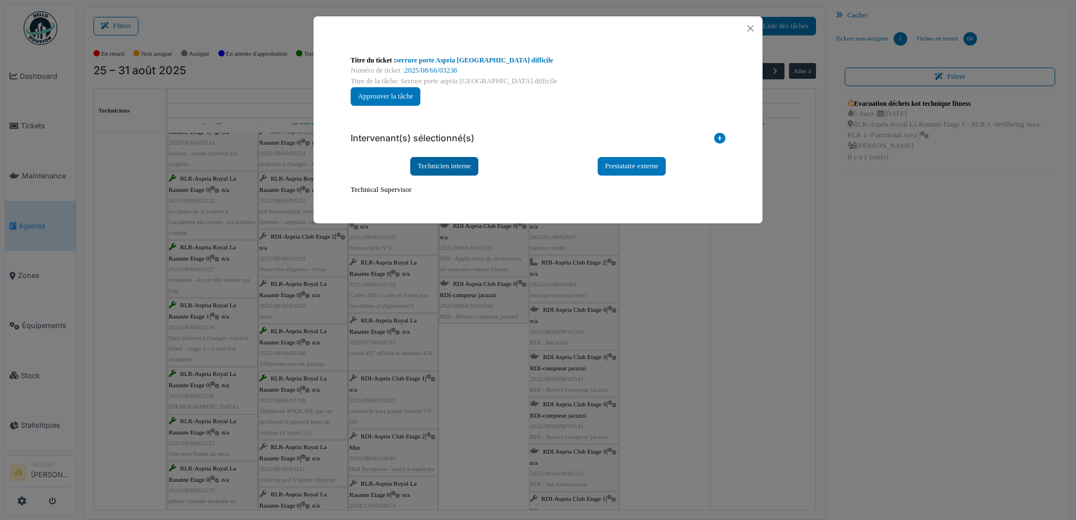
click at [427, 161] on div "Technicien interne" at bounding box center [444, 166] width 68 height 19
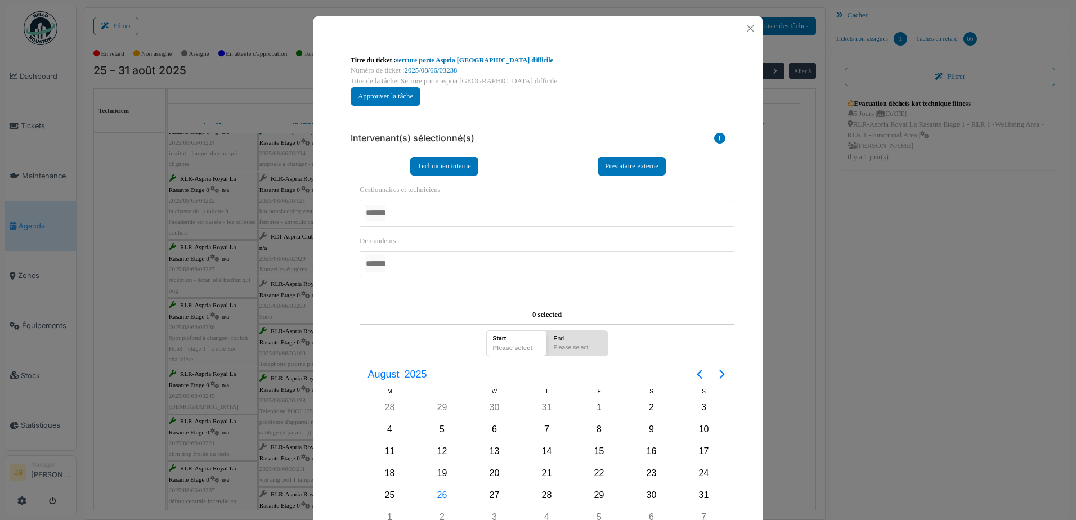
click at [420, 204] on div at bounding box center [547, 213] width 375 height 26
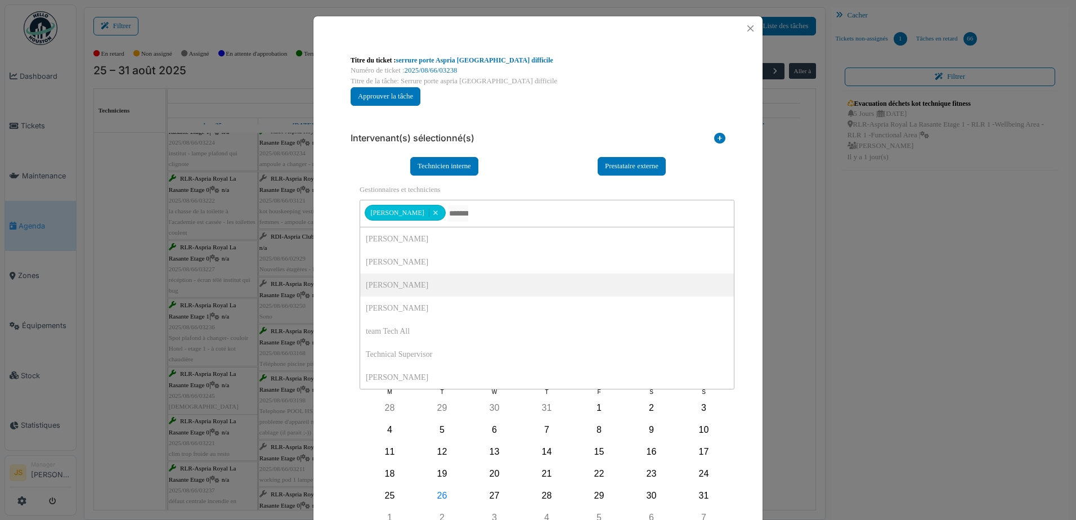
click at [342, 289] on div "**********" at bounding box center [538, 352] width 393 height 474
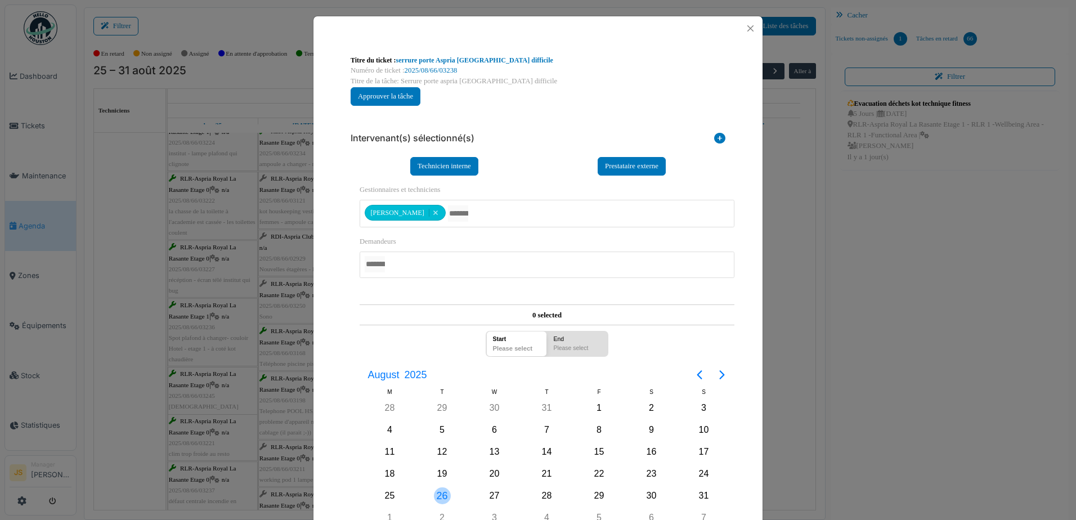
click at [434, 493] on div "26" at bounding box center [442, 495] width 17 height 17
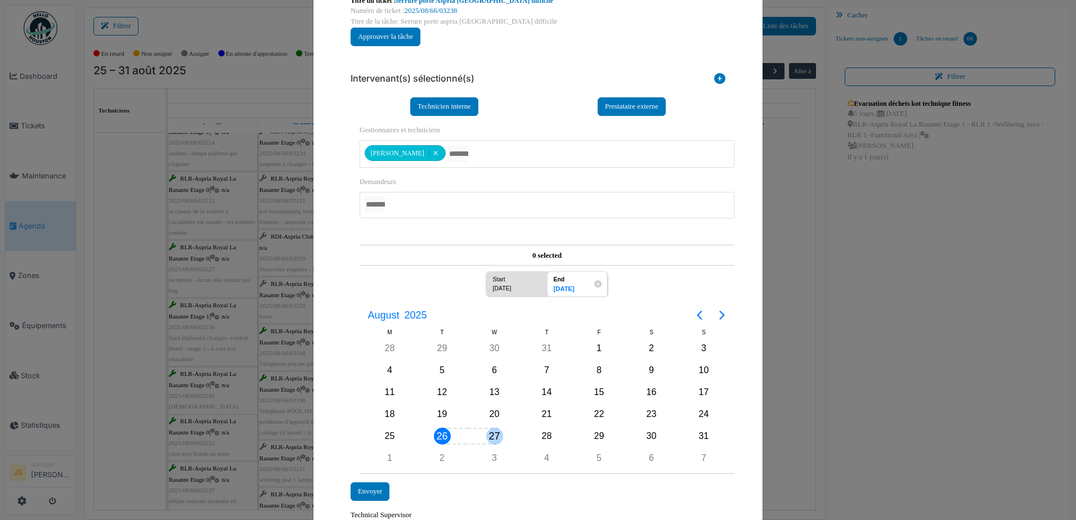
scroll to position [104, 0]
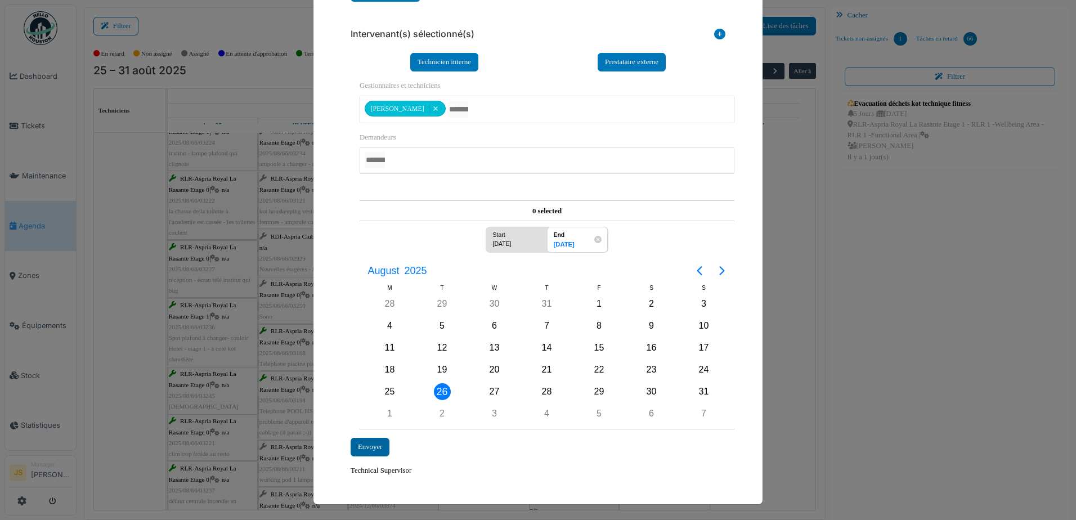
click at [353, 447] on div "Envoyer" at bounding box center [370, 447] width 39 height 19
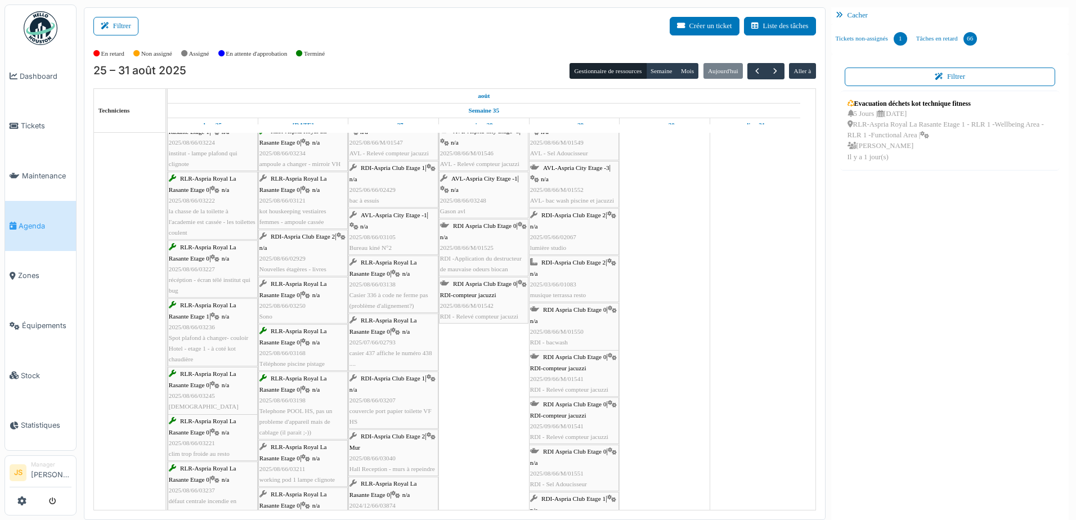
click at [316, 295] on span "n/a" at bounding box center [316, 294] width 8 height 7
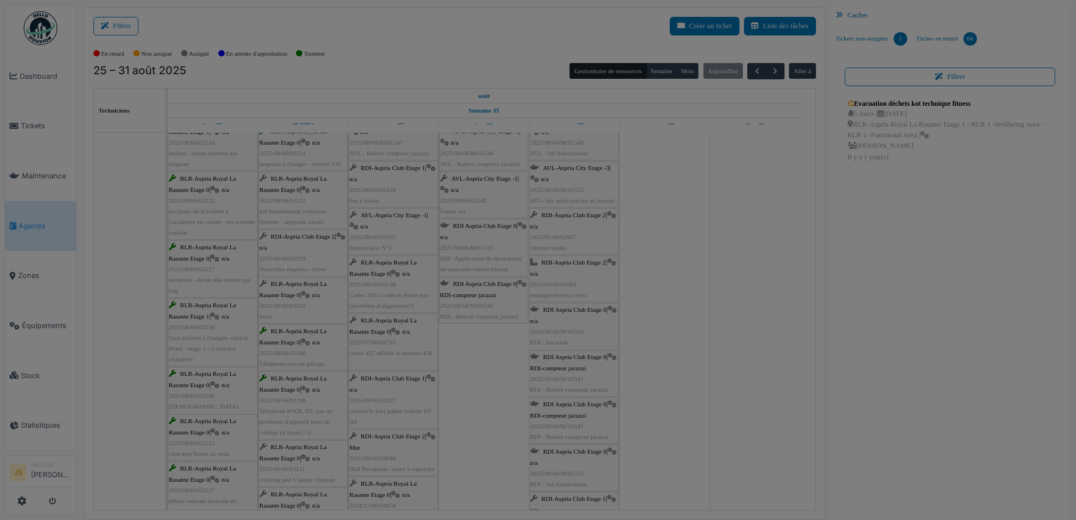
scroll to position [0, 0]
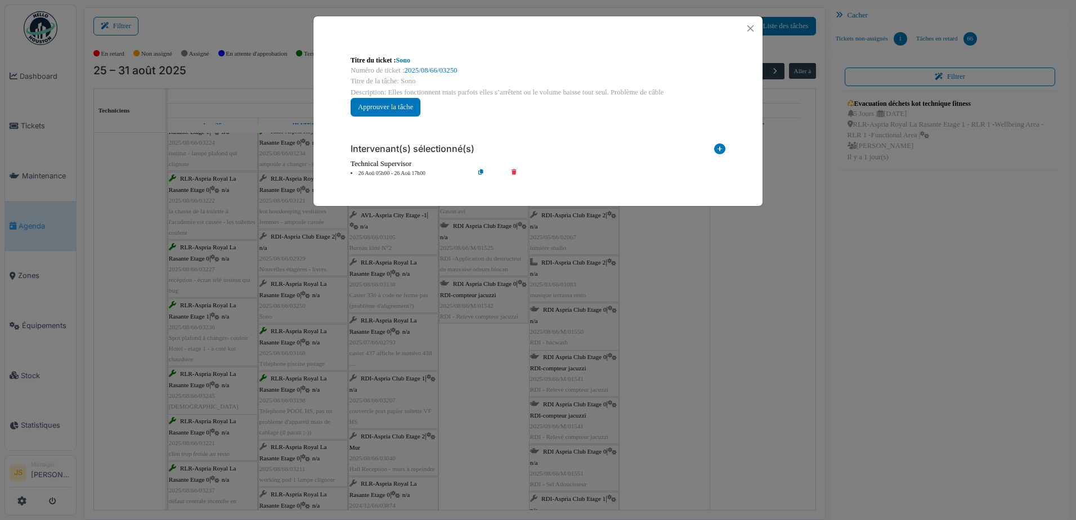
click at [502, 401] on div "**********" at bounding box center [538, 260] width 1076 height 520
